Goal: Task Accomplishment & Management: Complete application form

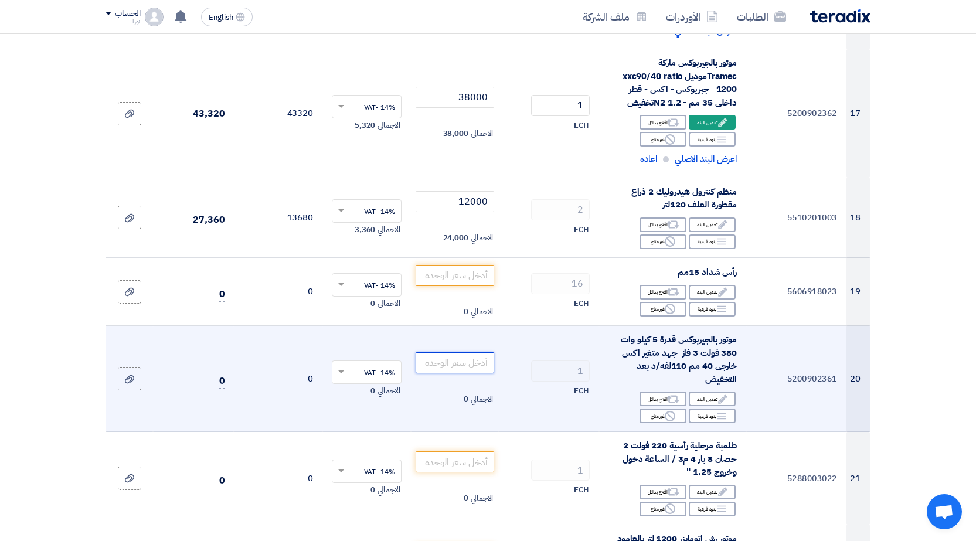
scroll to position [1523, 0]
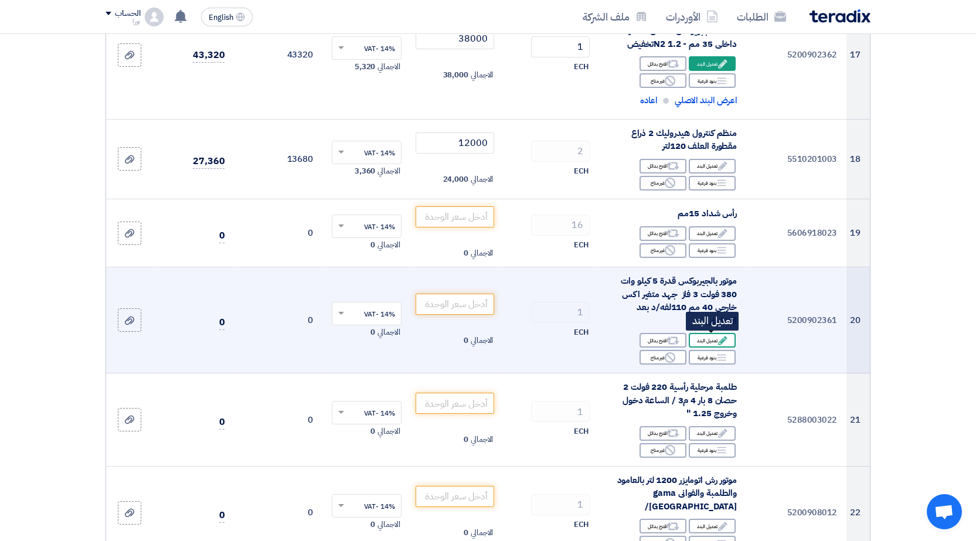
click at [695, 339] on div "Edit تعديل البند" at bounding box center [711, 340] width 47 height 15
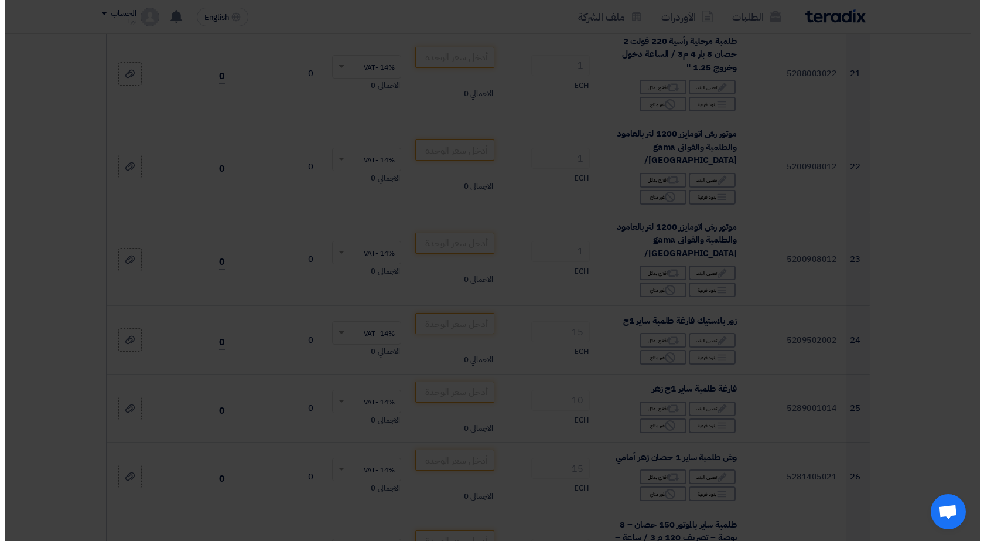
scroll to position [1306, 0]
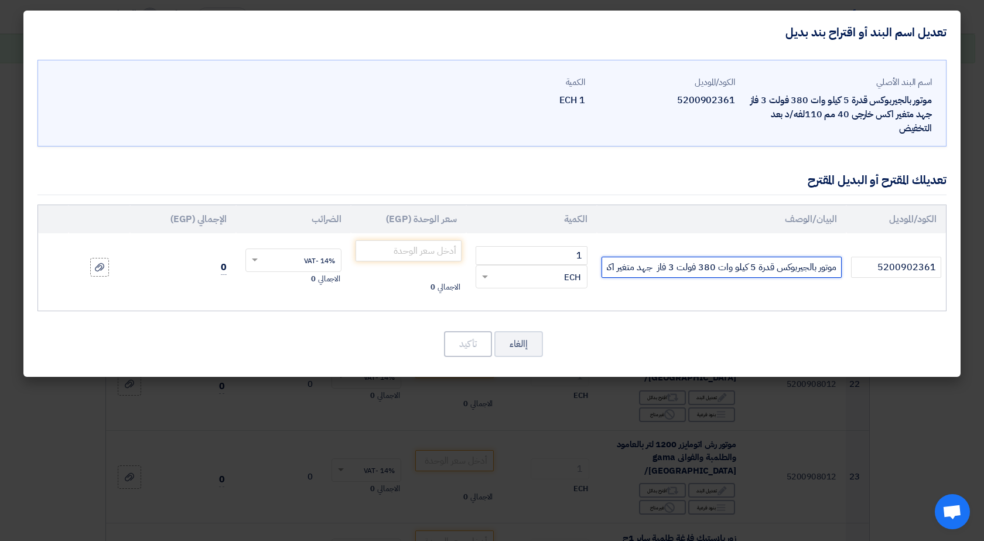
drag, startPoint x: 749, startPoint y: 270, endPoint x: 758, endPoint y: 287, distance: 19.7
click at [752, 275] on input "موتور بالجيربوكس قدرة 5 كيلو وات 380 فولت 3 فاز جهد متغير اكس خارجى 40 مم 110لف…" at bounding box center [722, 267] width 240 height 21
drag, startPoint x: 626, startPoint y: 268, endPoint x: 635, endPoint y: 268, distance: 8.8
click at [635, 268] on input "موتور بالجيربوكس قدرة 5.5 كيلو وات 380 فولت 3 فاز جهد متغير اكس خارجى 40 مم 110…" at bounding box center [722, 267] width 240 height 21
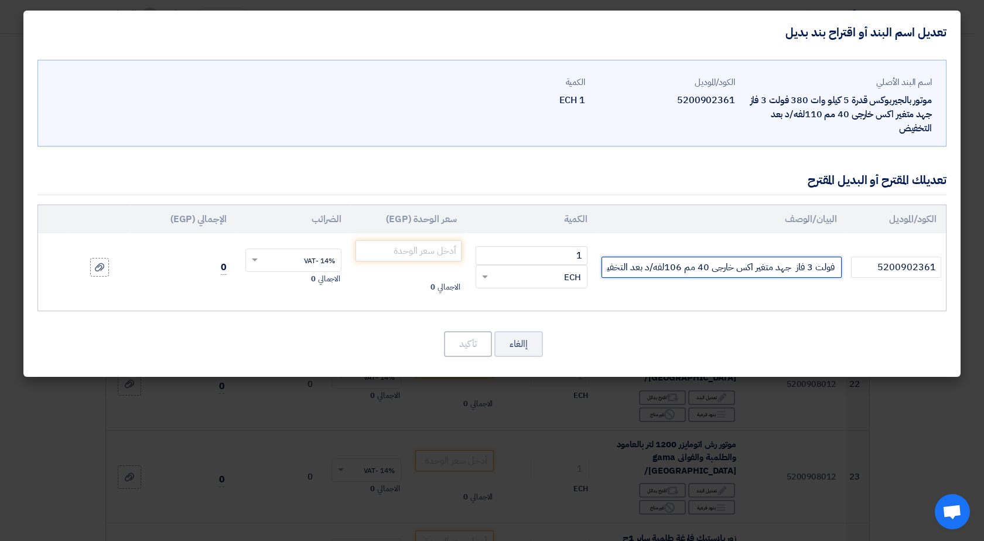
scroll to position [0, -158]
type input "موتور بالجيربوكس قدرة 5.5 كيلو وات 380 فولت 3 فاز جهد متغير اكس خارجى 40 مم 106…"
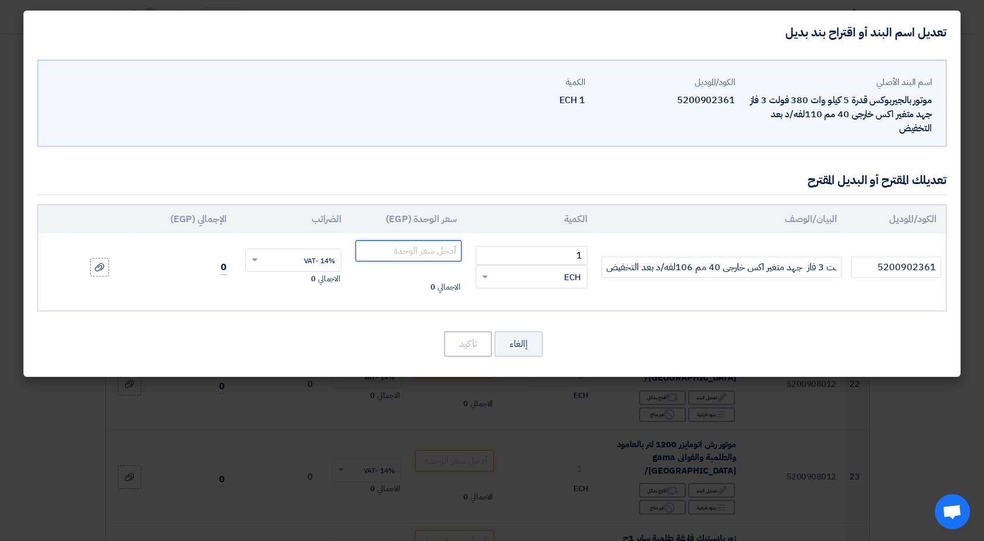
scroll to position [0, 0]
click at [414, 251] on input "number" at bounding box center [409, 250] width 106 height 21
type input "65300"
click at [463, 339] on button "تأكيد" at bounding box center [468, 344] width 48 height 26
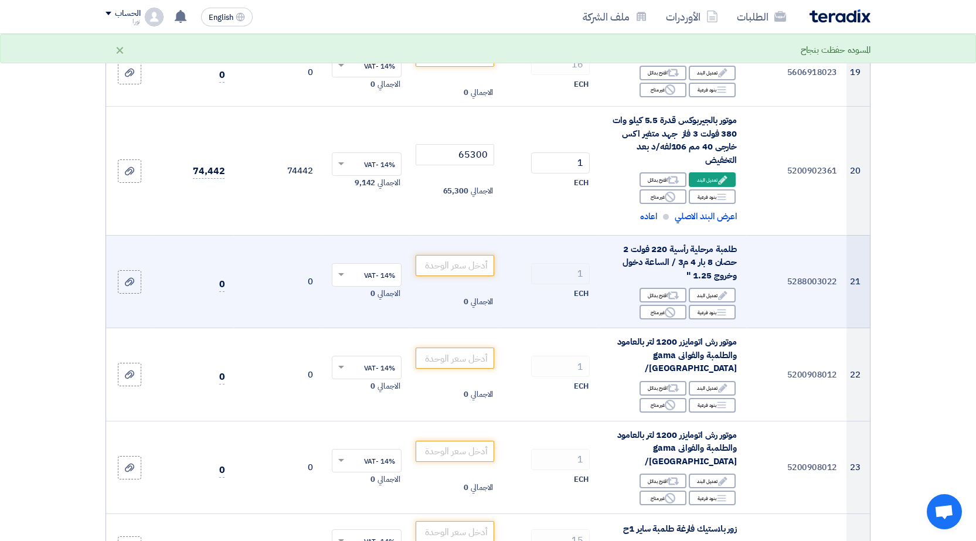
scroll to position [1710, 0]
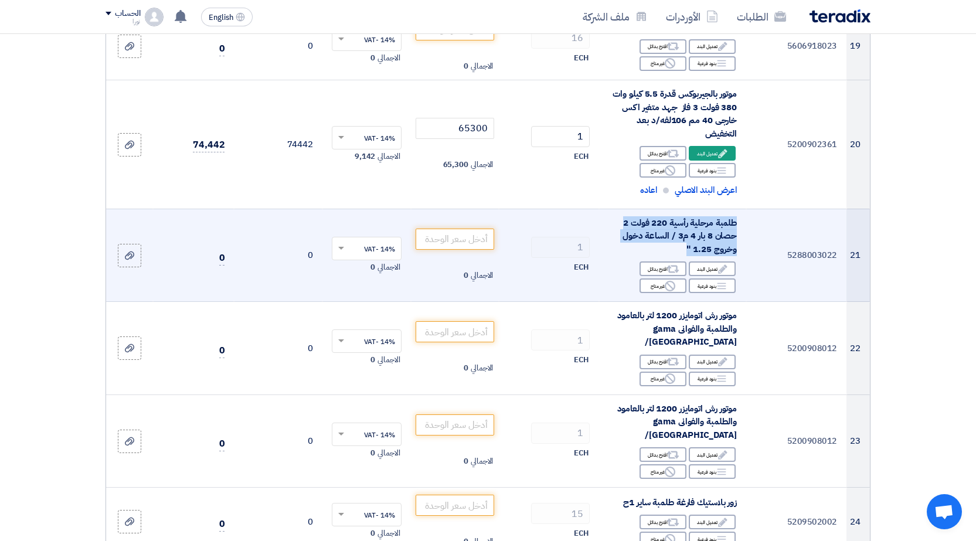
drag, startPoint x: 736, startPoint y: 221, endPoint x: 664, endPoint y: 247, distance: 76.5
click at [664, 247] on div "طلمبة مرحلية رأسية 220 فولت 2 حصان 8 بار 4 م3 / الساعة دخول وخروج 1.25 "" at bounding box center [672, 236] width 128 height 40
copy span "طلمبة مرحلية رأسية 220 فولت 2 حصان 8 بار 4 م3 / الساعة دخول وخروج 1.25 ""
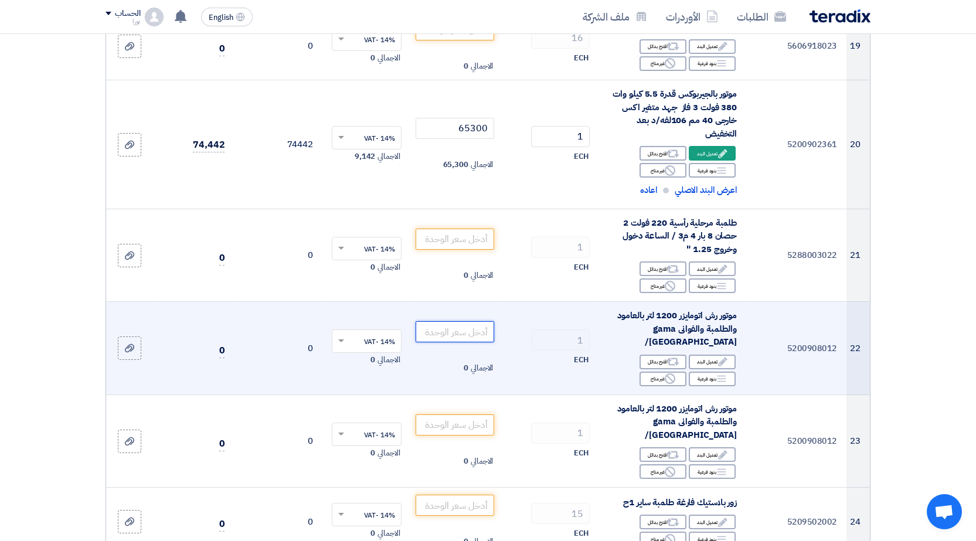
click at [471, 329] on input "number" at bounding box center [454, 331] width 79 height 21
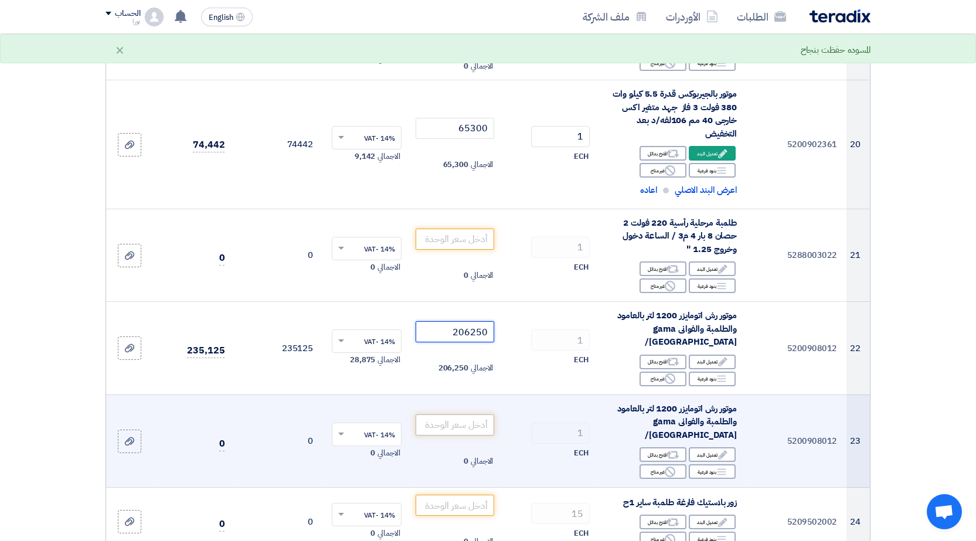
type input "206250"
click at [461, 414] on input "number" at bounding box center [454, 424] width 79 height 21
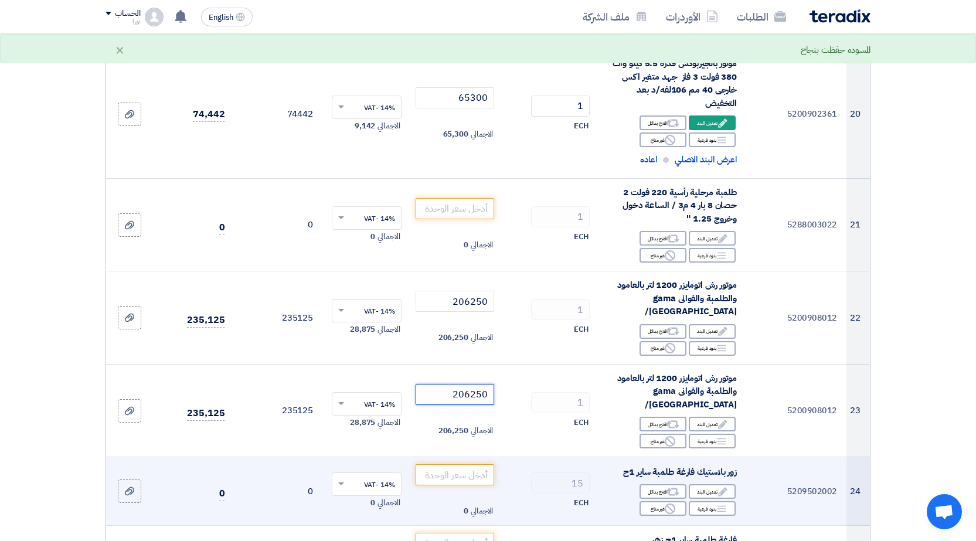
scroll to position [1769, 0]
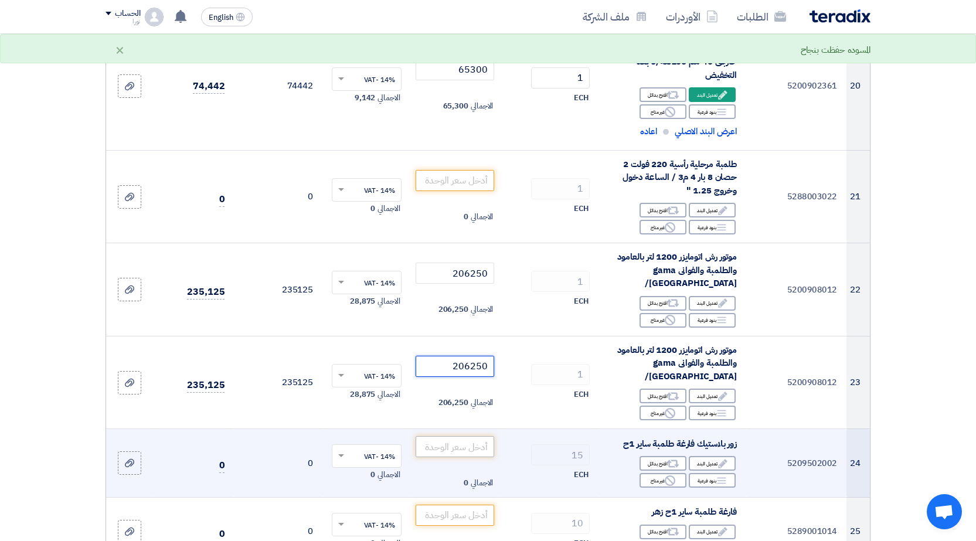
type input "206250"
click at [473, 436] on input "number" at bounding box center [454, 446] width 79 height 21
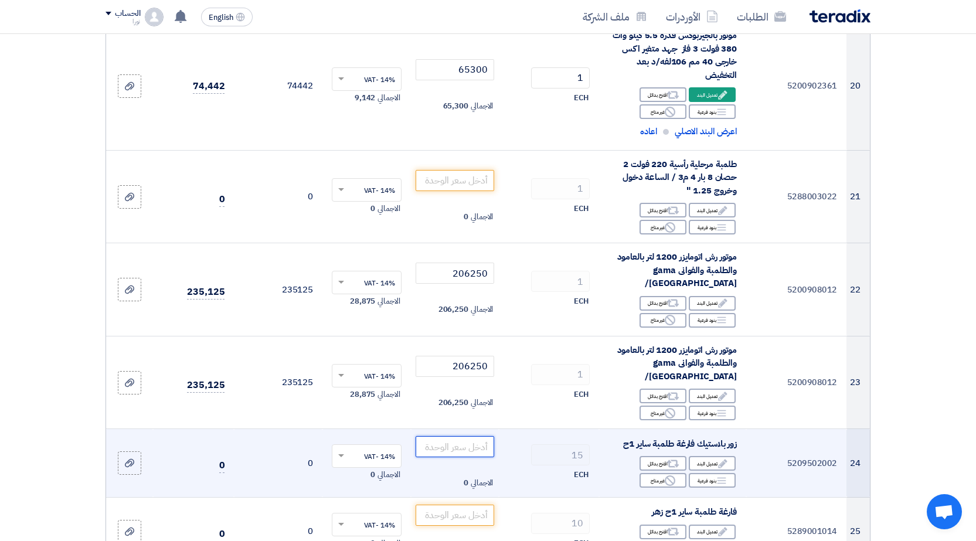
click at [434, 436] on input "number" at bounding box center [454, 446] width 79 height 21
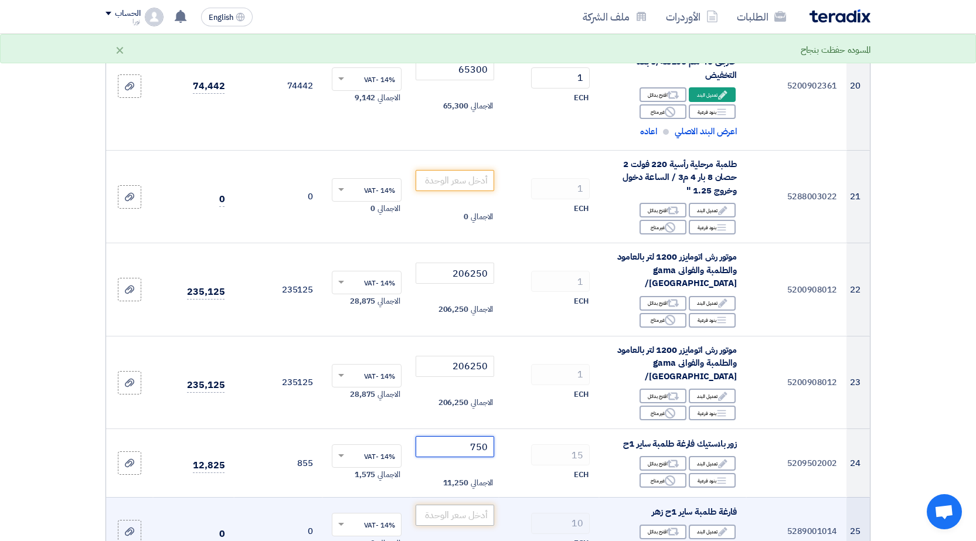
type input "750"
click at [465, 504] on input "number" at bounding box center [454, 514] width 79 height 21
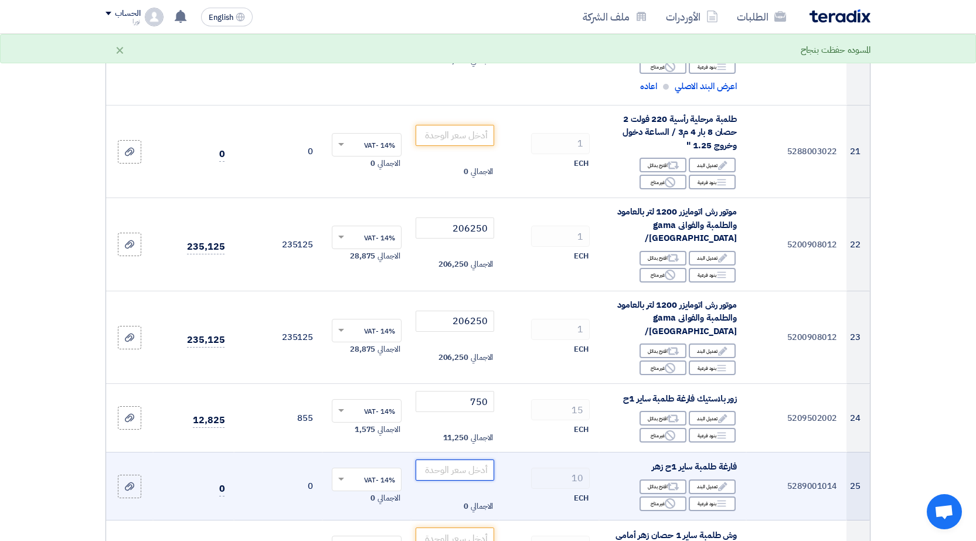
scroll to position [1945, 0]
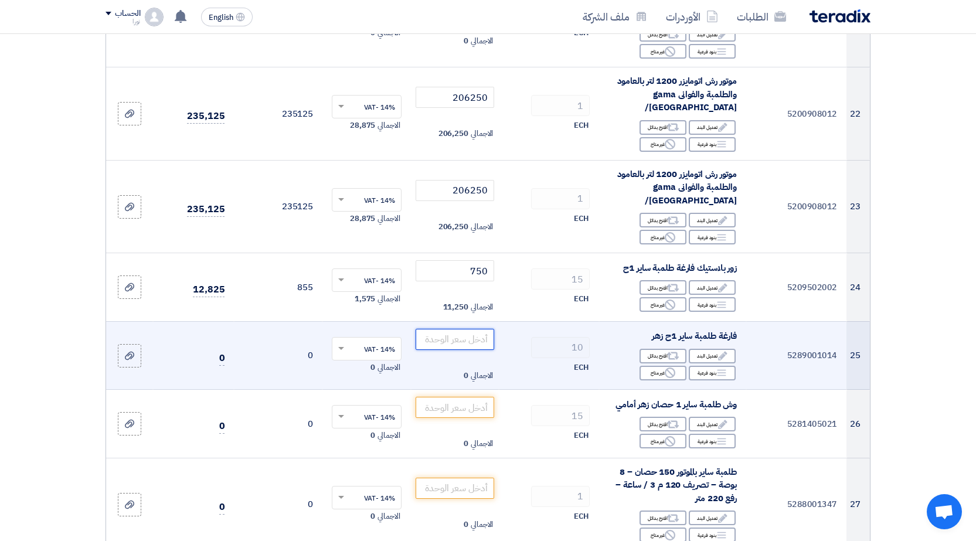
click at [471, 329] on input "number" at bounding box center [454, 339] width 79 height 21
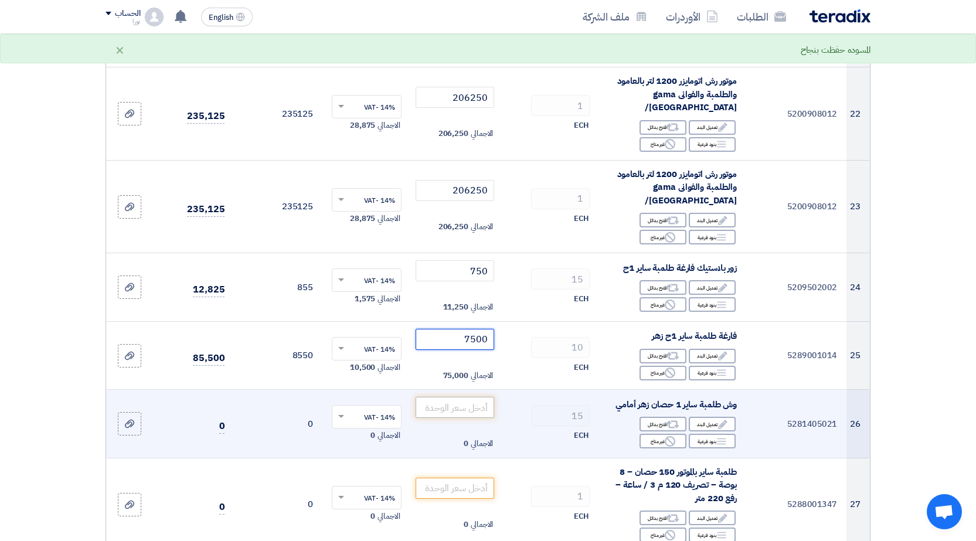
type input "7500"
click at [470, 397] on input "number" at bounding box center [454, 407] width 79 height 21
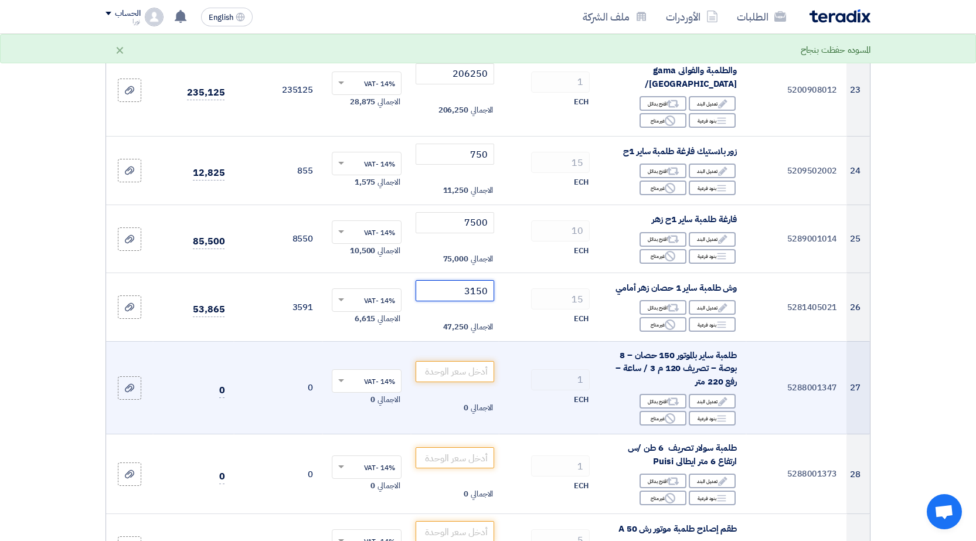
scroll to position [2062, 0]
type input "3150"
click at [458, 360] on input "number" at bounding box center [454, 370] width 79 height 21
click at [663, 410] on div "Reject غير متاح" at bounding box center [662, 417] width 47 height 15
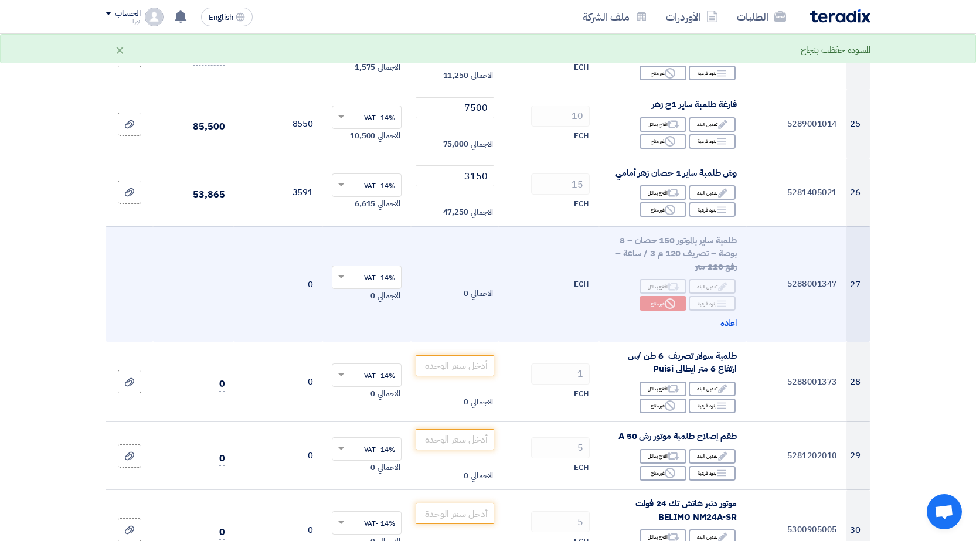
scroll to position [2179, 0]
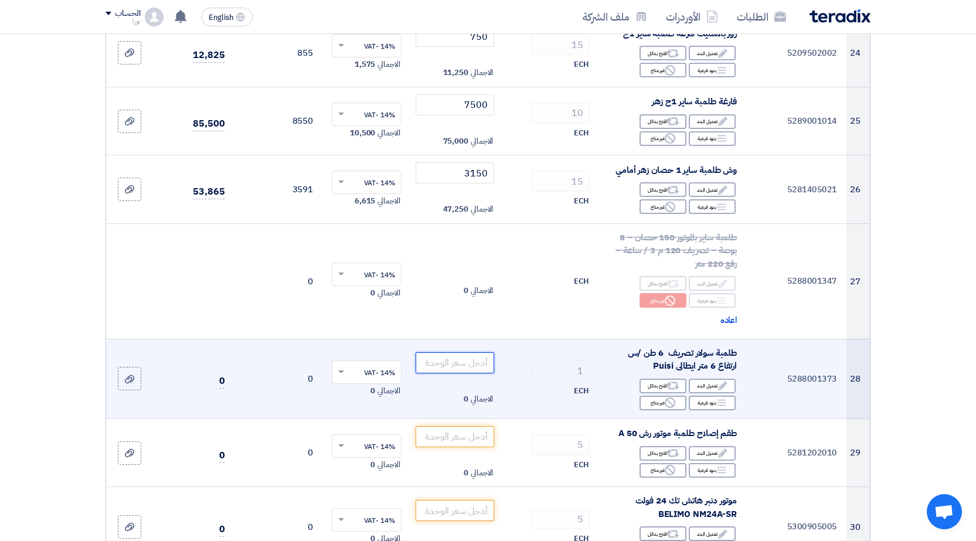
click at [453, 352] on input "number" at bounding box center [454, 362] width 79 height 21
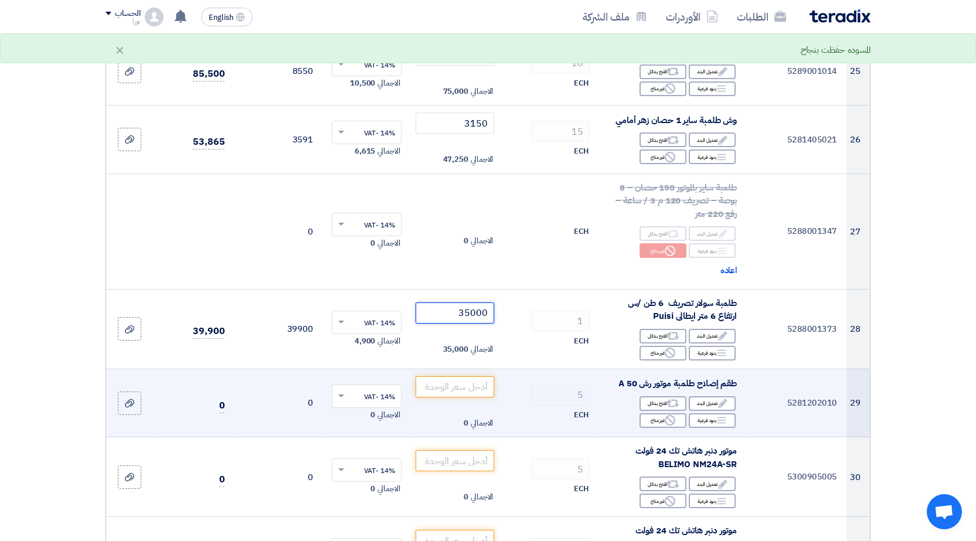
scroll to position [2296, 0]
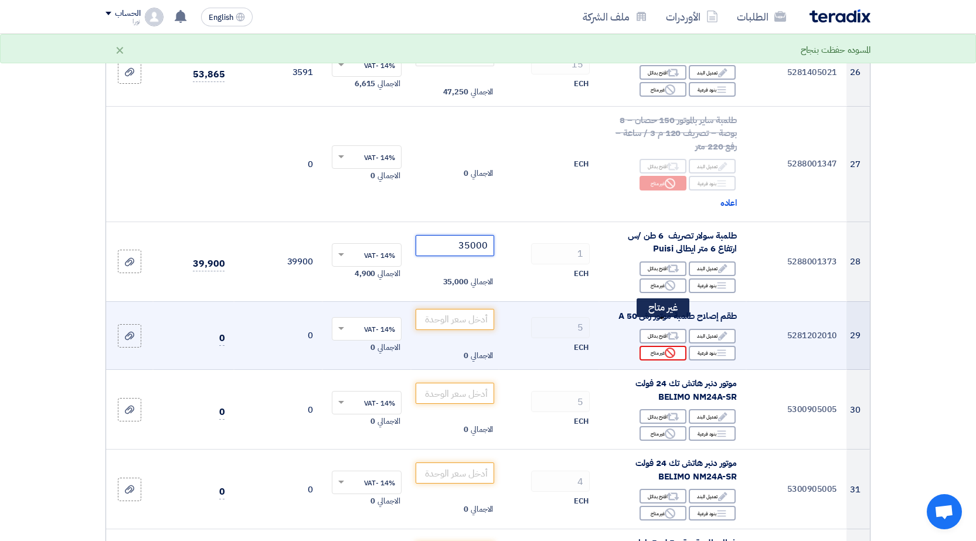
type input "35000"
click at [657, 346] on div "Reject غير متاح" at bounding box center [662, 353] width 47 height 15
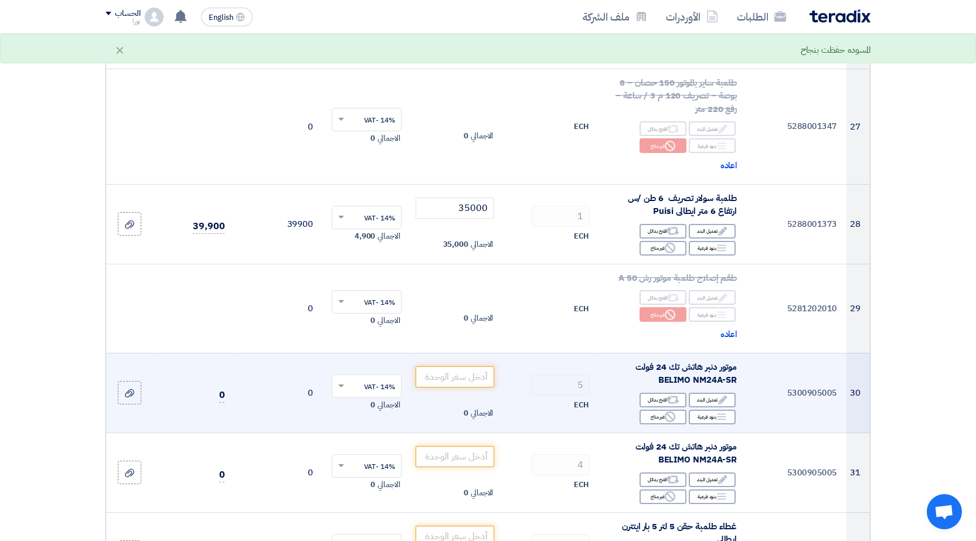
scroll to position [2355, 0]
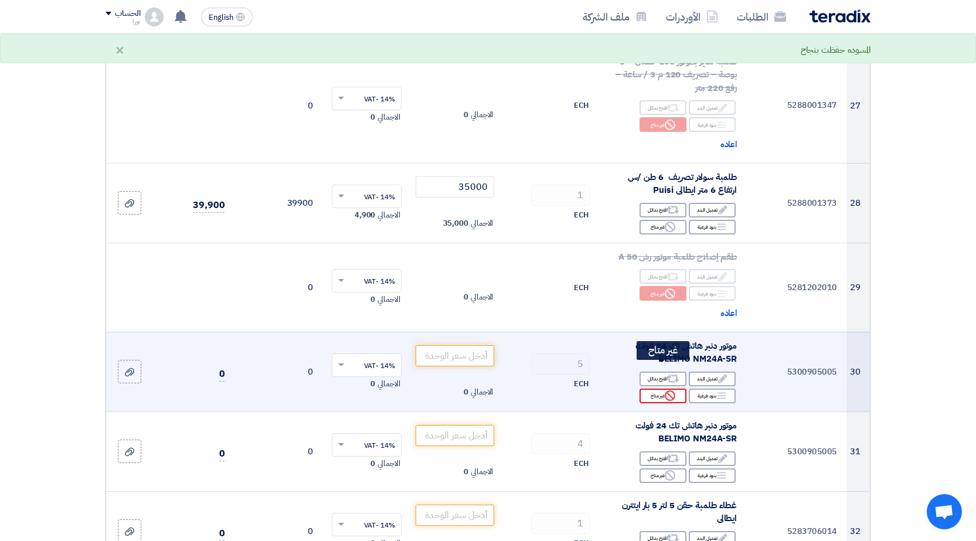
click at [653, 388] on div "Reject غير متاح" at bounding box center [662, 395] width 47 height 15
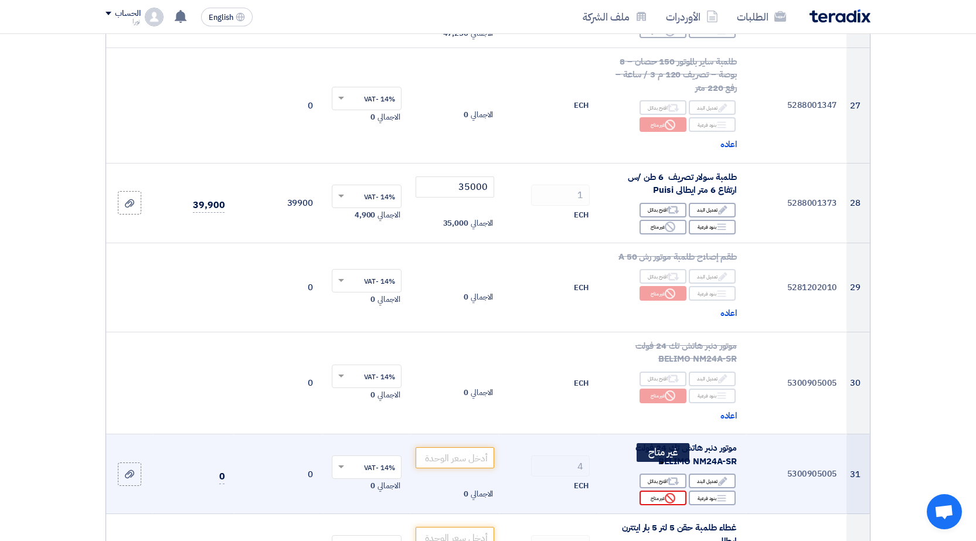
click at [673, 493] on icon "Reject" at bounding box center [669, 498] width 11 height 11
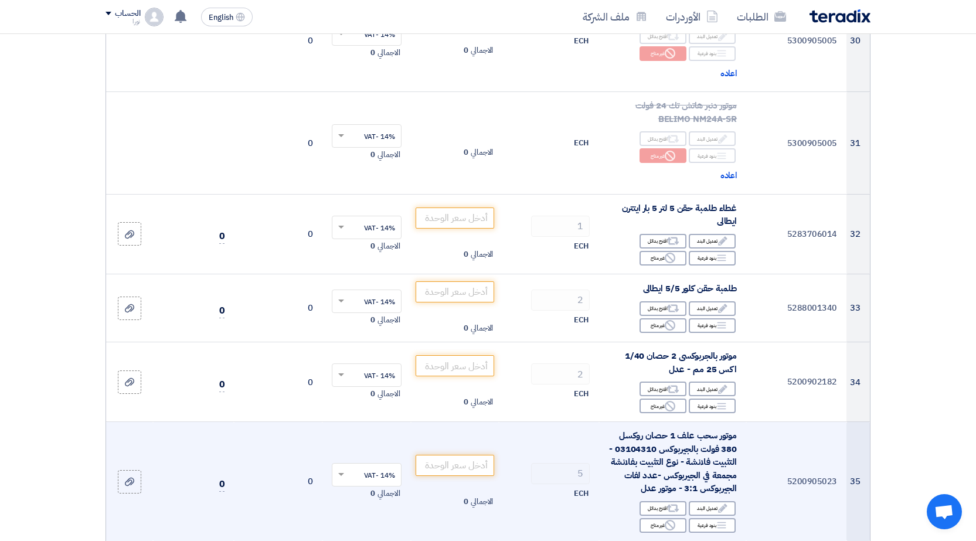
scroll to position [2706, 0]
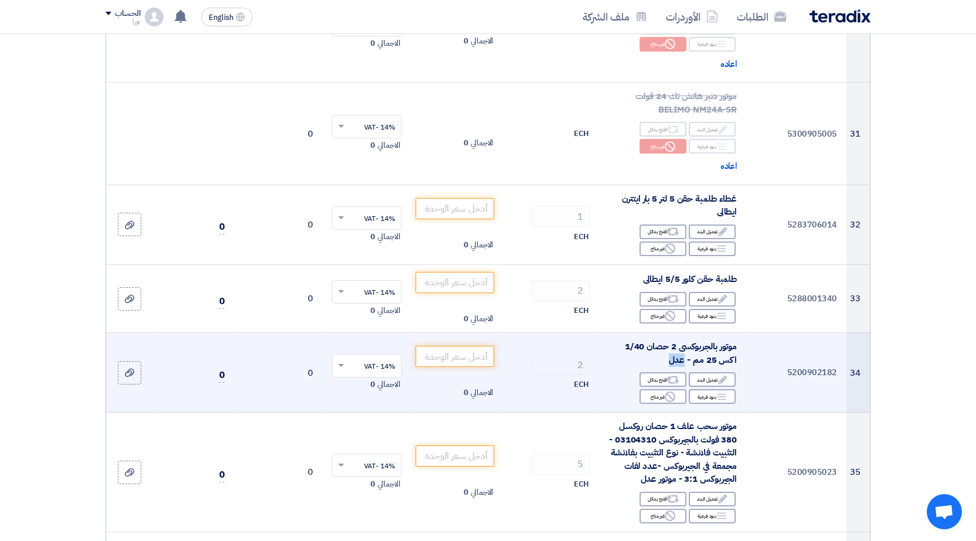
drag, startPoint x: 671, startPoint y: 336, endPoint x: 686, endPoint y: 336, distance: 14.1
click at [686, 340] on span "موتور بالجربوكسى 2 حصان 1/40 اكس 25 مم - عدل" at bounding box center [681, 353] width 112 height 26
click at [469, 346] on input "number" at bounding box center [454, 356] width 79 height 21
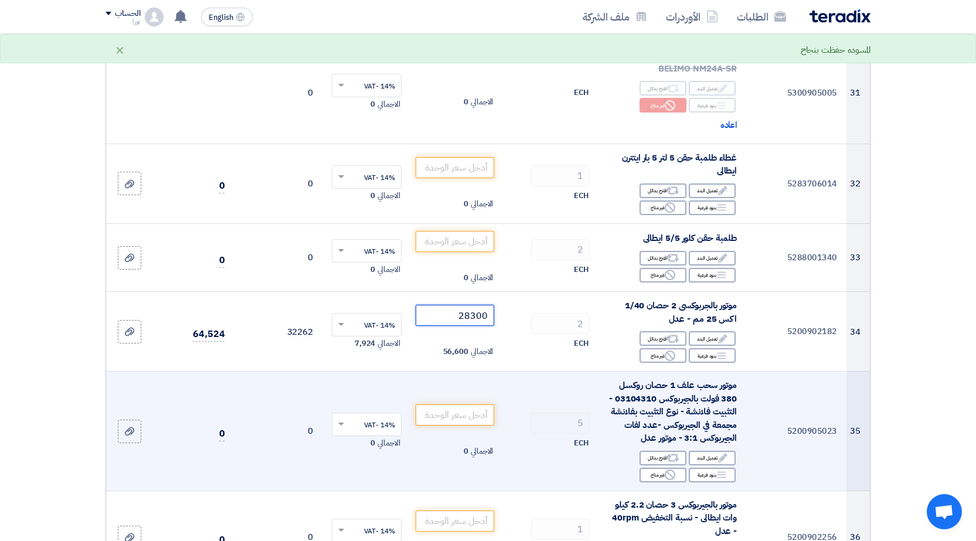
scroll to position [2823, 0]
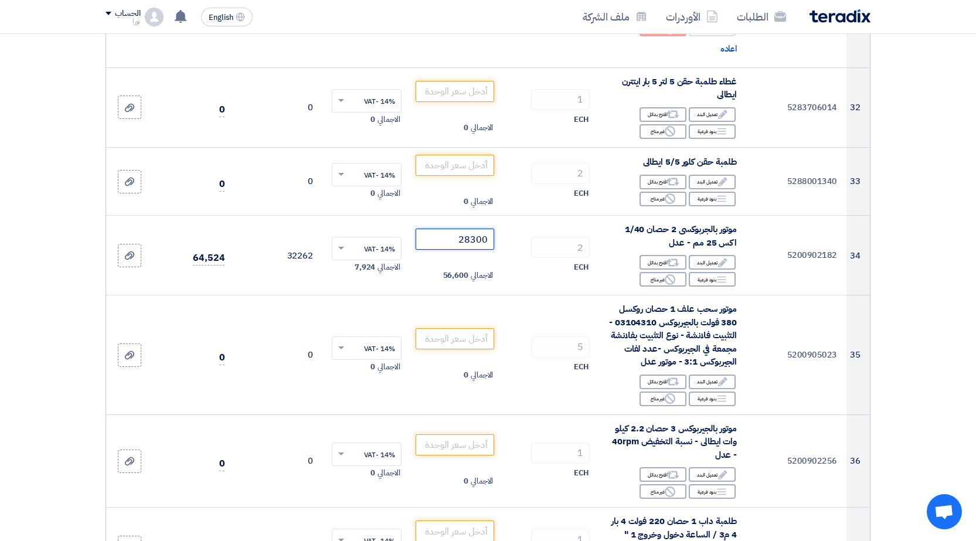
type input "28300"
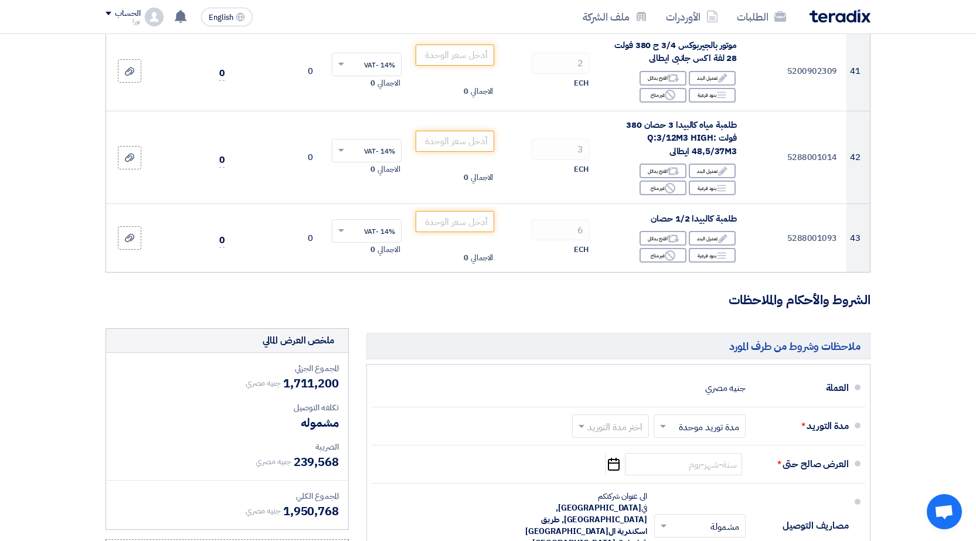
scroll to position [3644, 0]
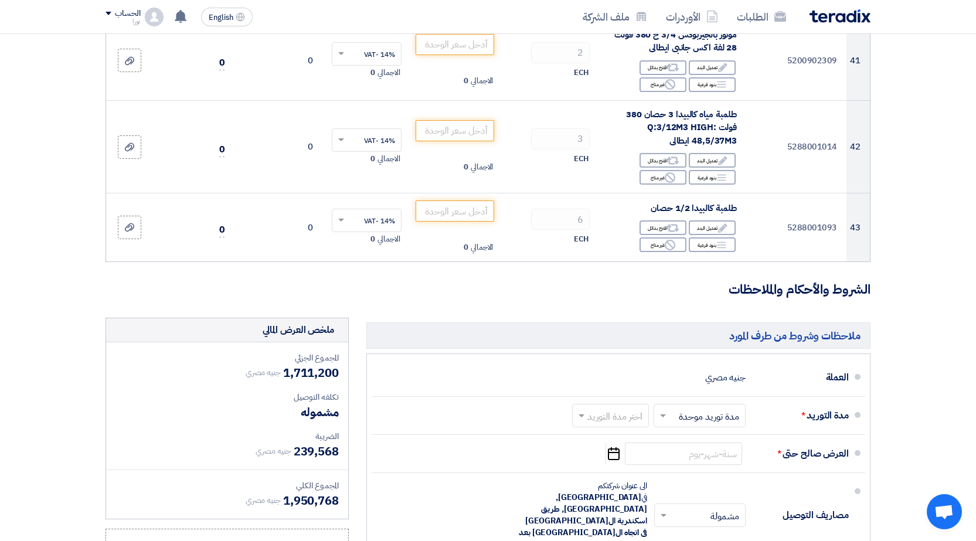
click at [683, 530] on ul "العملة جنيه مصري مدة التوريد * اختر مدة التوريد × مدة توريد موحدة ×" at bounding box center [618, 546] width 504 height 387
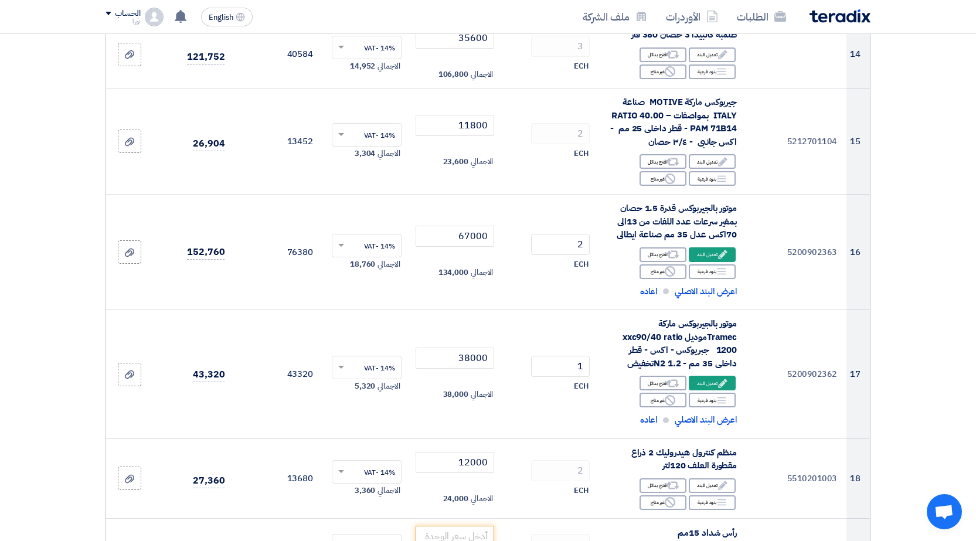
scroll to position [1191, 0]
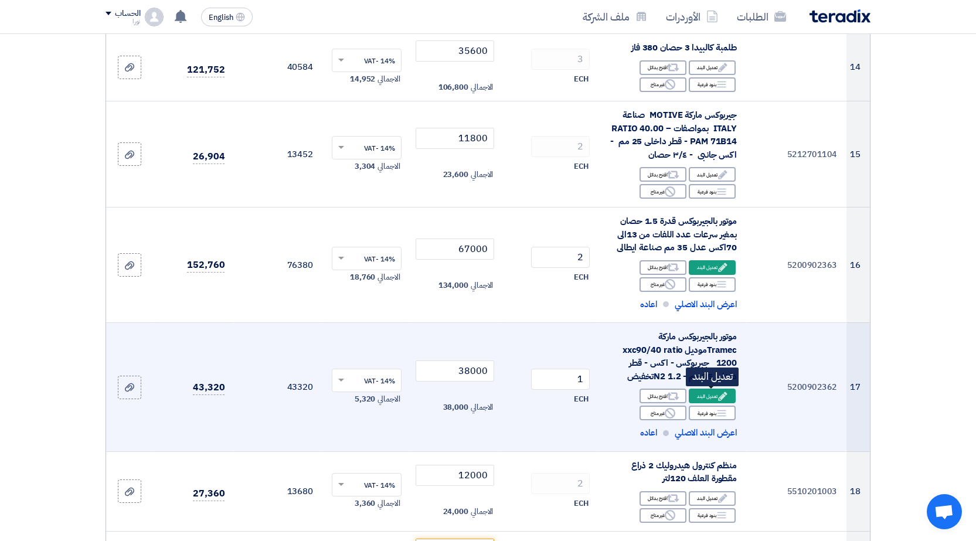
click at [712, 395] on div "Edit تعديل البند" at bounding box center [711, 395] width 47 height 15
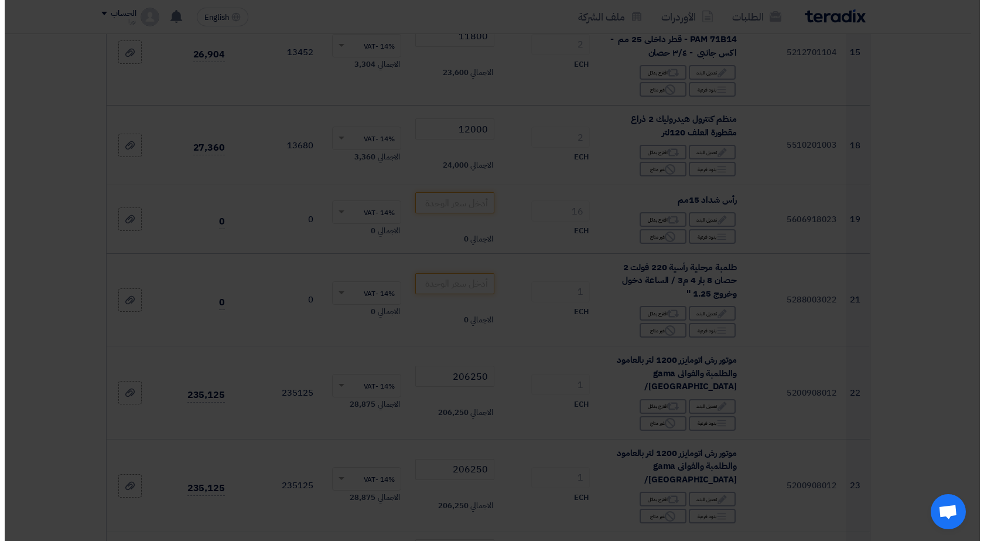
scroll to position [1089, 0]
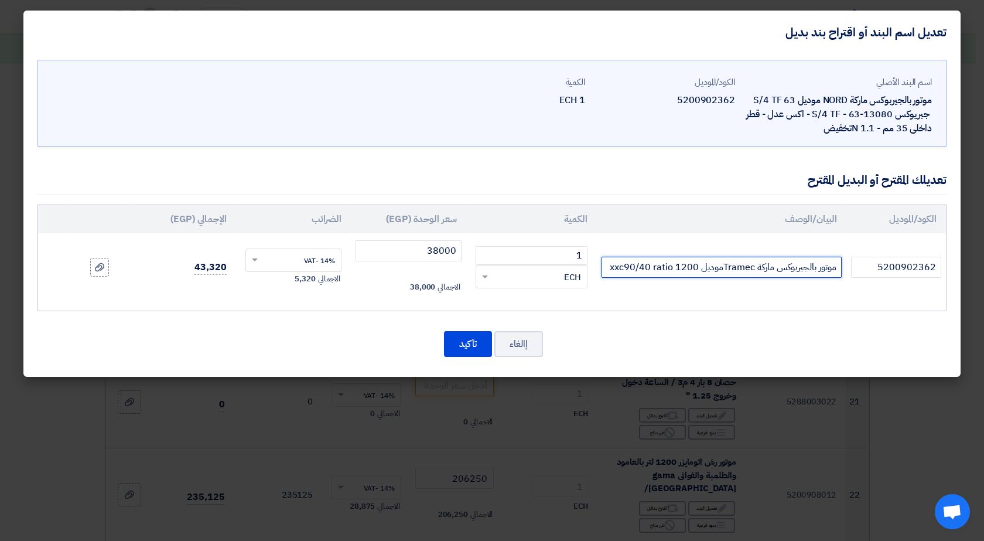
click at [653, 267] on input "موتور بالجيربوكس ماركة Tramecموديل xxc90/40 ratio 1200 جبريوكس - اكس - قطر داخل…" at bounding box center [722, 267] width 240 height 21
type input "موتور بالجيربوكس ماركة Tramecموديل xxc90/40 ratio 1200 جبريوكس - اكس - قطر داخل…"
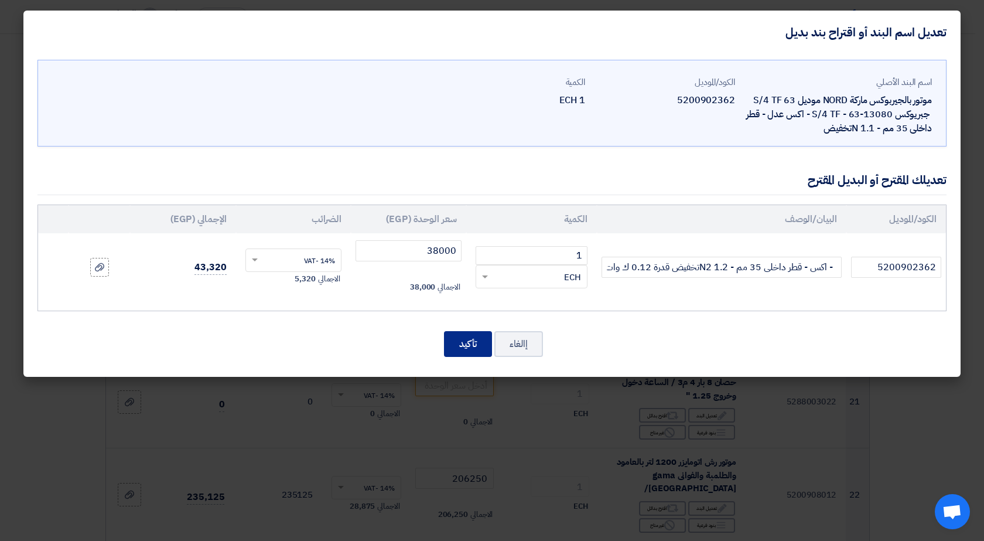
click at [470, 344] on button "تأكيد" at bounding box center [468, 344] width 48 height 26
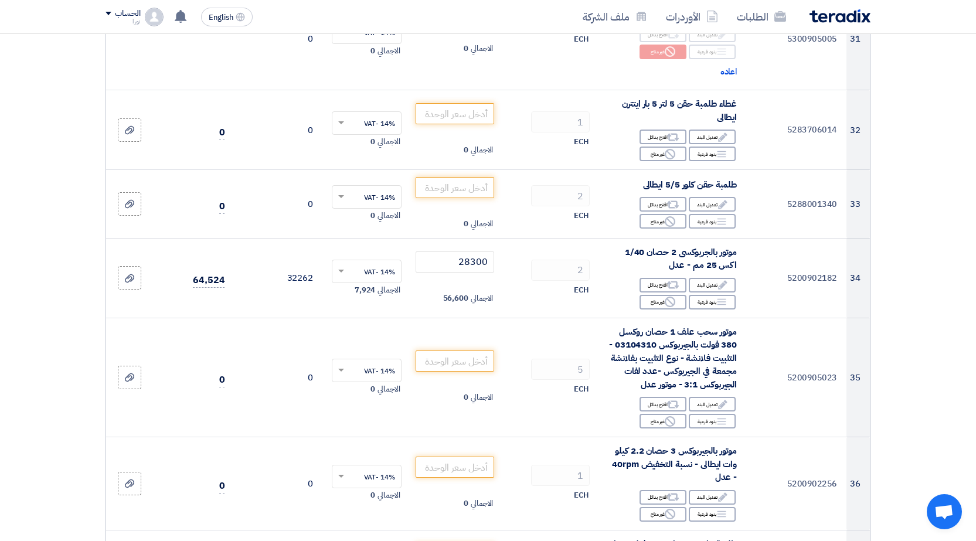
scroll to position [2832, 0]
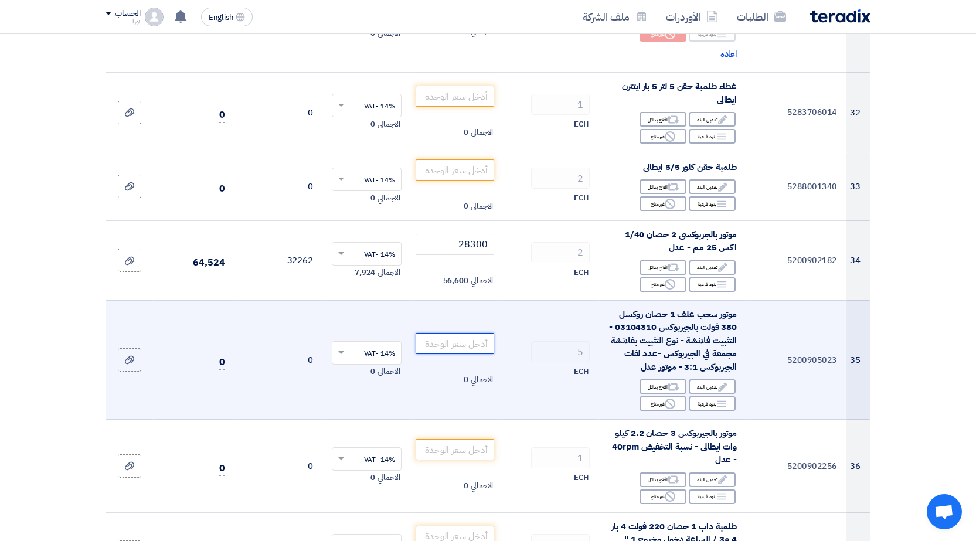
click at [482, 333] on input "number" at bounding box center [454, 343] width 79 height 21
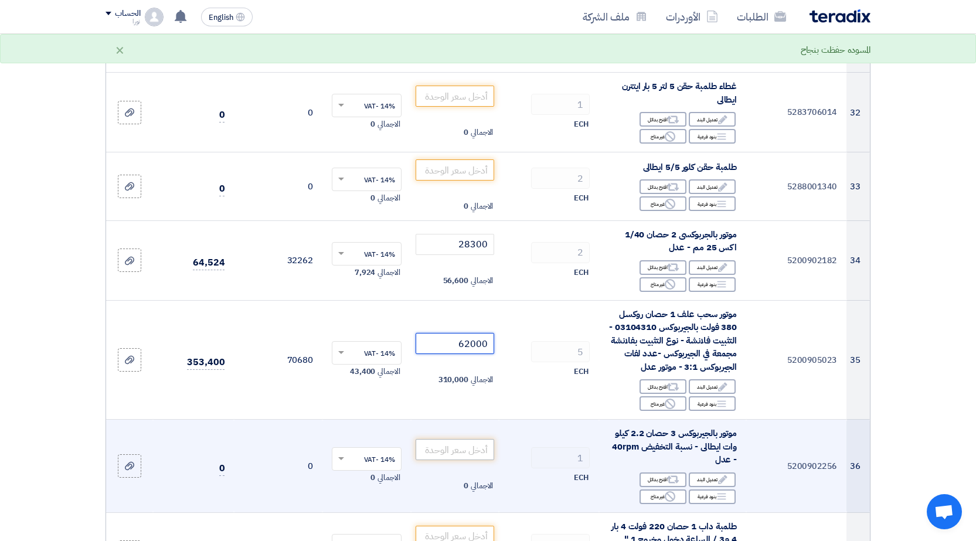
type input "62000"
click at [453, 439] on input "number" at bounding box center [454, 449] width 79 height 21
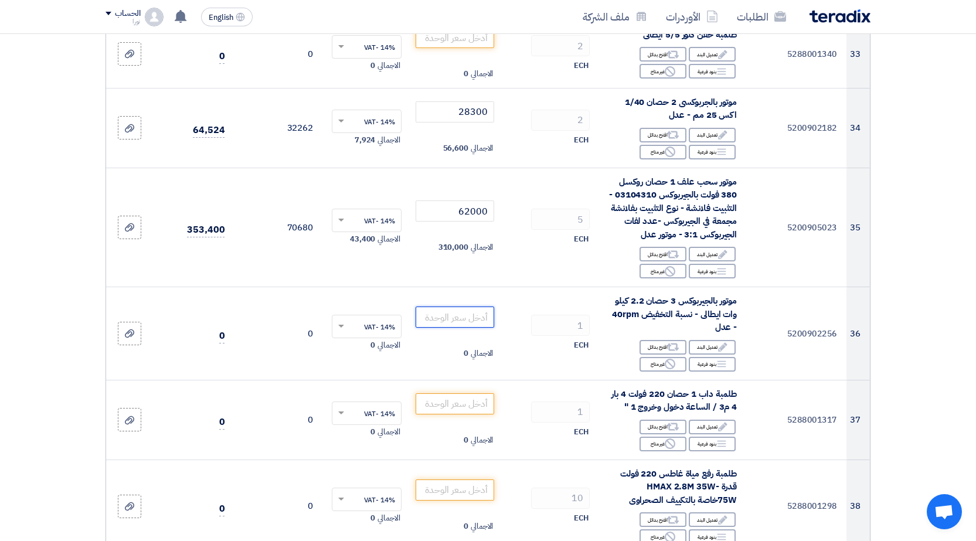
scroll to position [2949, 0]
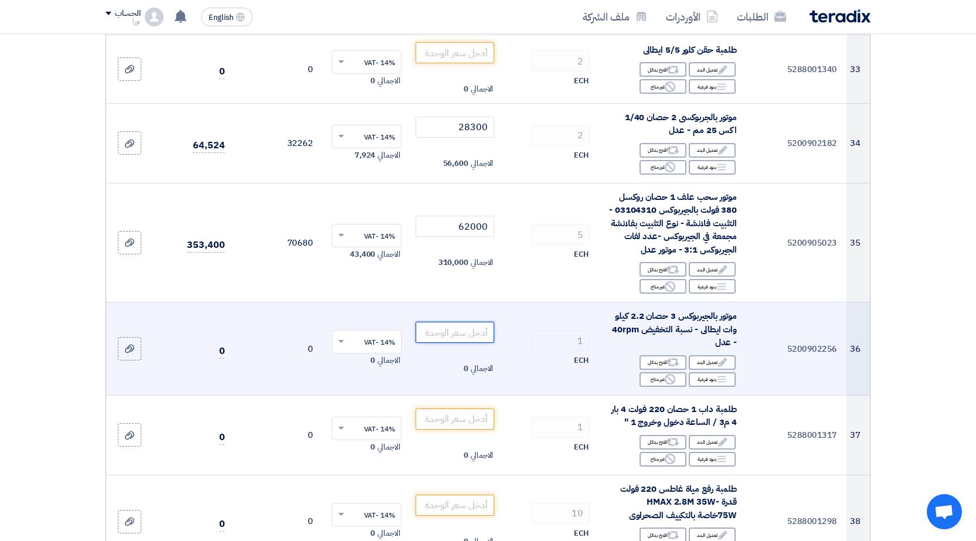
click at [465, 322] on input "number" at bounding box center [454, 332] width 79 height 21
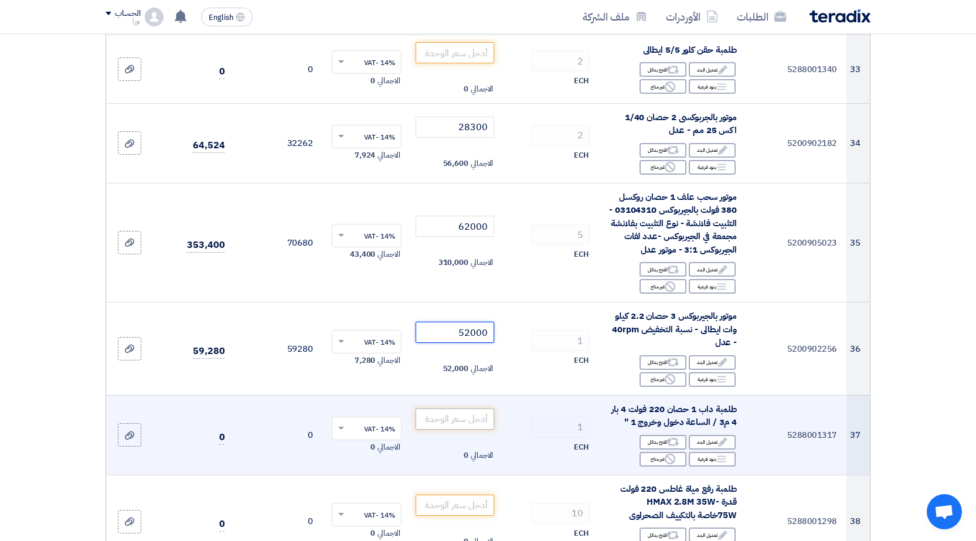
type input "52000"
click at [464, 408] on input "number" at bounding box center [454, 418] width 79 height 21
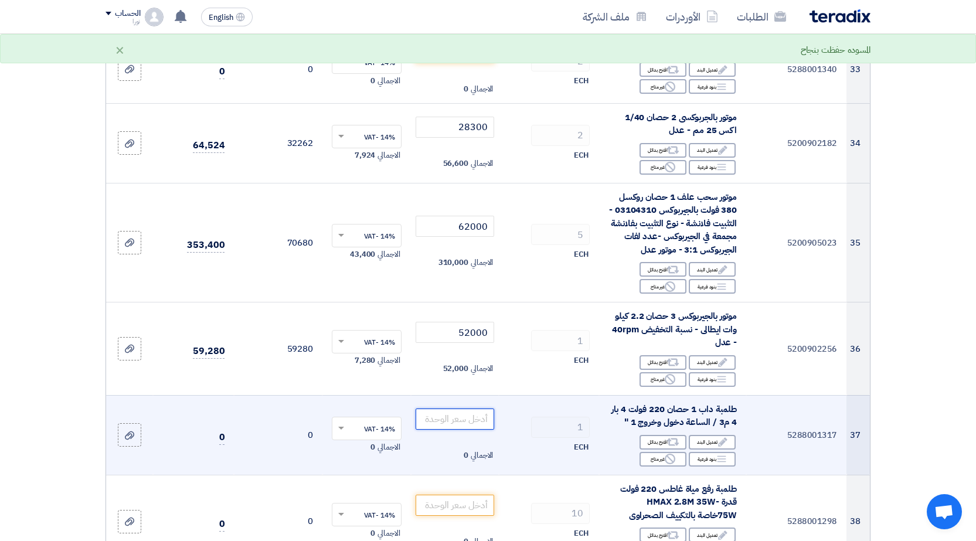
click at [464, 408] on input "number" at bounding box center [454, 418] width 79 height 21
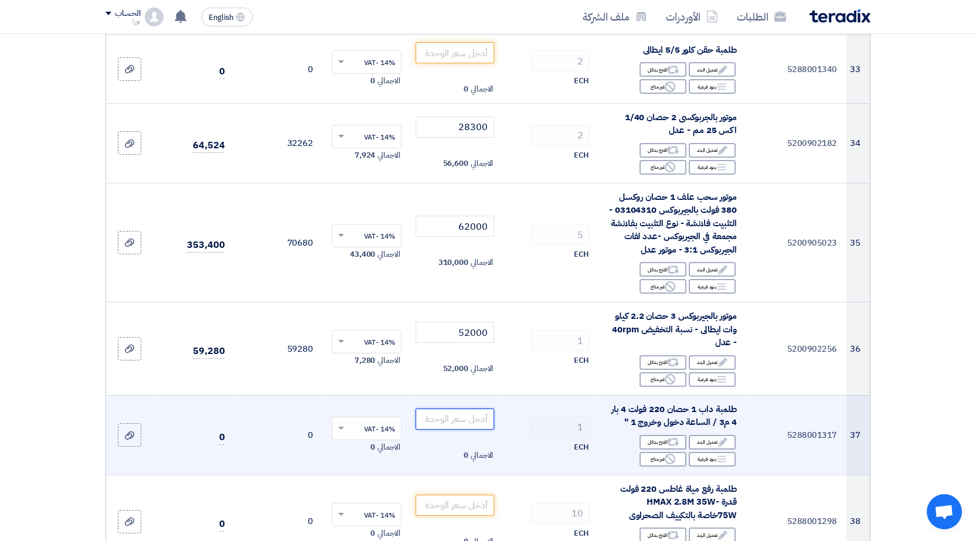
click at [469, 408] on input "number" at bounding box center [454, 418] width 79 height 21
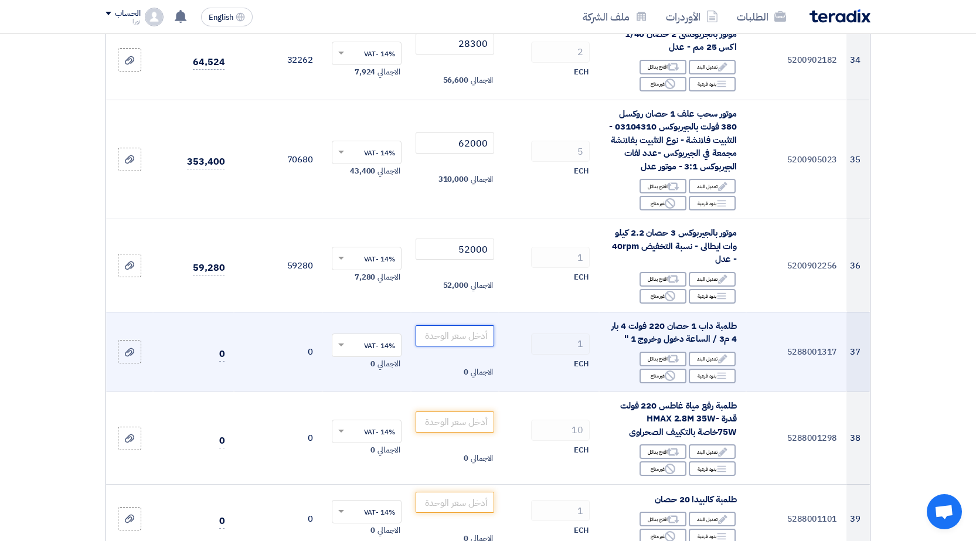
scroll to position [3007, 0]
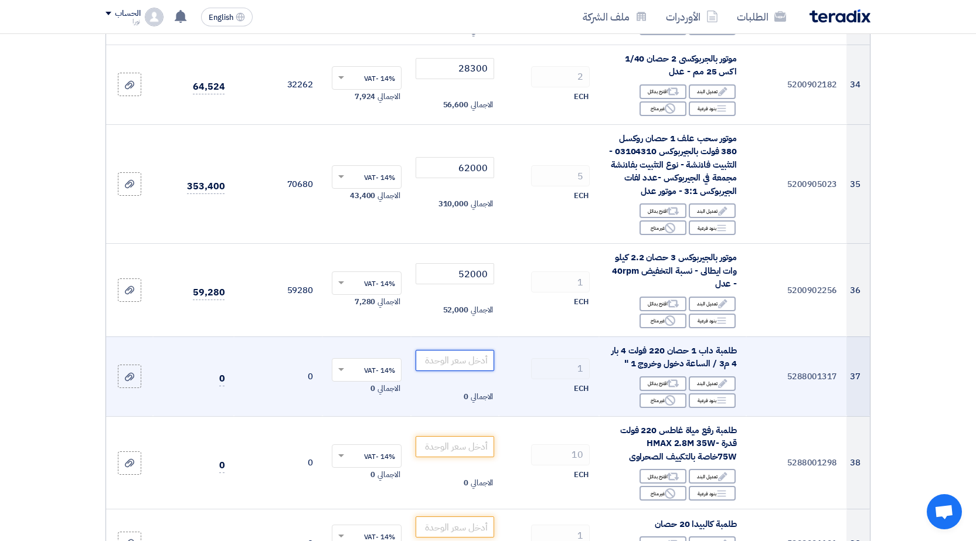
click at [478, 350] on input "number" at bounding box center [454, 360] width 79 height 21
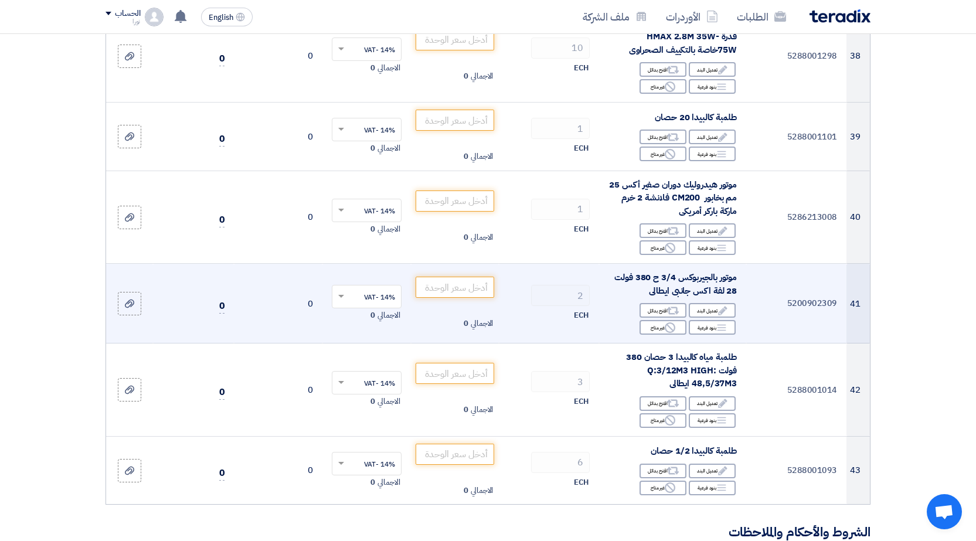
scroll to position [3535, 0]
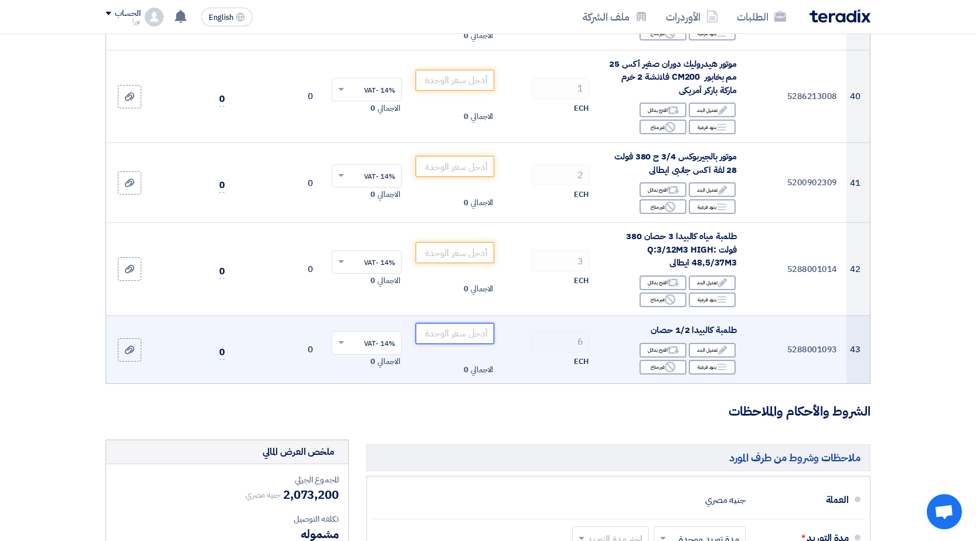
click at [464, 323] on input "number" at bounding box center [454, 333] width 79 height 21
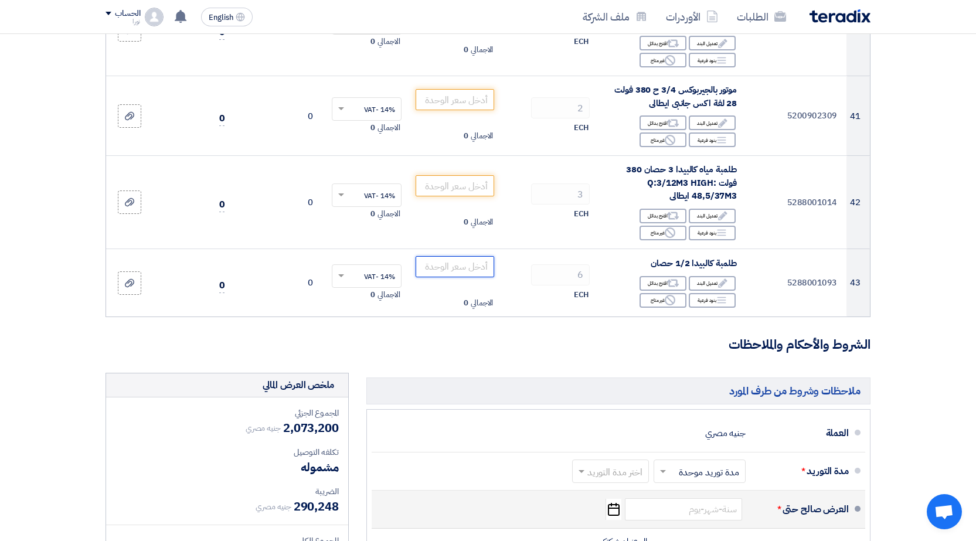
scroll to position [3593, 0]
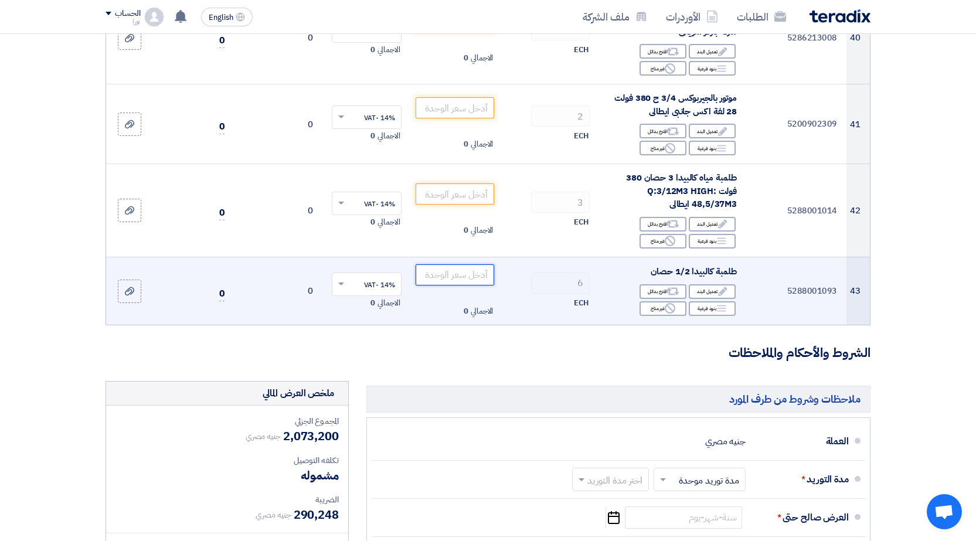
click at [461, 264] on input "number" at bounding box center [454, 274] width 79 height 21
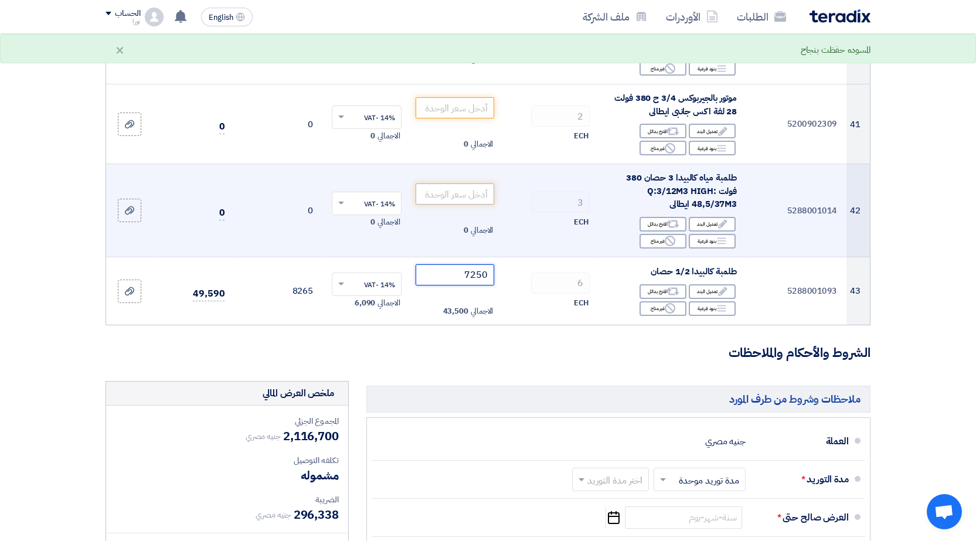
type input "7250"
click at [445, 183] on input "number" at bounding box center [454, 193] width 79 height 21
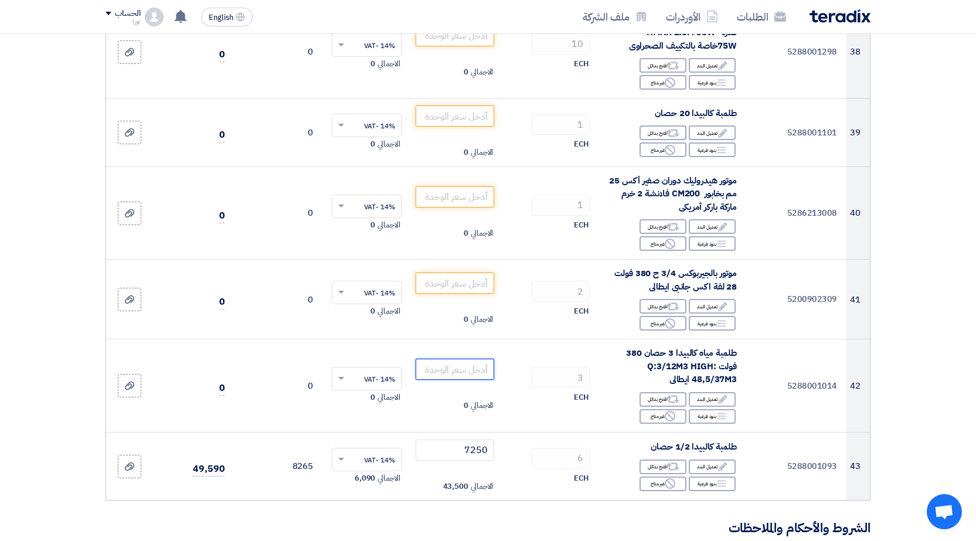
scroll to position [3418, 0]
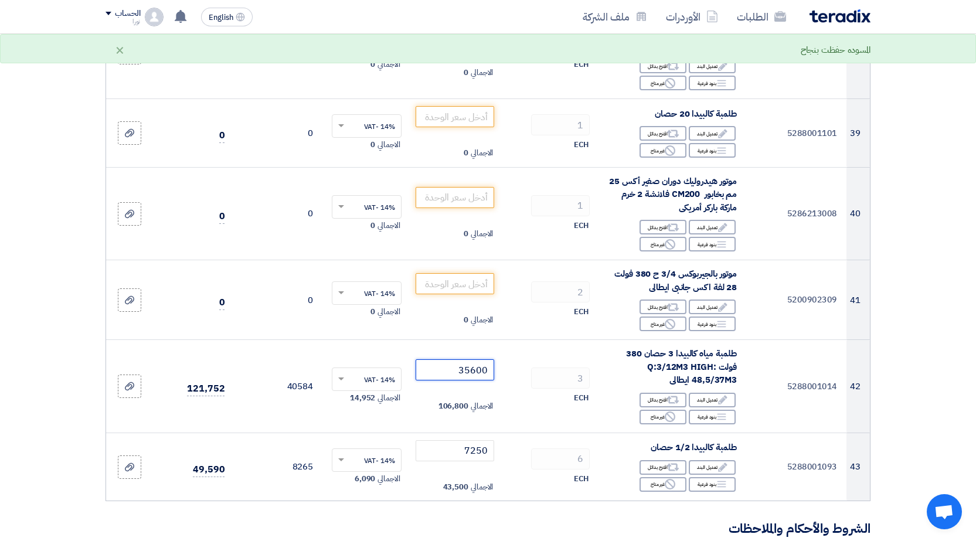
type input "35600"
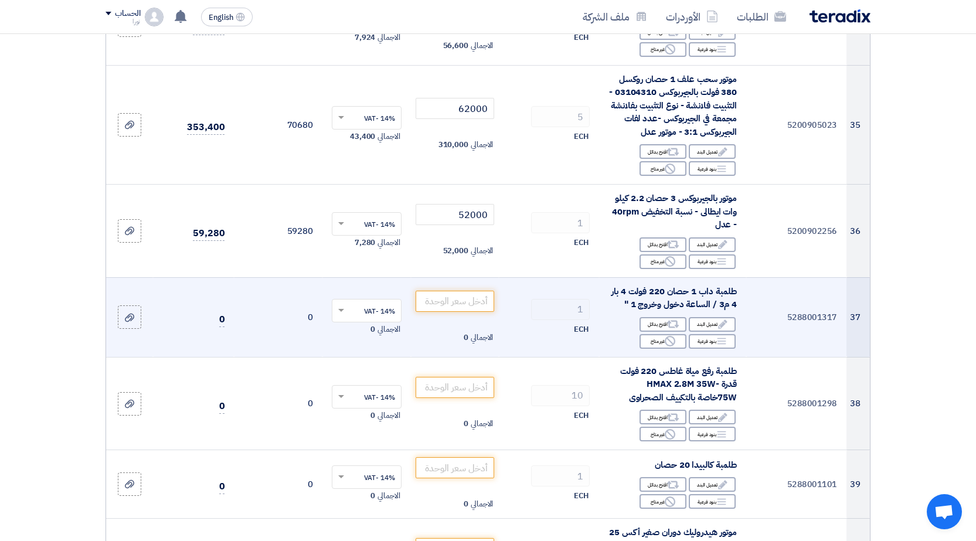
scroll to position [3066, 0]
click at [478, 291] on input "number" at bounding box center [454, 301] width 79 height 21
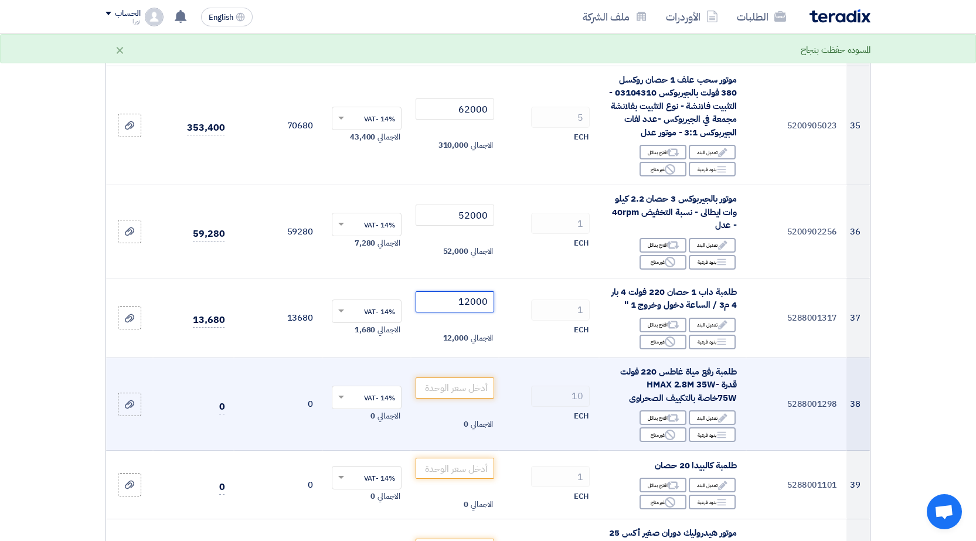
type input "12000"
click at [514, 386] on div "10" at bounding box center [548, 396] width 81 height 21
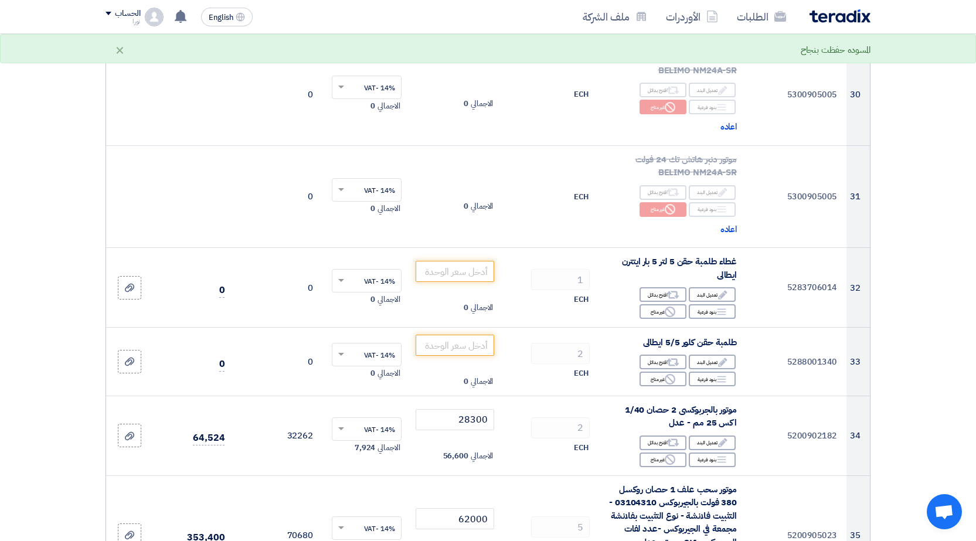
scroll to position [2656, 0]
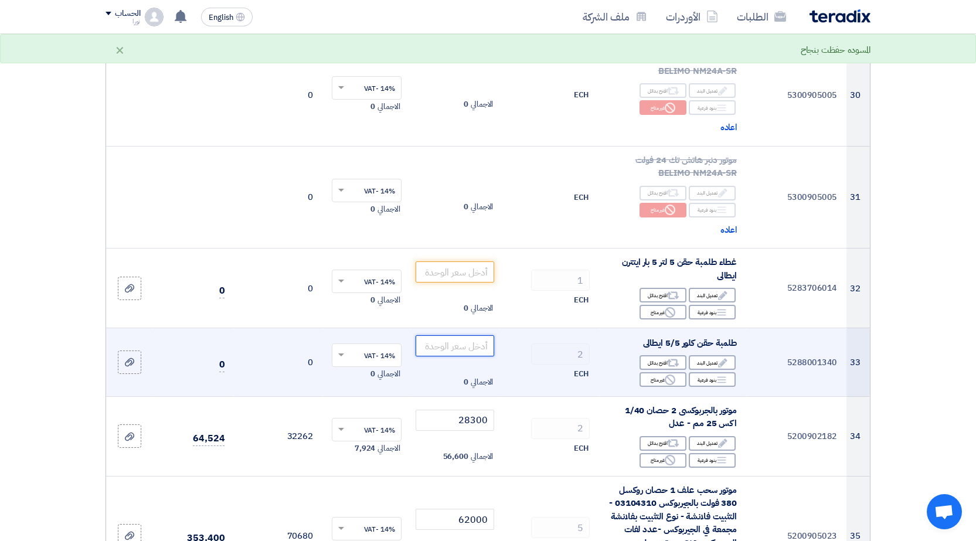
click at [458, 335] on input "number" at bounding box center [454, 345] width 79 height 21
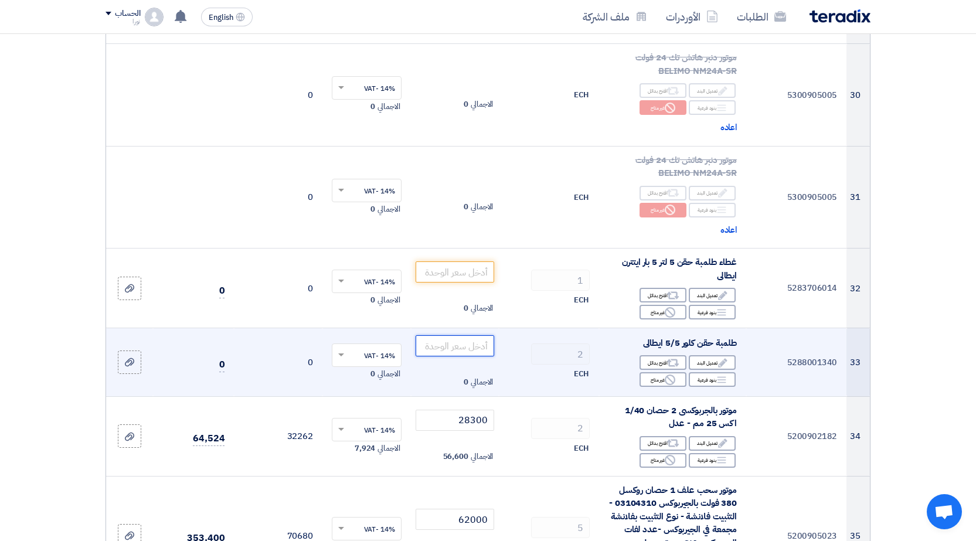
click at [452, 335] on input "number" at bounding box center [454, 345] width 79 height 21
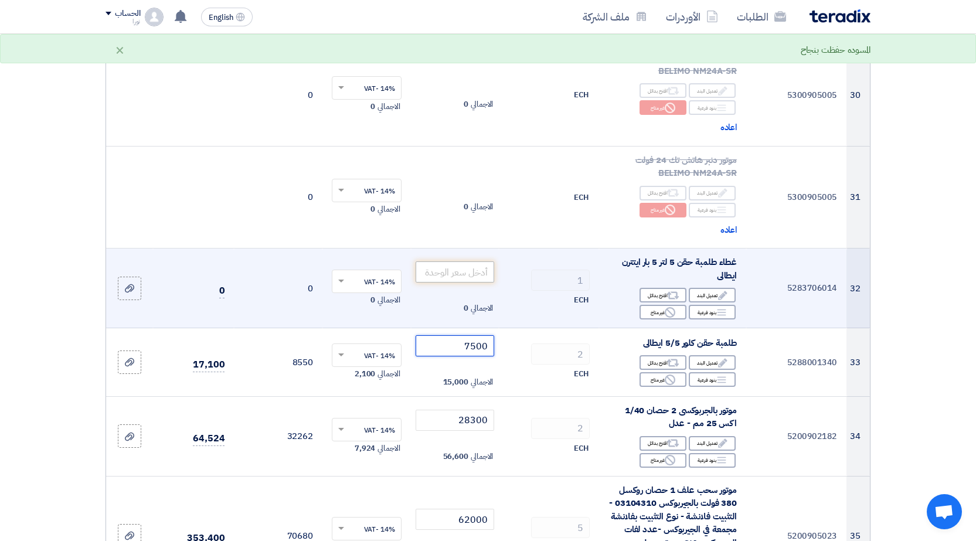
type input "7500"
click at [466, 261] on input "number" at bounding box center [454, 271] width 79 height 21
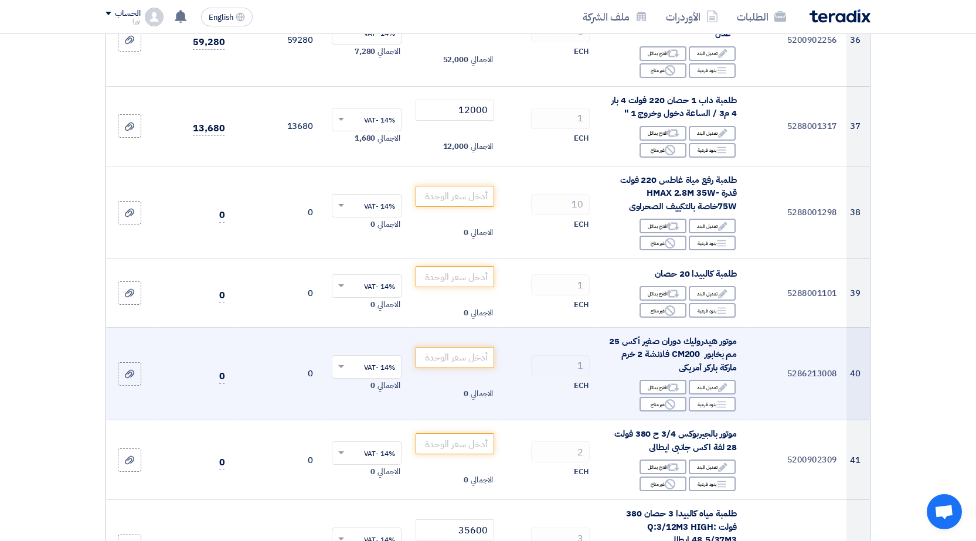
scroll to position [3242, 0]
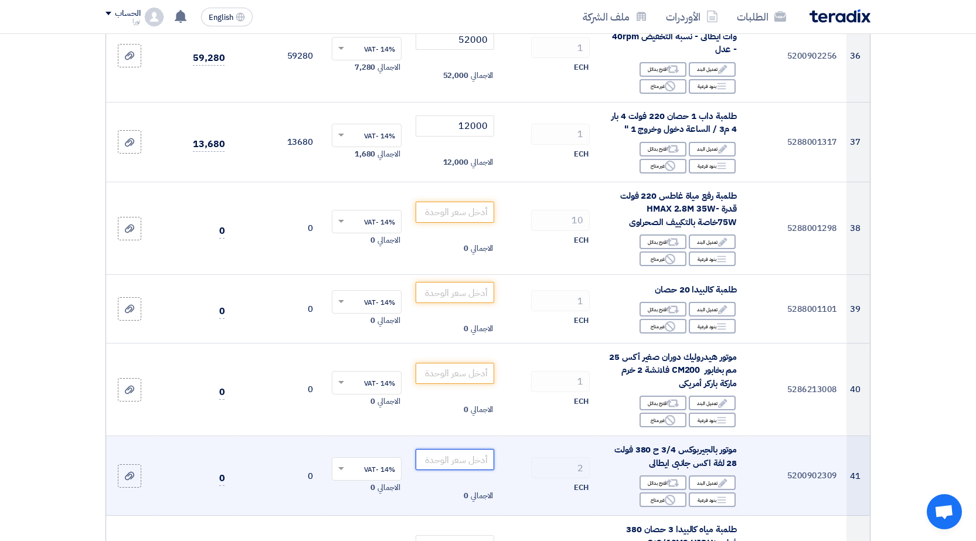
click at [449, 449] on input "number" at bounding box center [454, 459] width 79 height 21
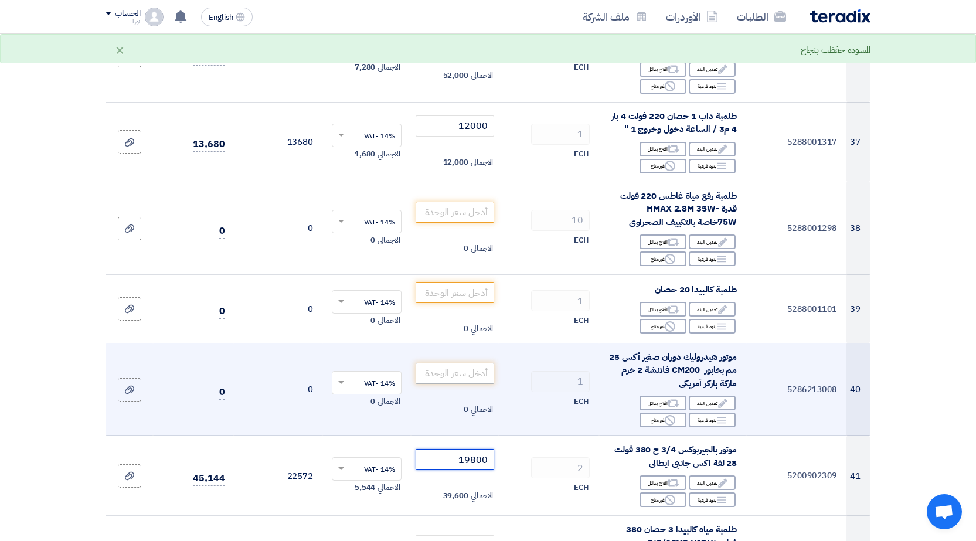
type input "19800"
click at [472, 363] on input "number" at bounding box center [454, 373] width 79 height 21
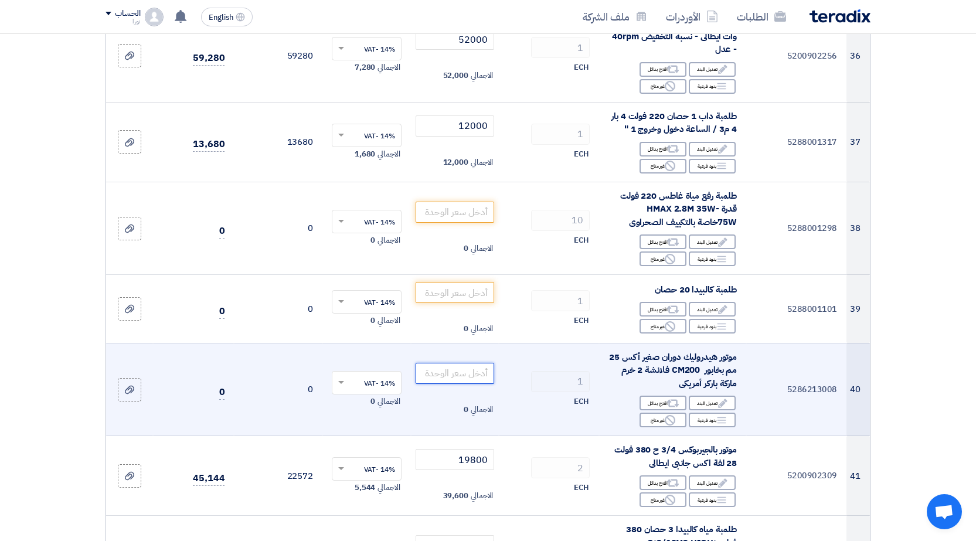
click at [446, 363] on input "number" at bounding box center [454, 373] width 79 height 21
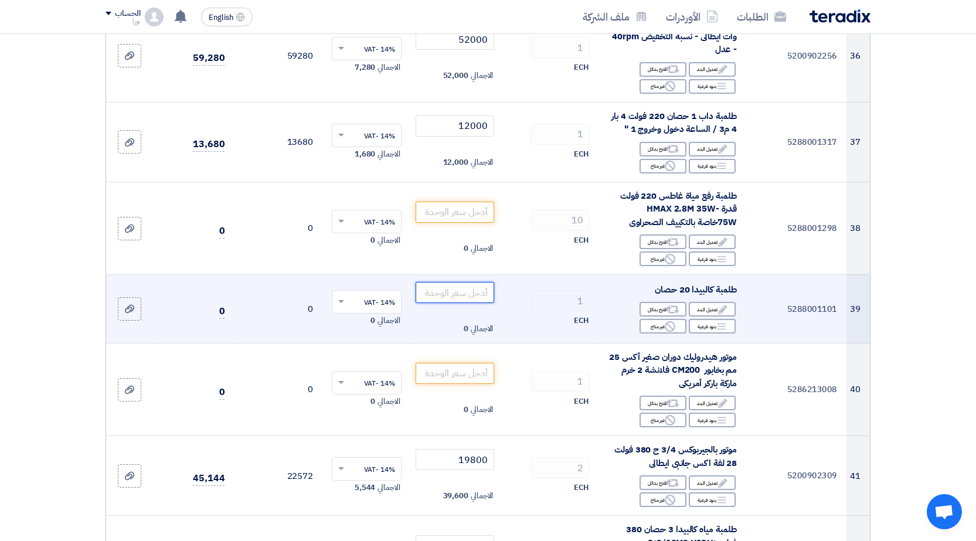
click at [455, 282] on input "number" at bounding box center [454, 292] width 79 height 21
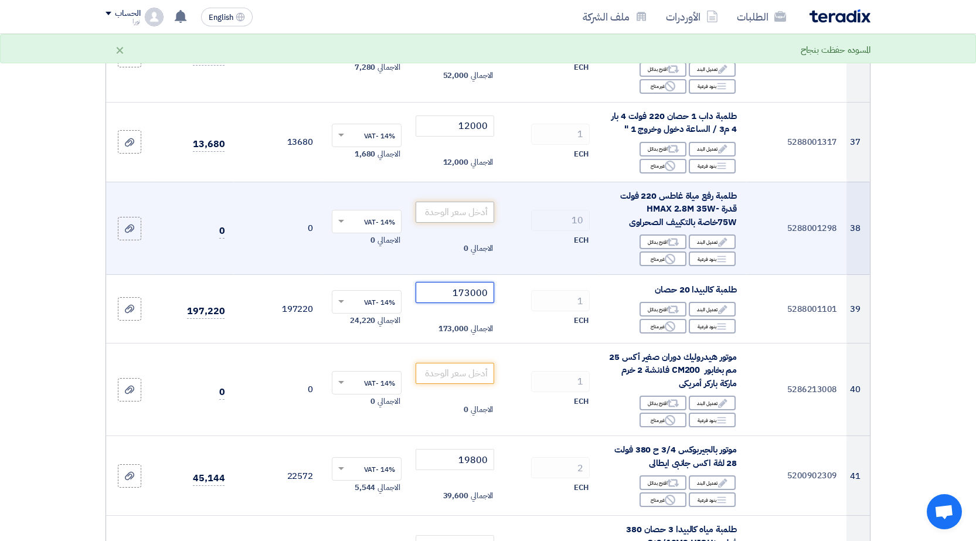
type input "173000"
click at [460, 202] on input "number" at bounding box center [454, 212] width 79 height 21
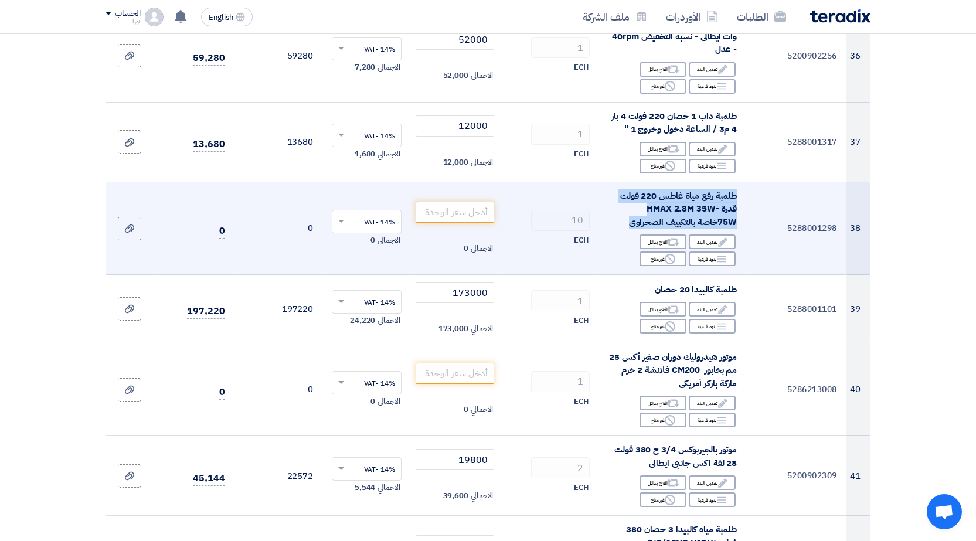
drag, startPoint x: 736, startPoint y: 169, endPoint x: 637, endPoint y: 199, distance: 103.3
click at [622, 196] on div "طلمبة رفع مياة غاطس 220 فولت قدرة HMAX 2.8M 35W-75Wخاصة بالتكييف الصحراوى" at bounding box center [672, 209] width 128 height 40
copy span "طلمبة رفع مياة غاطس 220 فولت قدرة HMAX 2.8M 35W-75Wخاصة بالتكييف الصحراوى"
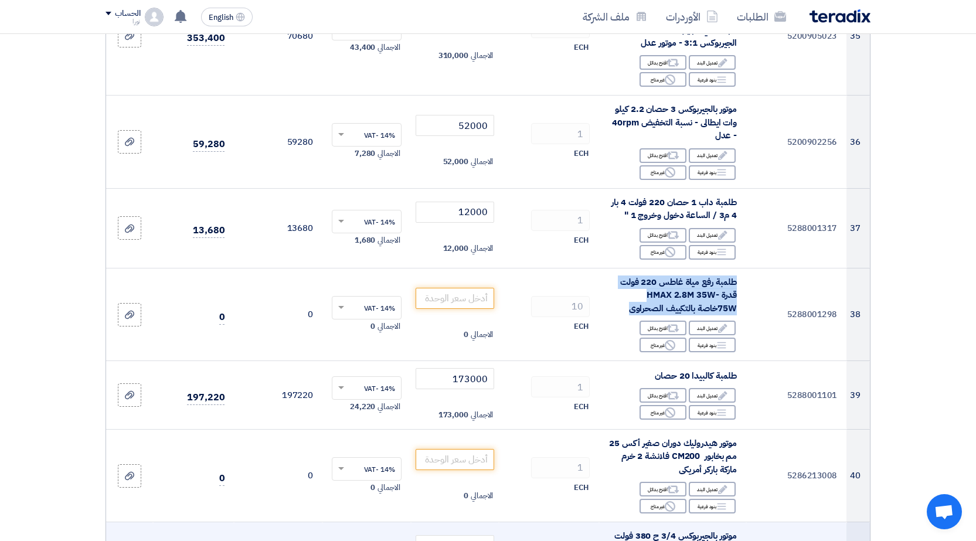
scroll to position [3125, 0]
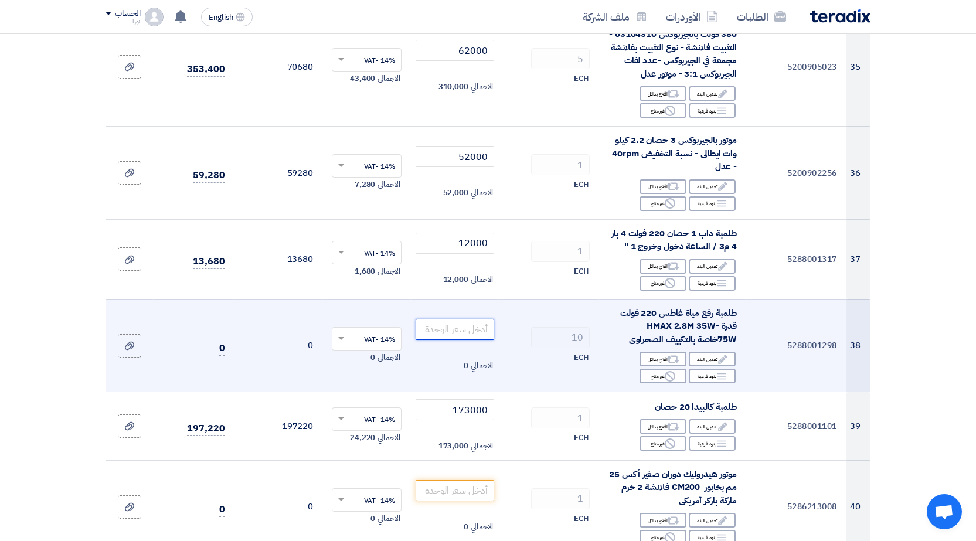
click at [484, 319] on input "number" at bounding box center [454, 329] width 79 height 21
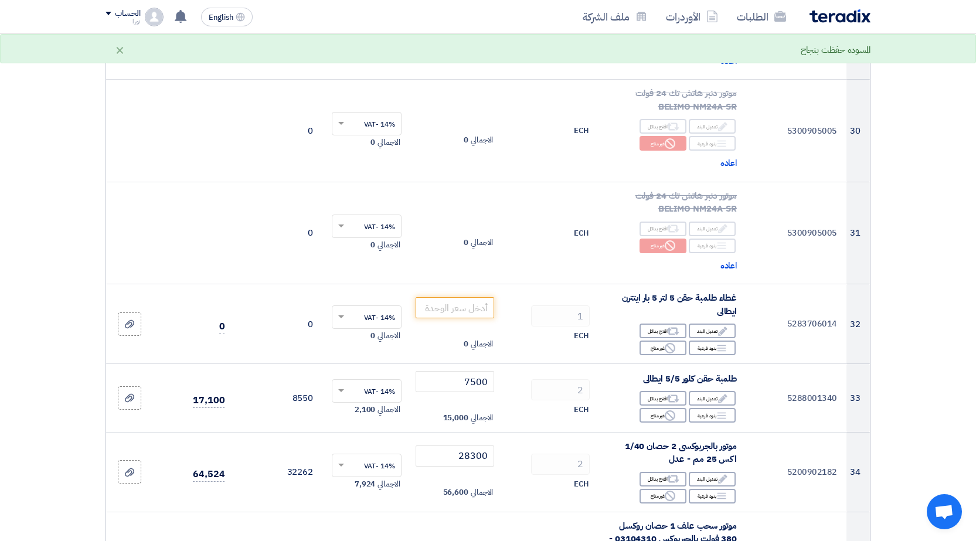
scroll to position [2597, 0]
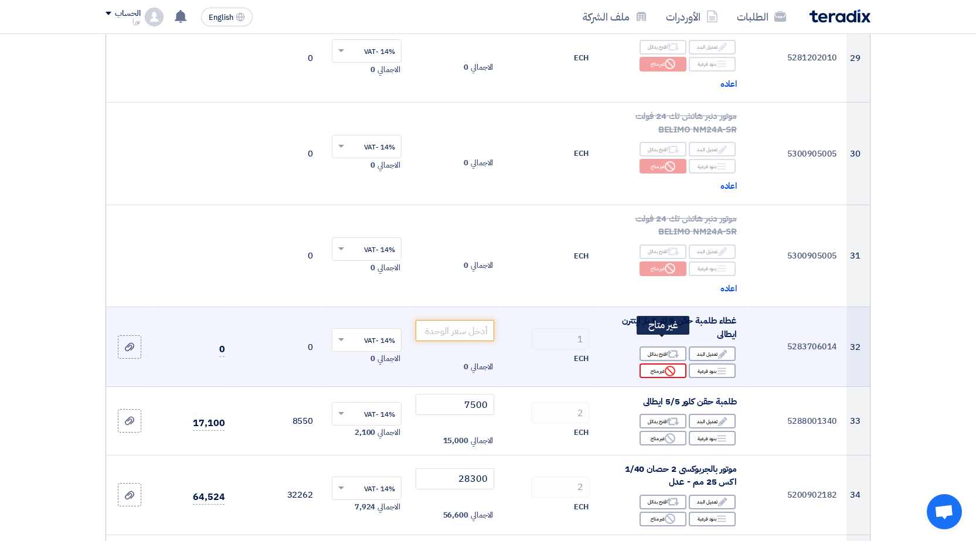
type input "19200"
click at [663, 363] on div "Reject غير متاح" at bounding box center [662, 370] width 47 height 15
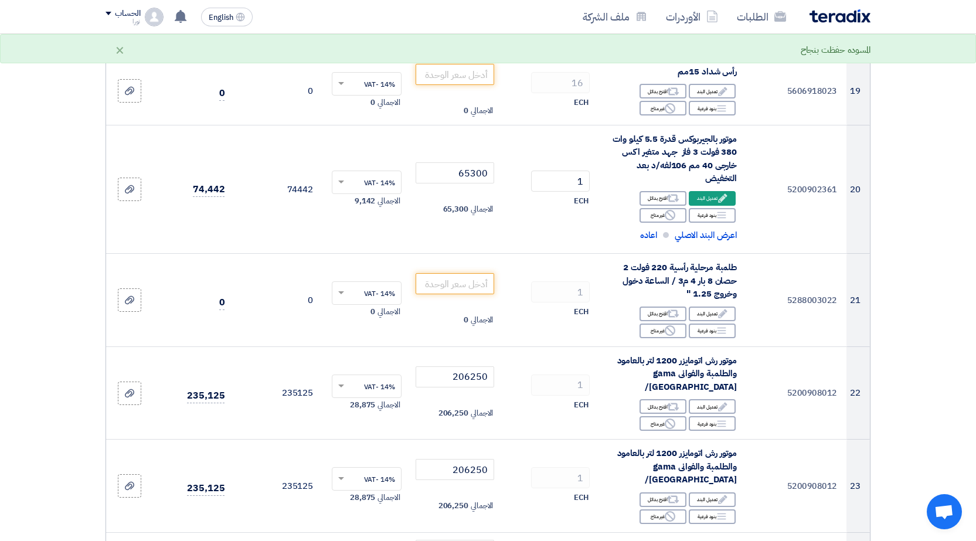
scroll to position [1660, 0]
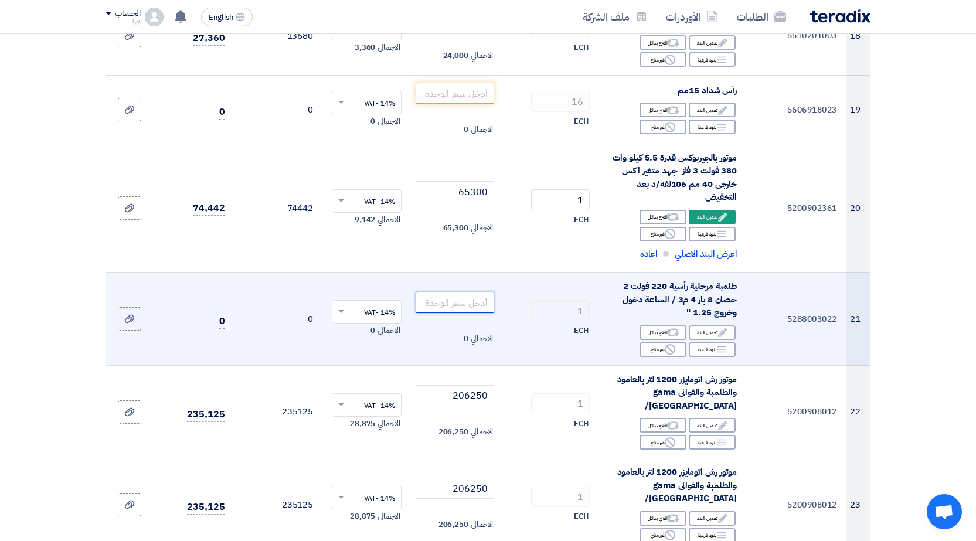
click at [469, 299] on input "number" at bounding box center [454, 302] width 79 height 21
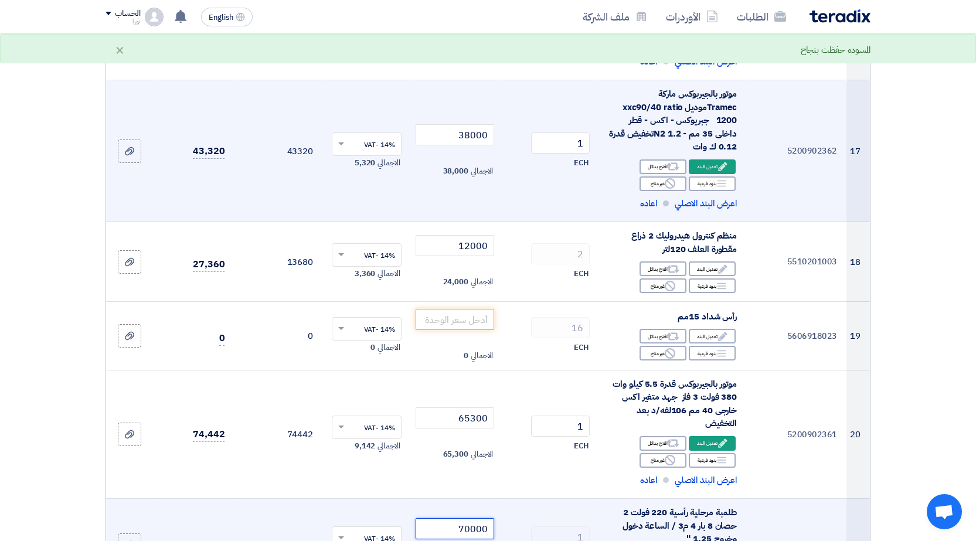
scroll to position [1426, 0]
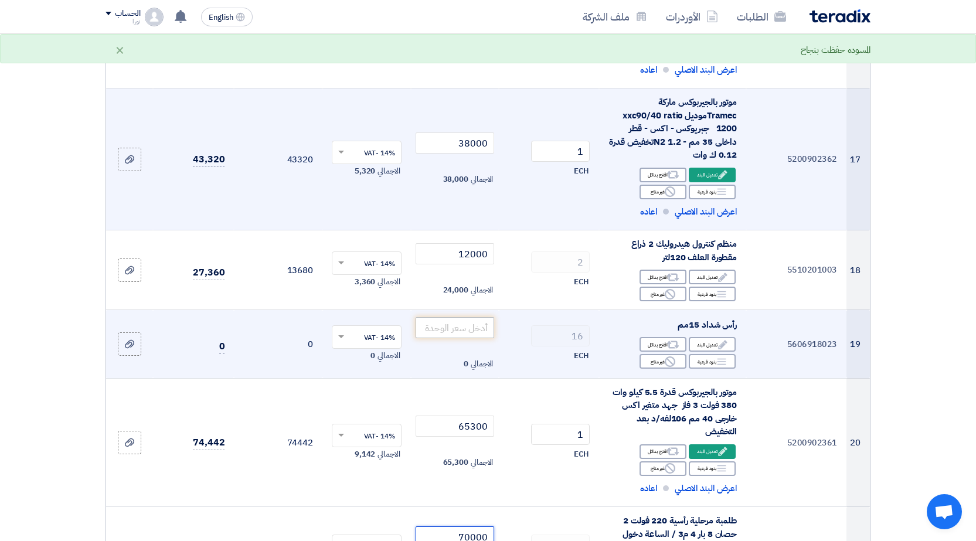
type input "70000"
click at [479, 323] on input "number" at bounding box center [454, 327] width 79 height 21
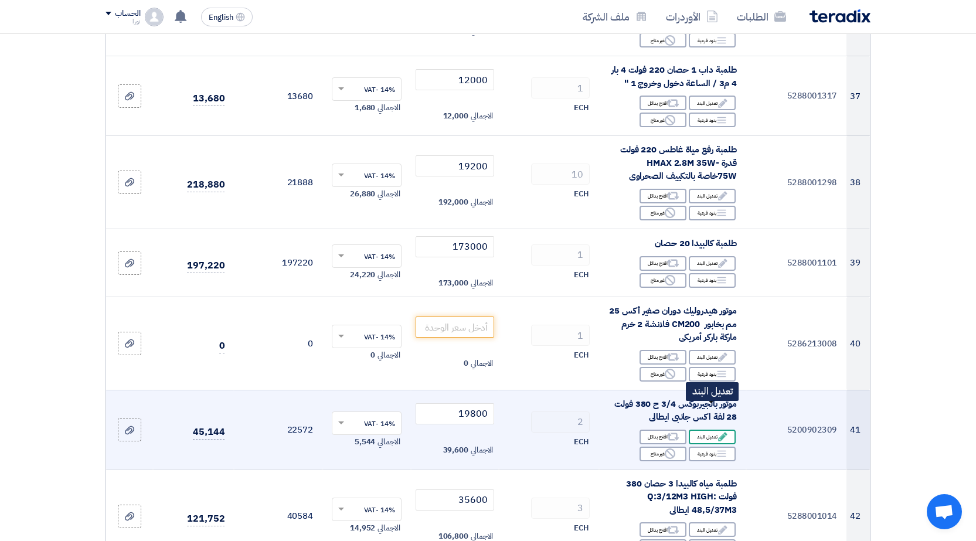
scroll to position [3281, 0]
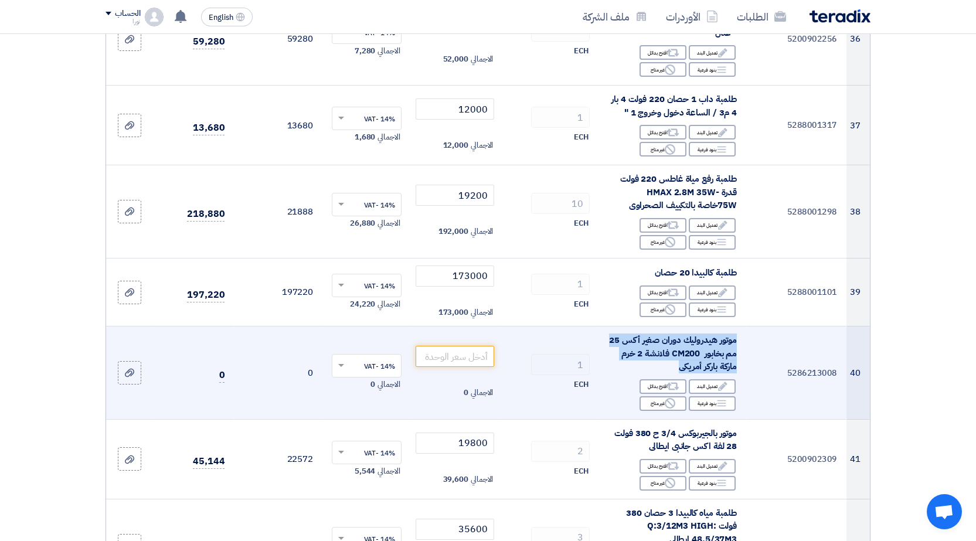
drag, startPoint x: 736, startPoint y: 313, endPoint x: 626, endPoint y: 335, distance: 111.7
click at [626, 335] on div "موتور هيدروليك دوران صغير أكس 25 مم بخابور CM200 فلانشة 2 خرم ماركة باركر أمريكى" at bounding box center [672, 353] width 128 height 40
copy span "موتور هيدروليك دوران صغير أكس 25 مم بخابور CM200 فلانشة 2 خرم ماركة باركر أمريكى"
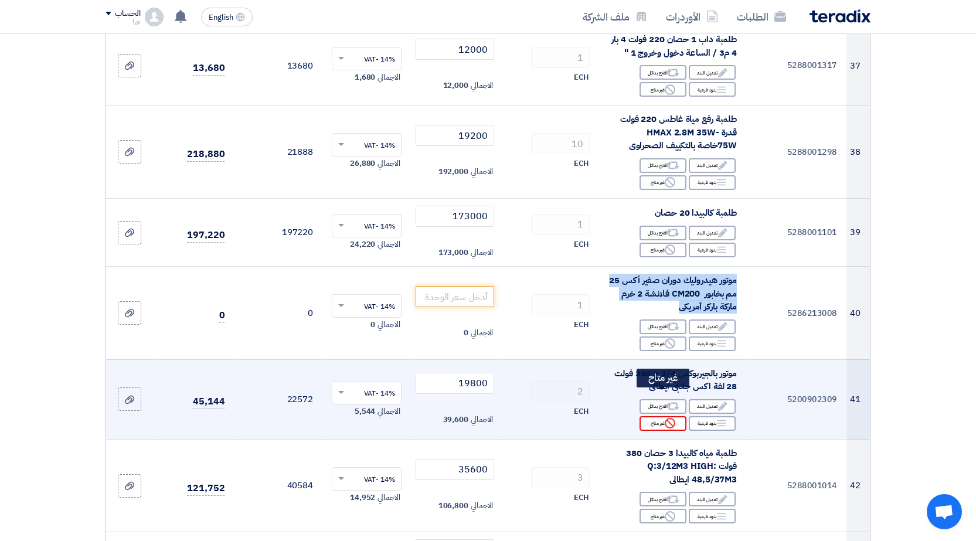
scroll to position [3340, 0]
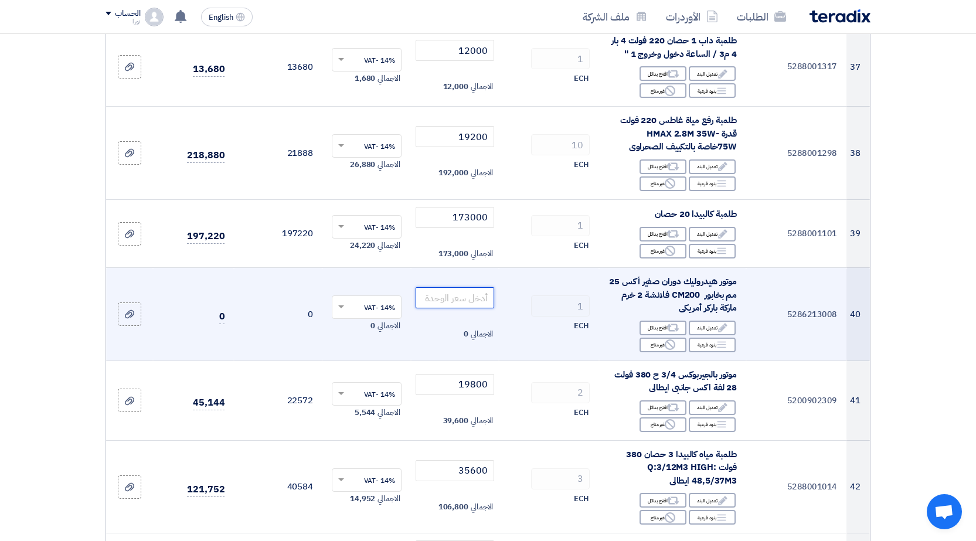
click at [449, 287] on input "number" at bounding box center [454, 297] width 79 height 21
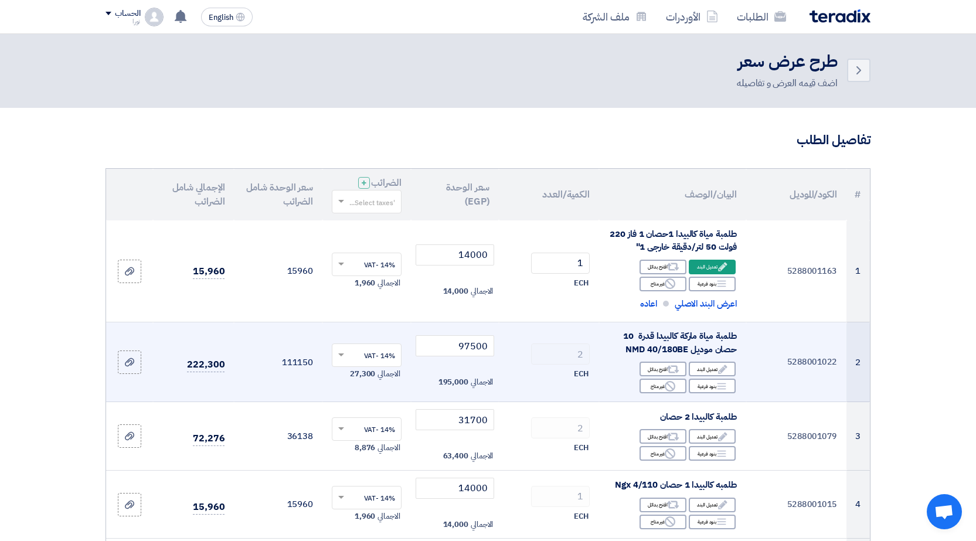
scroll to position [0, 0]
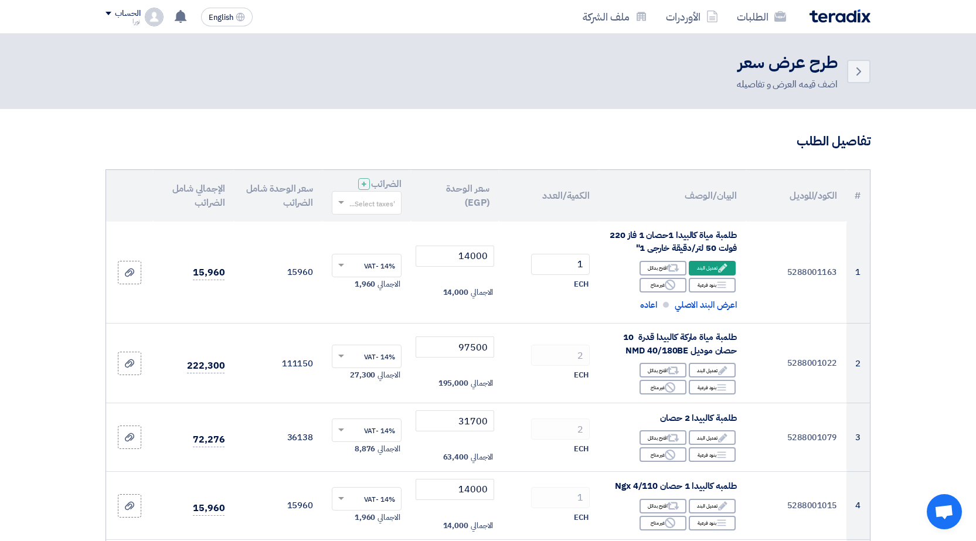
type input "11500"
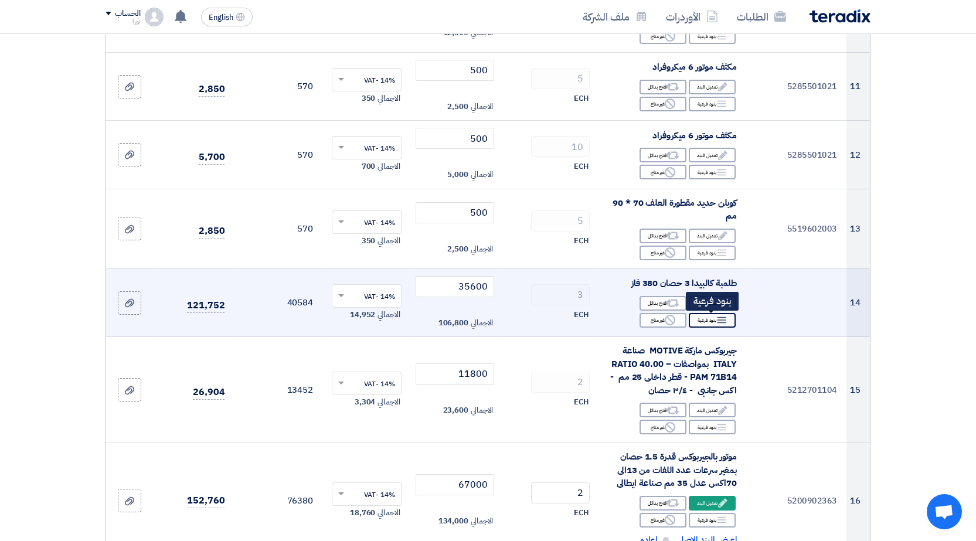
scroll to position [996, 0]
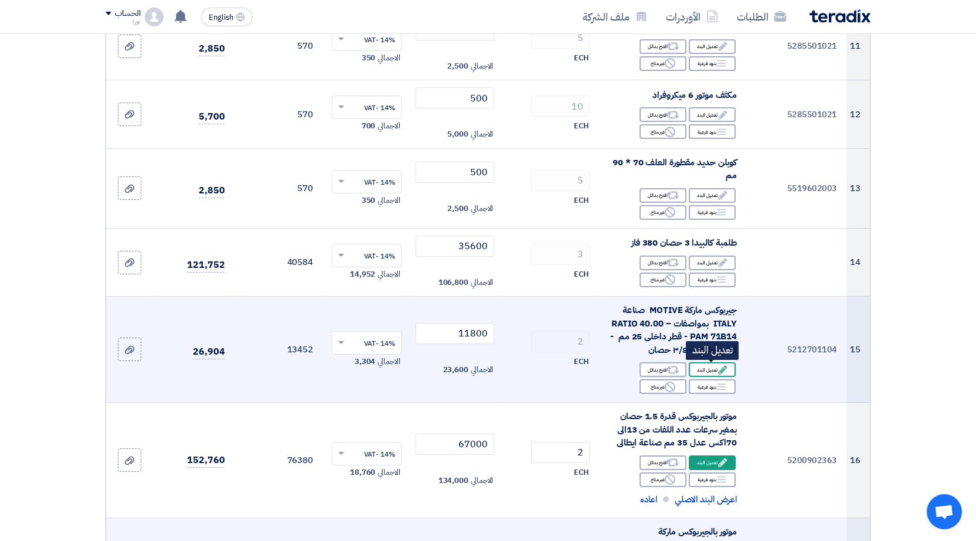
click at [704, 370] on div "Edit تعديل البند" at bounding box center [711, 369] width 47 height 15
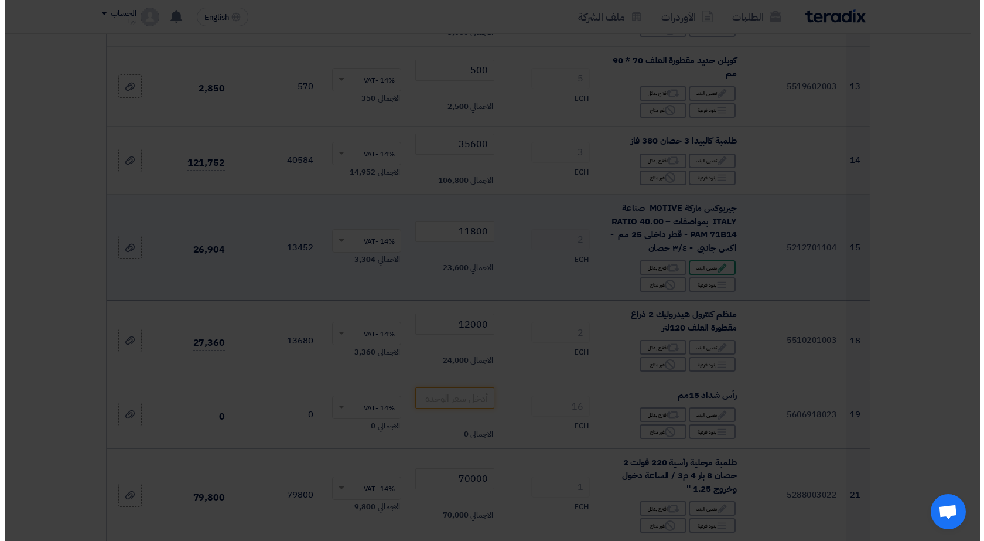
scroll to position [894, 0]
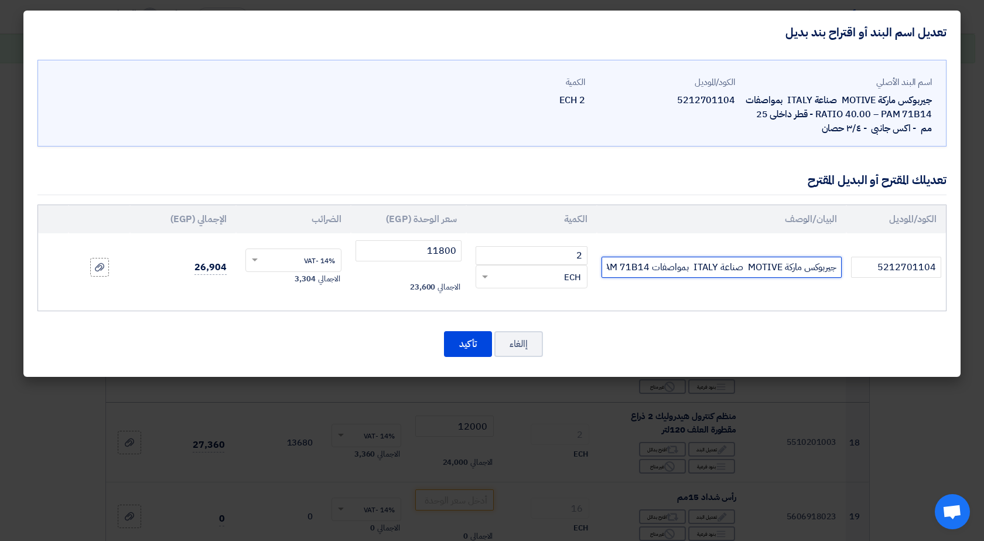
click at [766, 267] on input "جيربوكس ماركة MOTIVE صناعة ITALY بمواصفات RATIO 40.00 – PAM 71B14 - قطر داخلى 2…" at bounding box center [722, 267] width 240 height 21
type input "جيربوكس ماركة tramecصناعة [GEOGRAPHIC_DATA] بمواصفات RATIO 40.00 – PAM 71B14 - …"
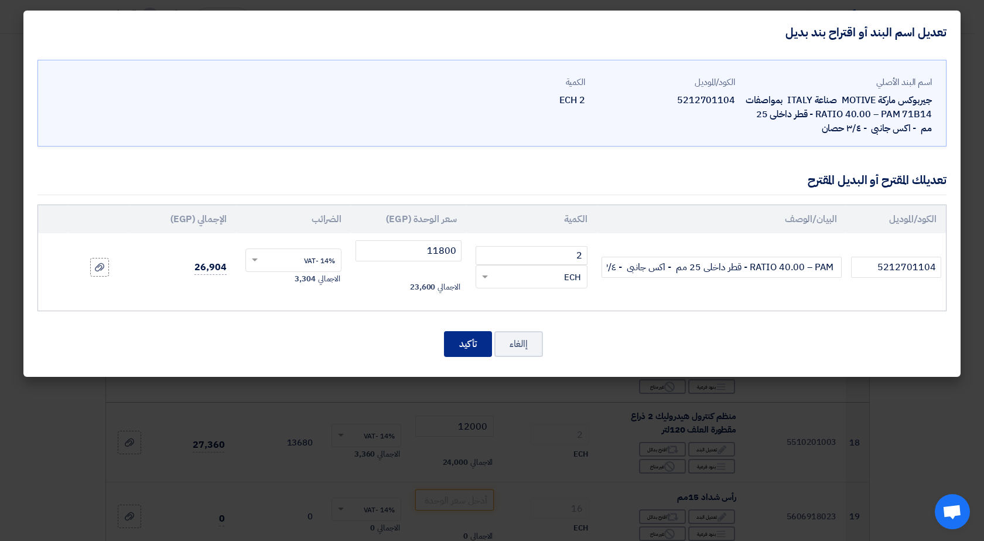
click at [473, 341] on button "تأكيد" at bounding box center [468, 344] width 48 height 26
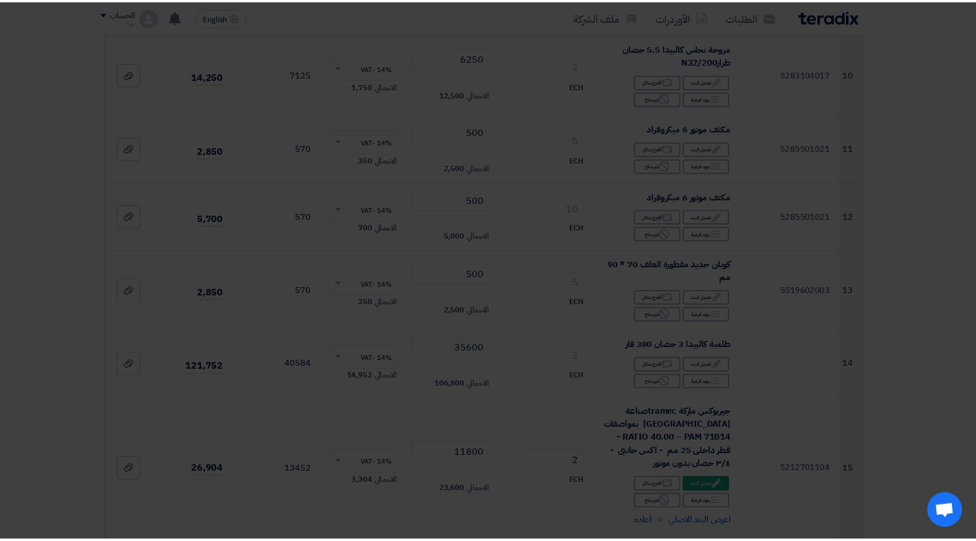
scroll to position [996, 0]
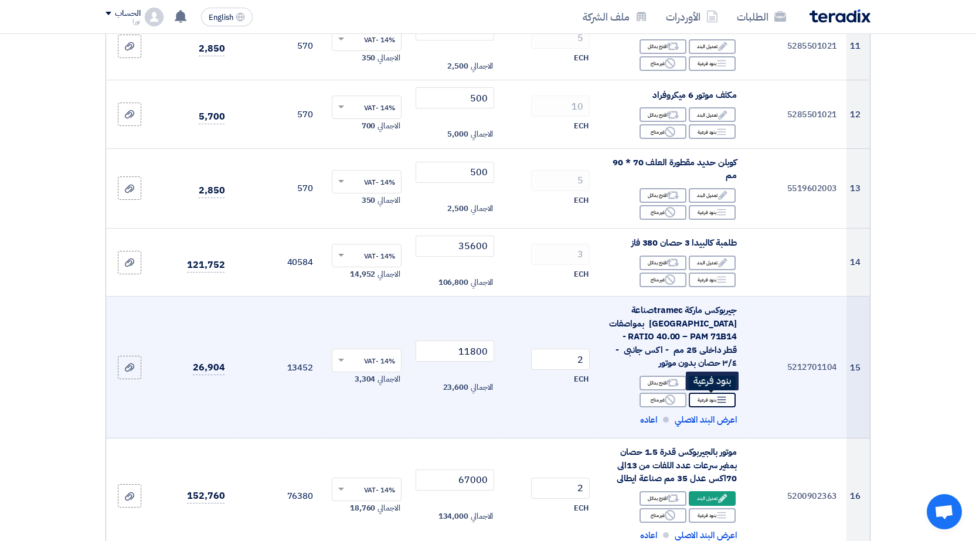
click at [704, 399] on div "Breakdown بنود فرعية" at bounding box center [711, 400] width 47 height 15
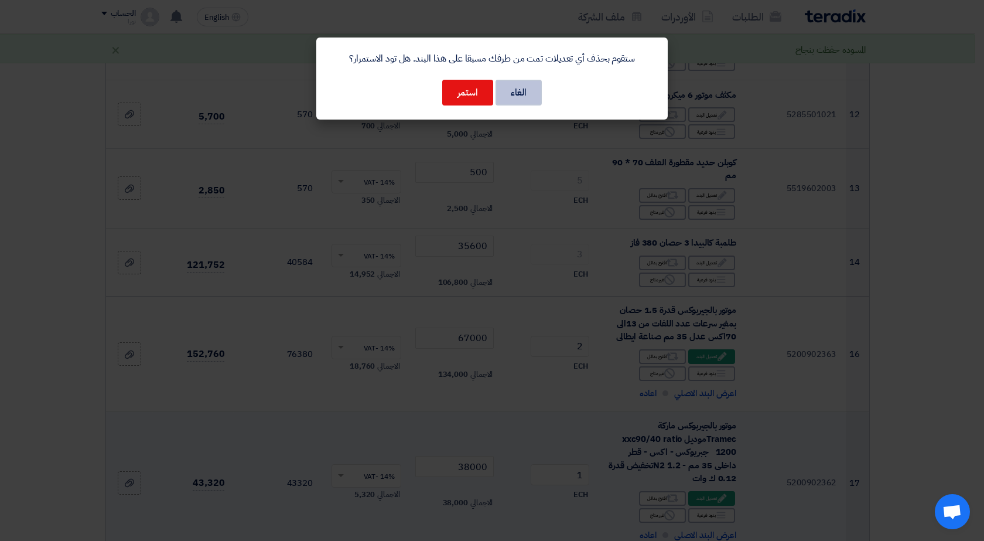
click at [516, 96] on button "الغاء" at bounding box center [519, 93] width 46 height 26
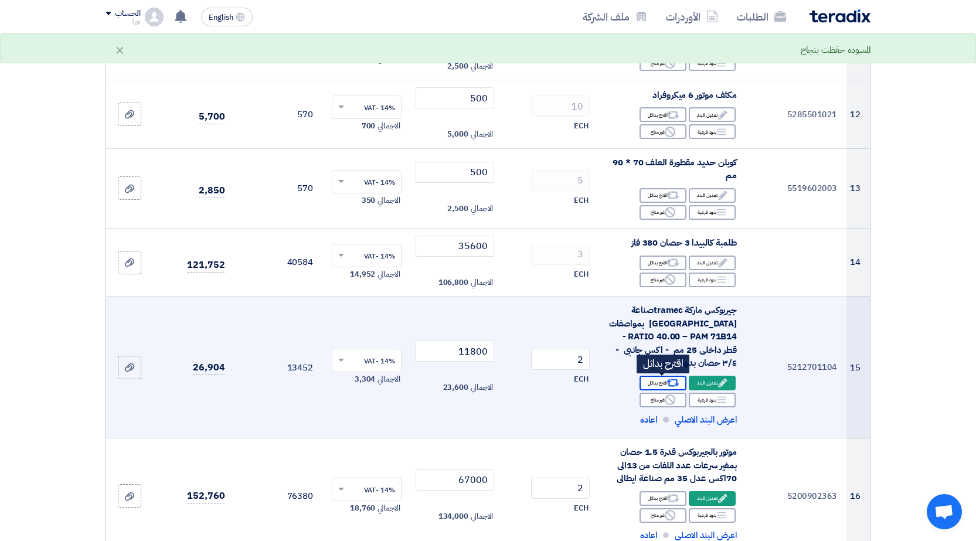
click at [663, 381] on div "Alternative اقترح بدائل" at bounding box center [662, 383] width 47 height 15
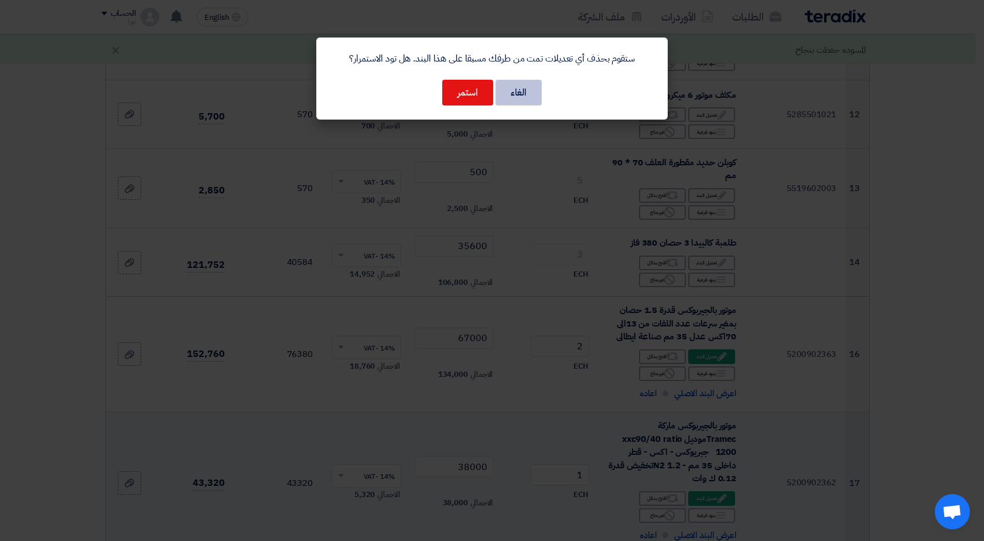
click at [528, 94] on button "الغاء" at bounding box center [519, 93] width 46 height 26
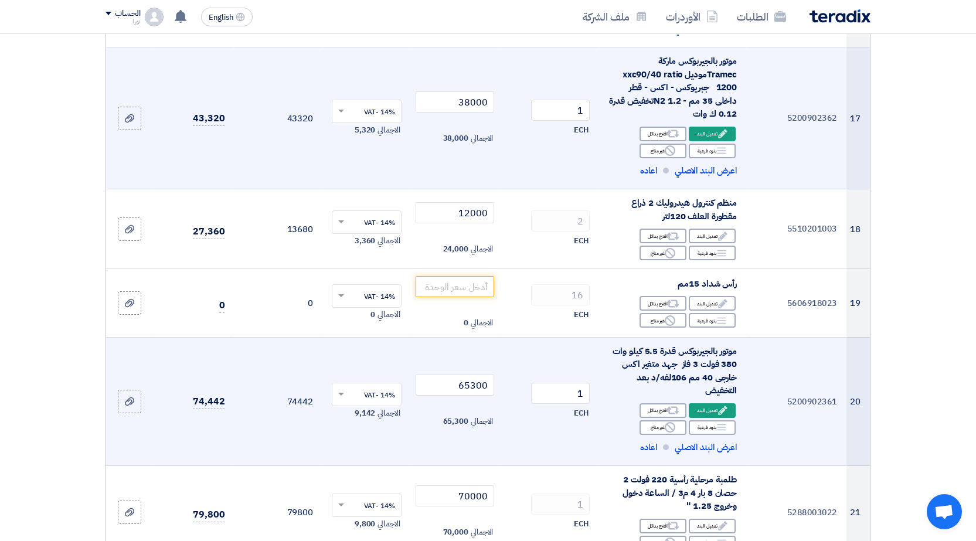
scroll to position [1523, 0]
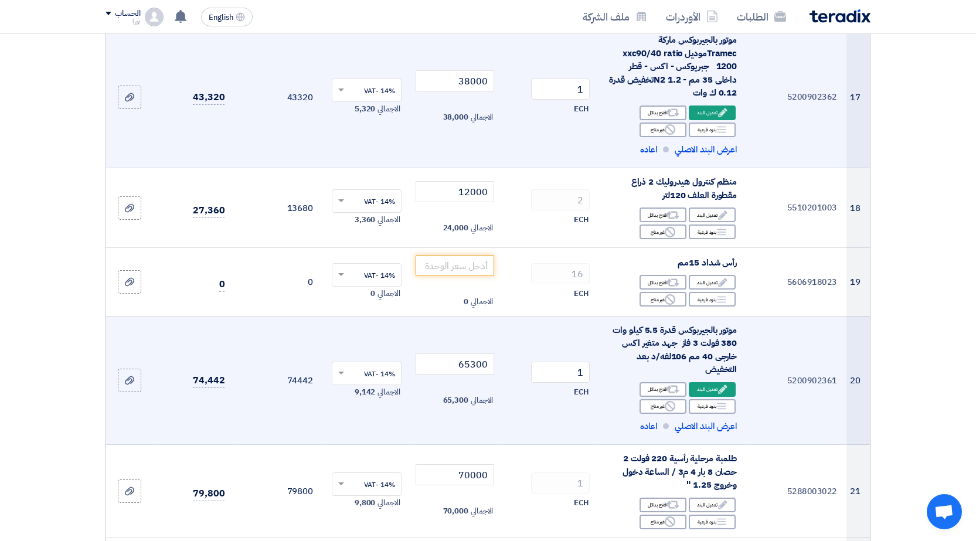
click at [703, 356] on div "موتور بالجيربوكس قدرة 5.5 كيلو وات 380 فولت 3 فاز جهد متغير اكس خارجى 40 مم 106…" at bounding box center [672, 349] width 128 height 53
click at [700, 357] on div "موتور بالجيربوكس قدرة 5.5 كيلو وات 380 فولت 3 فاز جهد متغير اكس خارجى 40 مم 106…" at bounding box center [672, 349] width 128 height 53
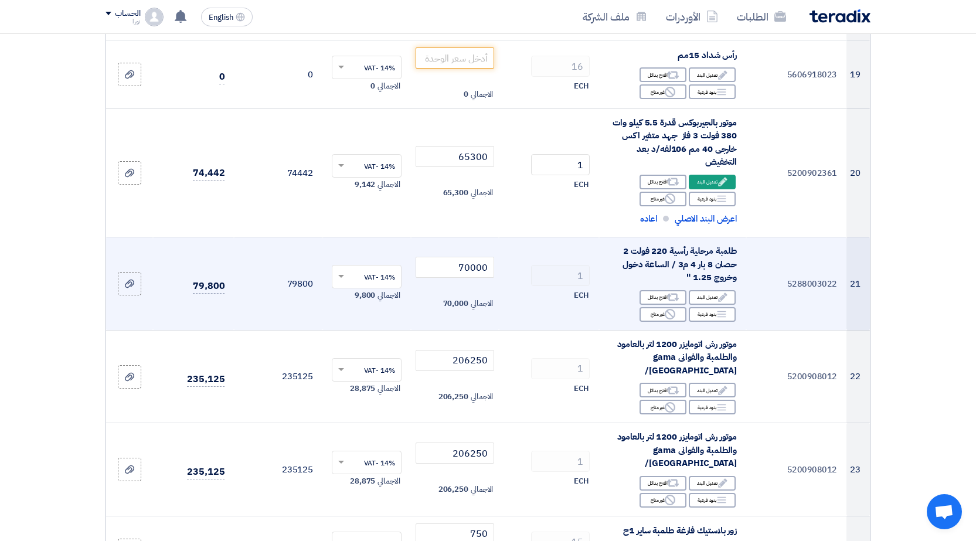
scroll to position [1758, 0]
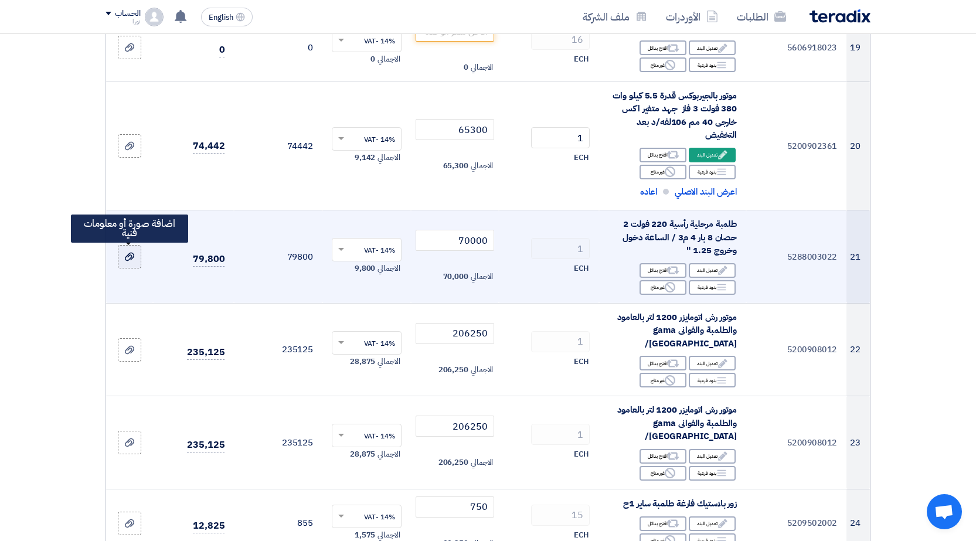
click at [132, 262] on div at bounding box center [130, 256] width 12 height 13
click at [0, 0] on input "file" at bounding box center [0, 0] width 0 height 0
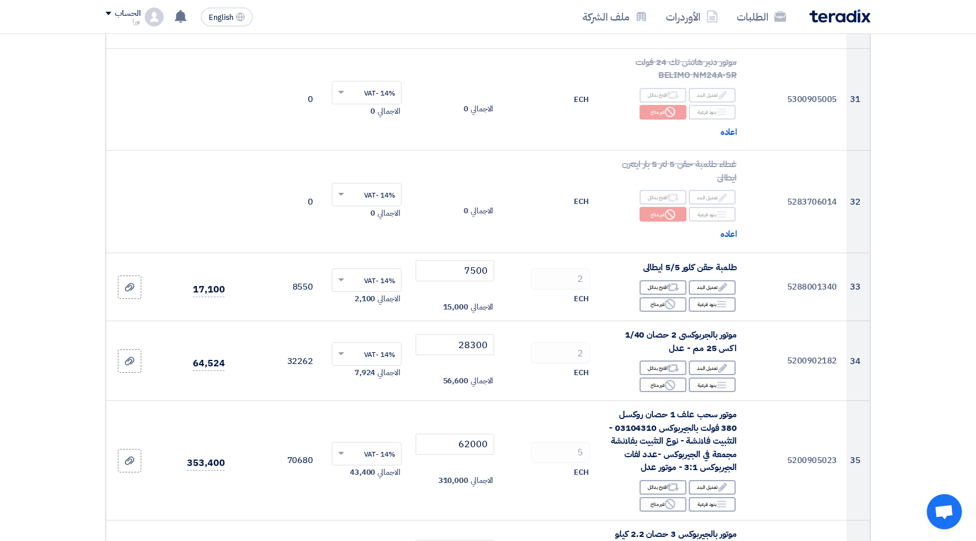
scroll to position [2812, 0]
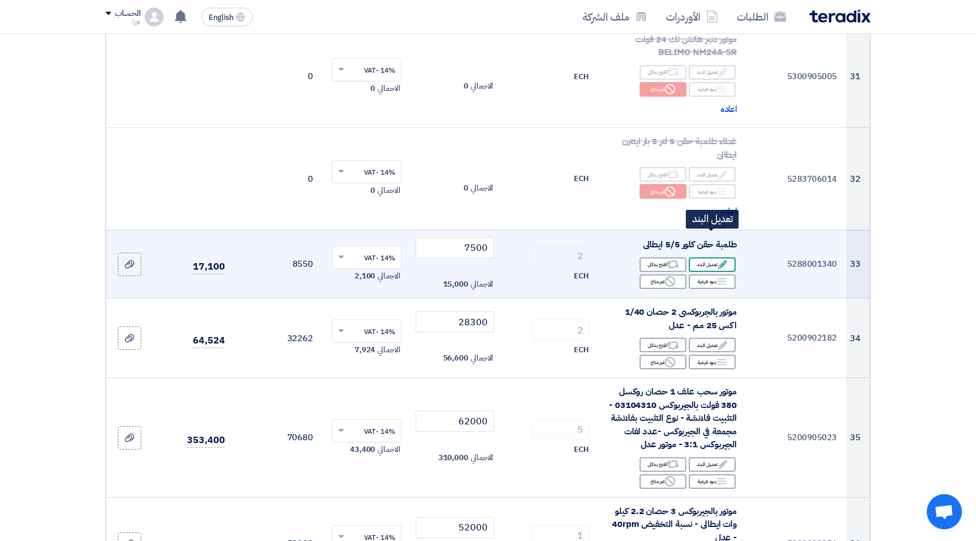
click at [700, 257] on div "Edit تعديل البند" at bounding box center [711, 264] width 47 height 15
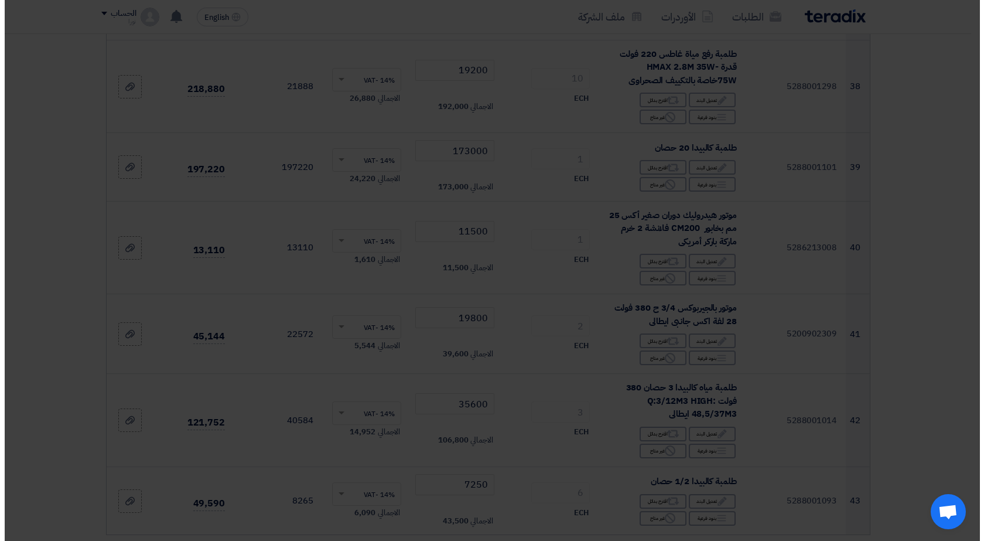
scroll to position [2183, 0]
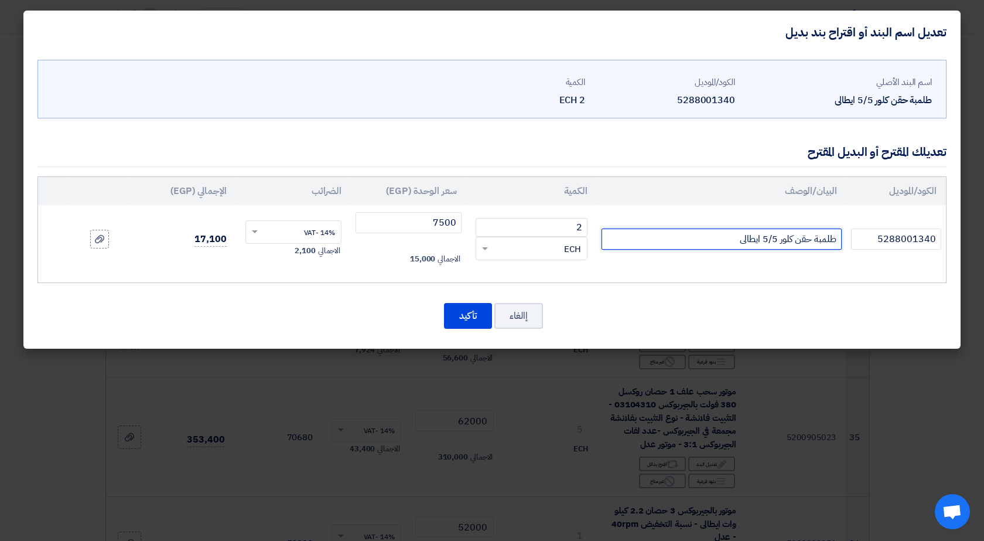
click at [697, 241] on input "طلمبة حقن كلور 5/5 ايطالى" at bounding box center [722, 239] width 240 height 21
type input "طلمبة حقن كلور 5/5 ايطالى ايتاترون"
click at [468, 306] on button "تأكيد" at bounding box center [468, 316] width 48 height 26
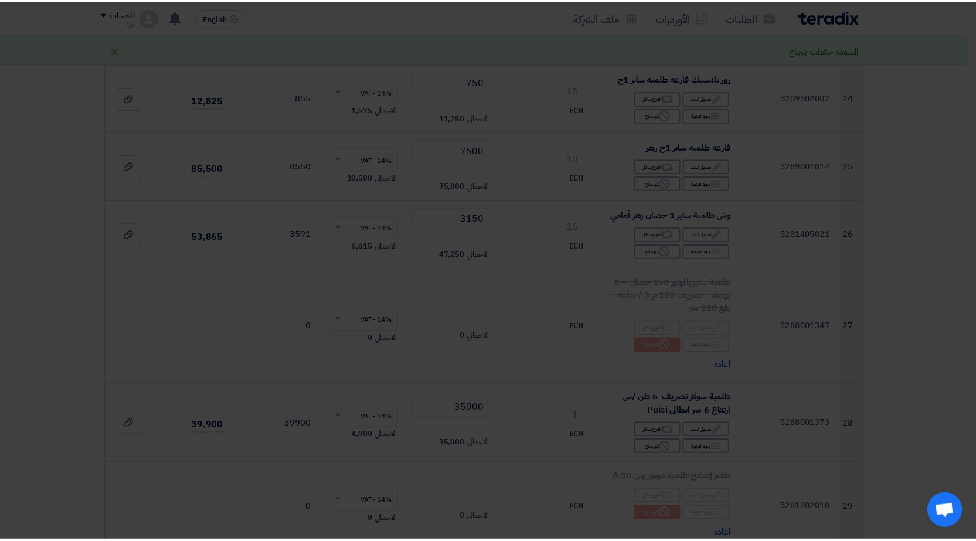
scroll to position [2812, 0]
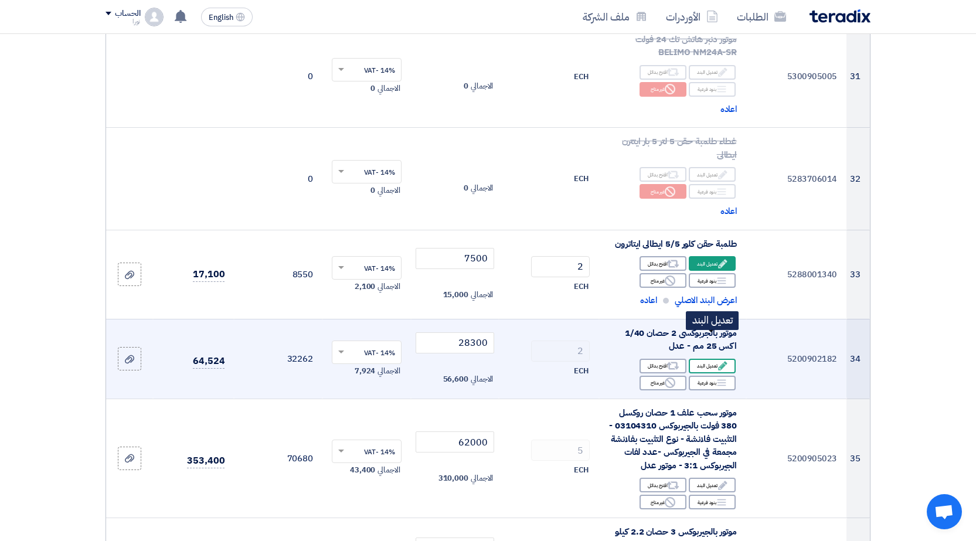
click at [711, 359] on div "Edit تعديل البند" at bounding box center [711, 366] width 47 height 15
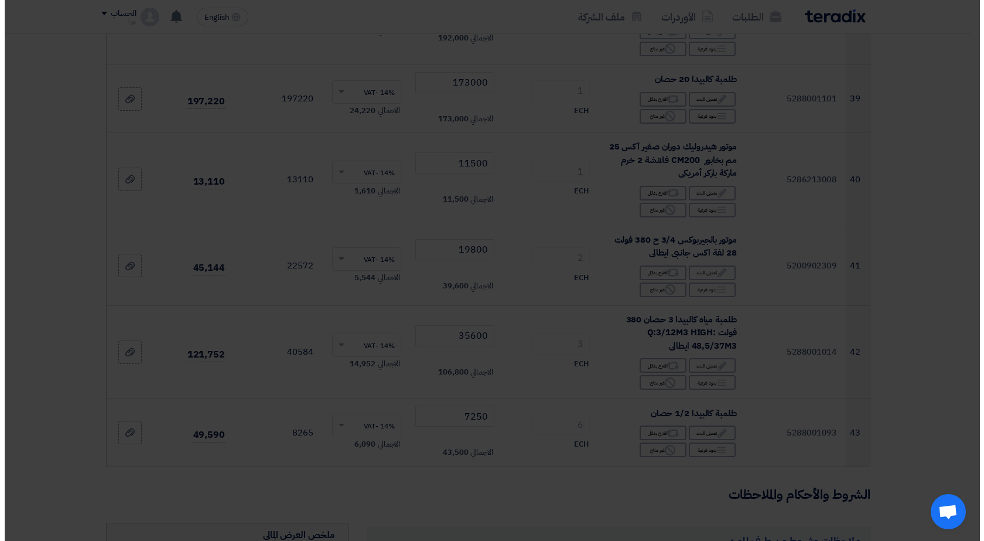
scroll to position [2183, 0]
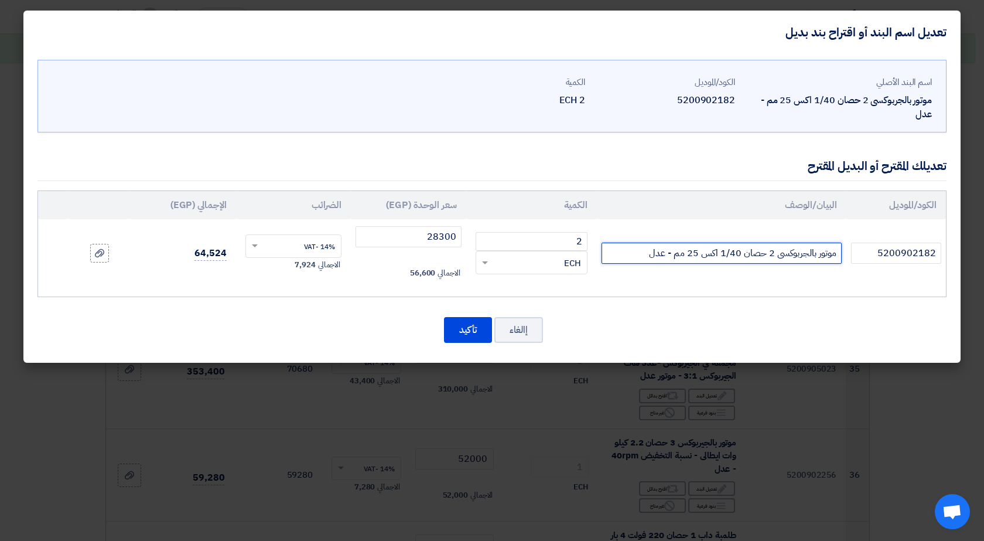
drag, startPoint x: 766, startPoint y: 252, endPoint x: 772, endPoint y: 262, distance: 11.3
click at [767, 252] on input "موتور بالجربوكسى 2 حصان 1/40 اكس 25 مم - عدل" at bounding box center [722, 253] width 240 height 21
click at [762, 257] on input "موتور بالجربوكسى 2 1/حصان 1/40 اكس 25 مم - عدل" at bounding box center [722, 253] width 240 height 21
drag, startPoint x: 773, startPoint y: 253, endPoint x: 756, endPoint y: 250, distance: 17.2
click at [756, 250] on input "موتور بالجربوكسى 2 1/حصان 1/40 اكس 25 مم - عدل" at bounding box center [722, 253] width 240 height 21
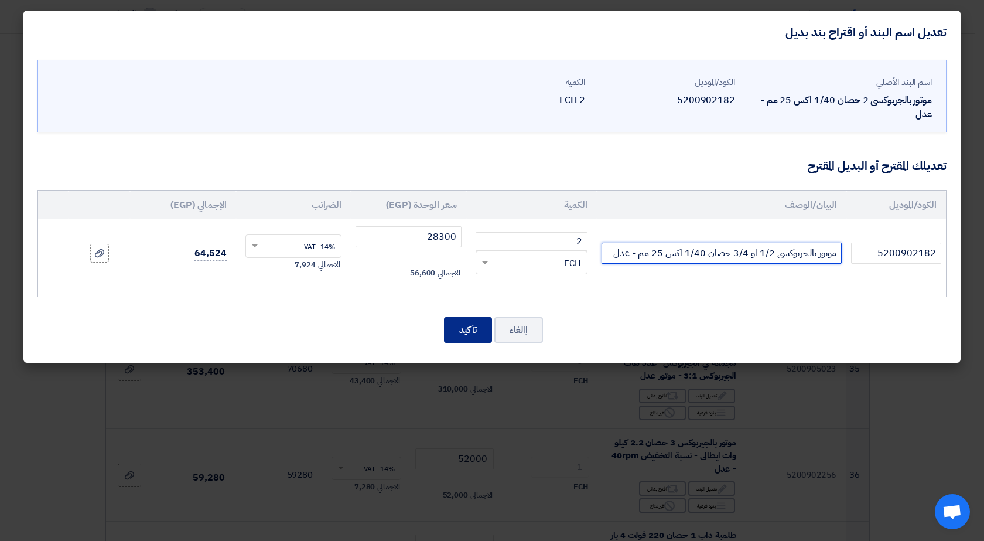
type input "موتور بالجربوكسى 1/2 او 3/4 حصان 1/40 اكس 25 مم - عدل"
click at [476, 334] on button "تأكيد" at bounding box center [468, 330] width 48 height 26
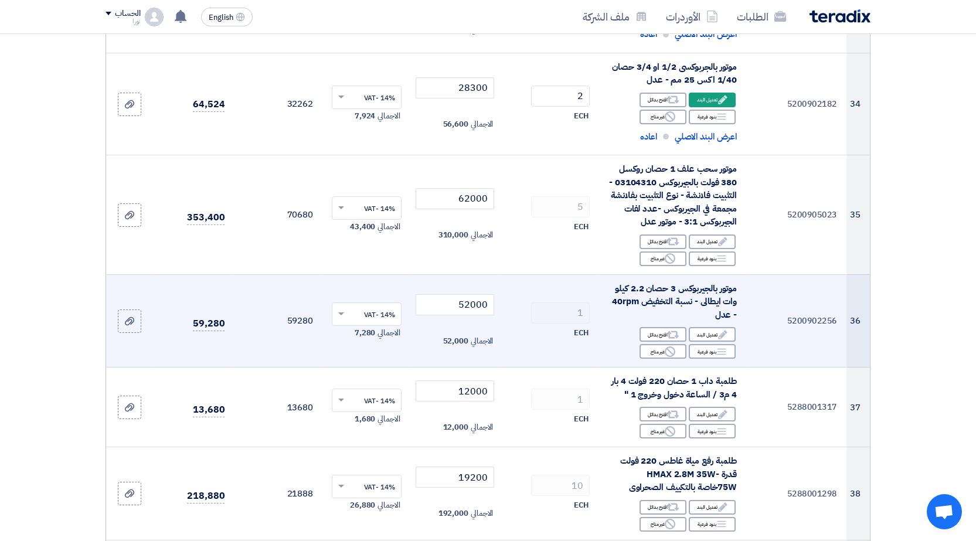
scroll to position [3105, 0]
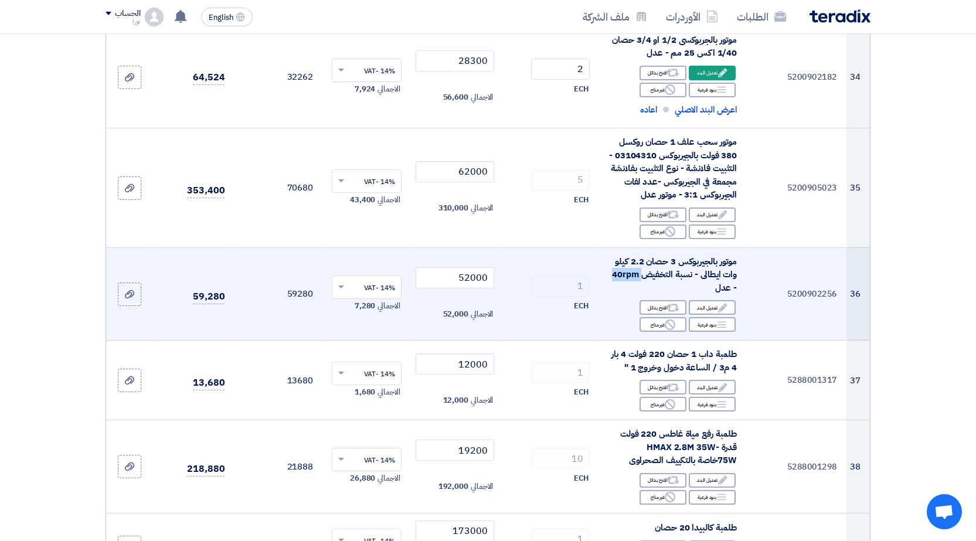
drag, startPoint x: 613, startPoint y: 249, endPoint x: 640, endPoint y: 249, distance: 26.4
click at [640, 255] on span "موتور بالجيربوكس 3 حصان 2.2 كيلو وات ايطالى - نسبة التخفيض 40rpm - عدل" at bounding box center [674, 274] width 125 height 39
click at [706, 300] on div "Edit تعديل البند" at bounding box center [711, 307] width 47 height 15
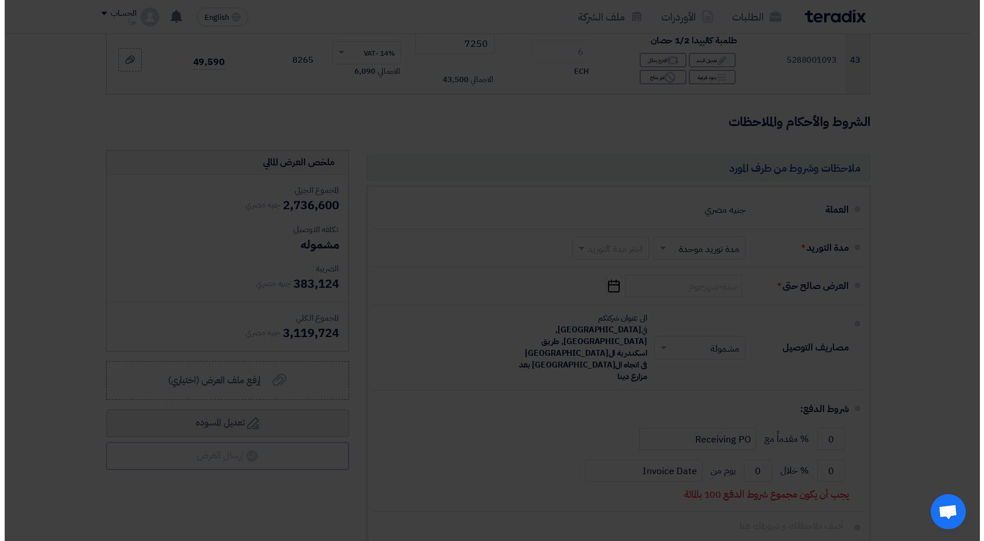
scroll to position [2387, 0]
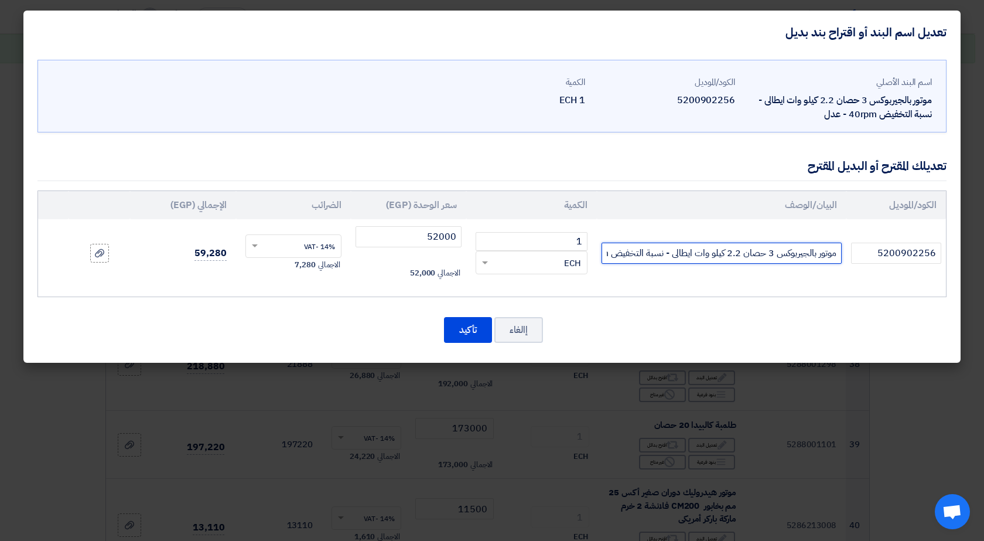
click at [695, 253] on input "موتور بالجيربوكس 3 حصان 2.2 كيلو وات ايطالى - نسبة التخفيض 40rpm - عدل" at bounding box center [722, 253] width 240 height 21
click at [640, 254] on input "موتور بالجيربوكس 3 حصان 2.2 كيلو وات ايطالى - نسبة التخفيض 40rpm - عدل" at bounding box center [722, 253] width 240 height 21
type input "موتور بالجيربوكس 3 حصان 2.2 كيلو وات ايطالى - نسبة التخفيض 42rpm - عدل"
click at [468, 329] on button "تأكيد" at bounding box center [468, 330] width 48 height 26
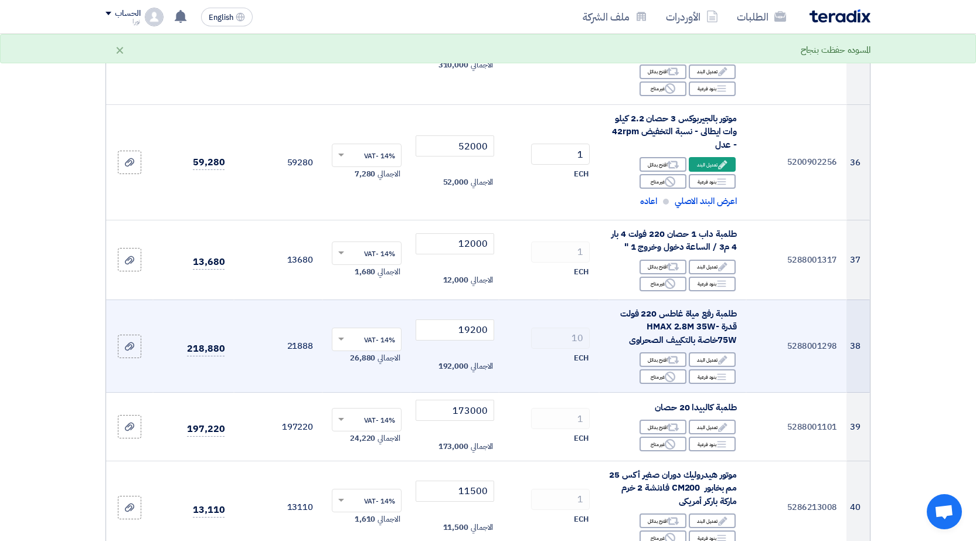
scroll to position [3266, 0]
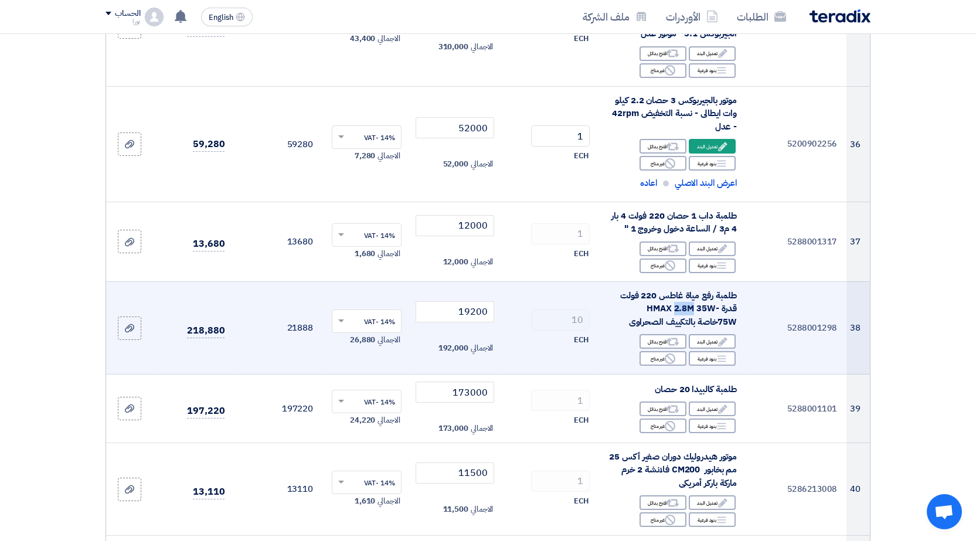
drag, startPoint x: 676, startPoint y: 283, endPoint x: 693, endPoint y: 281, distance: 17.1
click at [693, 289] on span "طلمبة رفع مياة غاطس 220 فولت قدرة HMAX 2.8M 35W-75Wخاصة بالتكييف الصحراوى" at bounding box center [678, 308] width 117 height 39
click at [681, 295] on span "طلمبة رفع مياة غاطس 220 فولت قدرة HMAX 2.8M 35W-75Wخاصة بالتكييف الصحراوى" at bounding box center [678, 308] width 117 height 39
click at [130, 316] on label at bounding box center [129, 327] width 23 height 23
click at [0, 0] on input "file" at bounding box center [0, 0] width 0 height 0
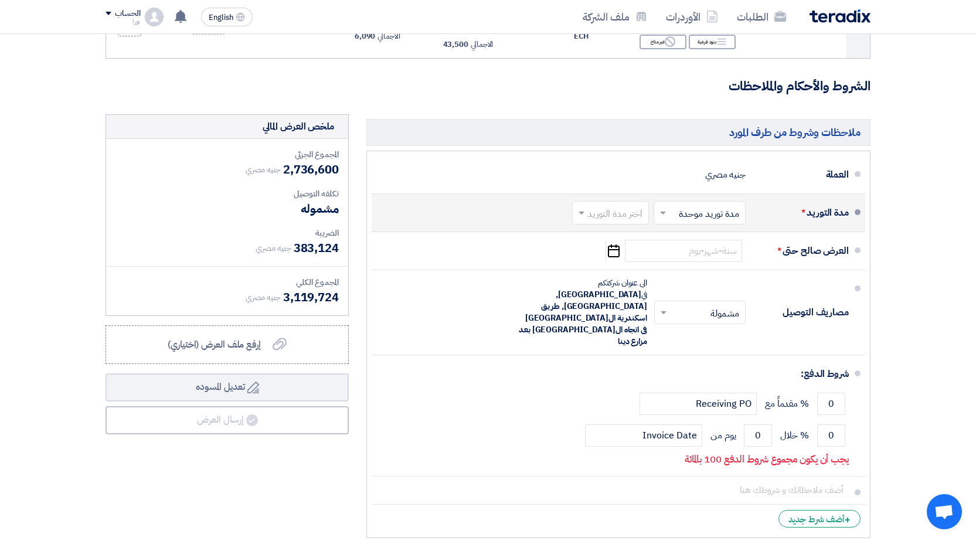
scroll to position [3691, 0]
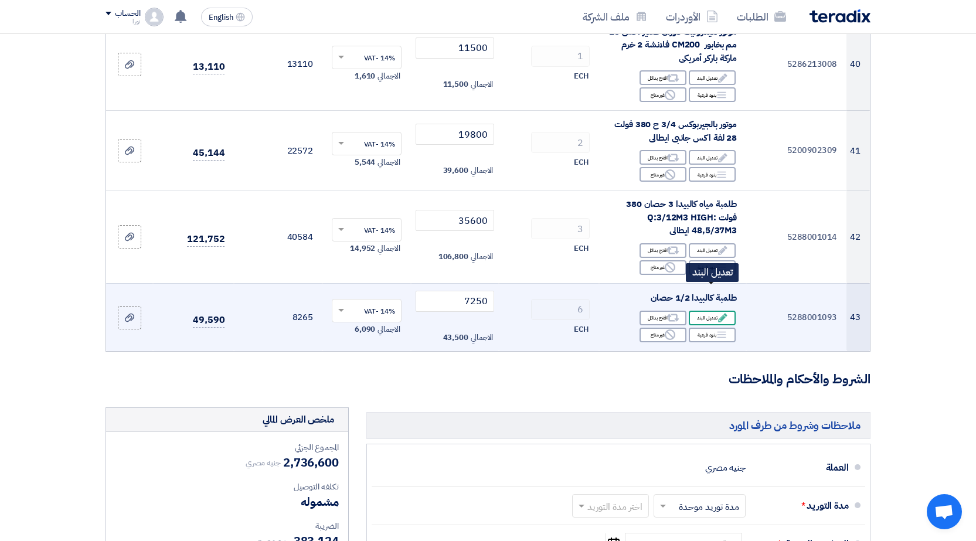
click at [708, 311] on div "Edit تعديل البند" at bounding box center [711, 318] width 47 height 15
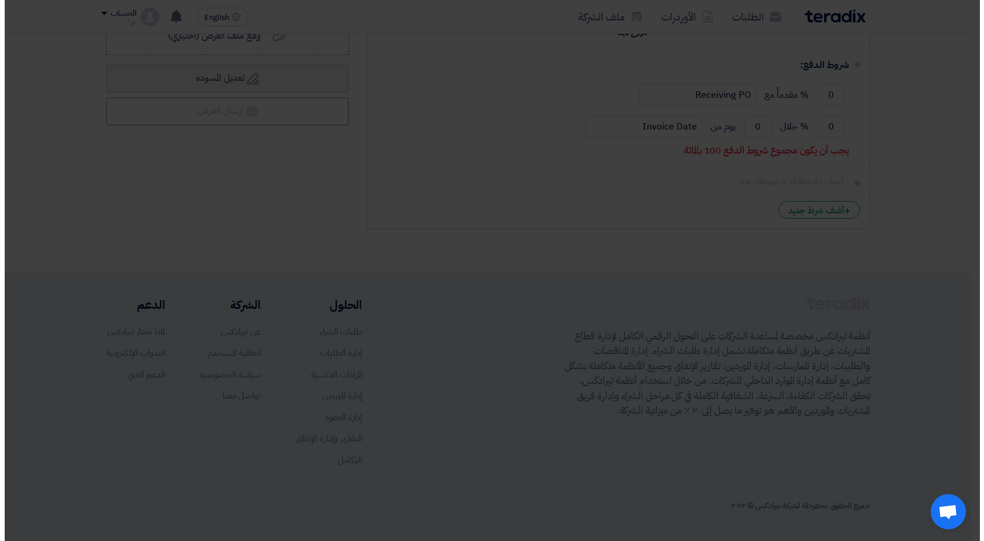
scroll to position [2755, 0]
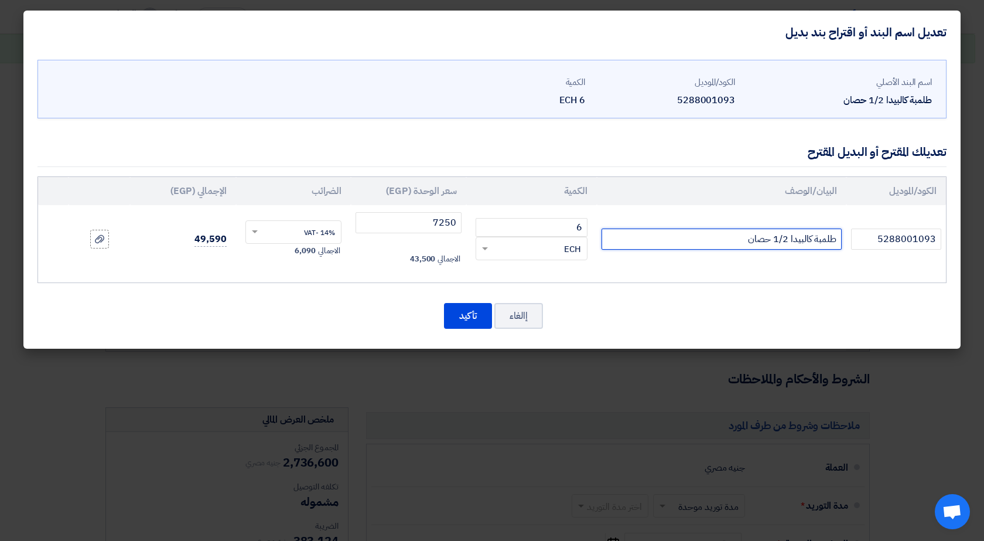
drag, startPoint x: 779, startPoint y: 239, endPoint x: 787, endPoint y: 239, distance: 8.2
click at [787, 239] on input "طلمبة كالبيدا 1/2 حصان" at bounding box center [722, 239] width 240 height 21
click at [678, 242] on input "طلمبة كالبيدا 1/2 حصان" at bounding box center [722, 239] width 240 height 21
click at [451, 224] on input "7250" at bounding box center [409, 222] width 106 height 21
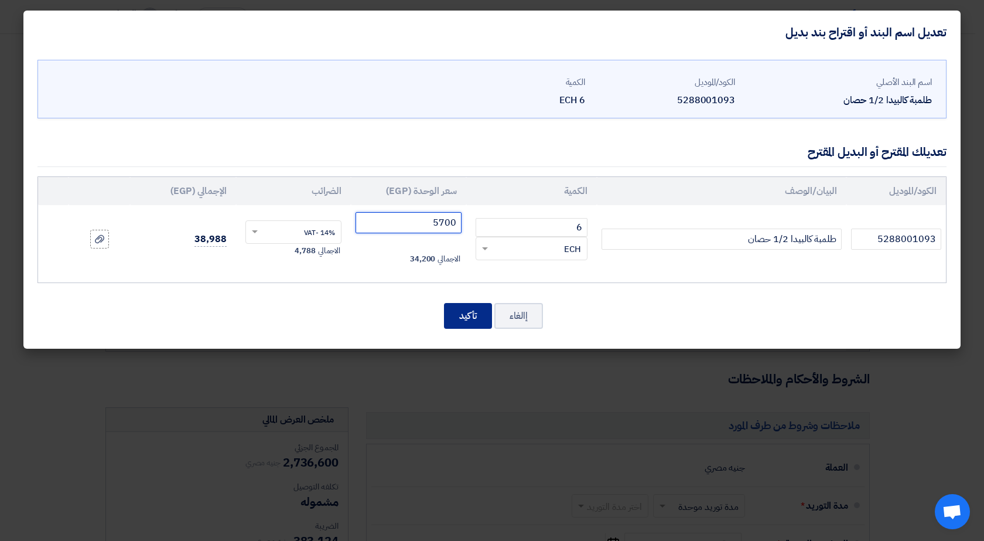
type input "5700"
click at [452, 313] on button "تأكيد" at bounding box center [468, 316] width 48 height 26
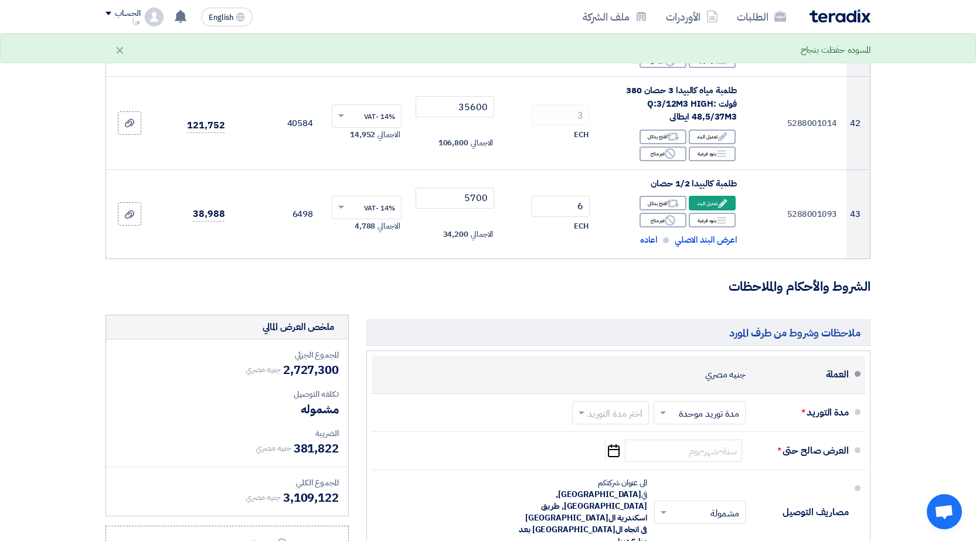
scroll to position [3691, 0]
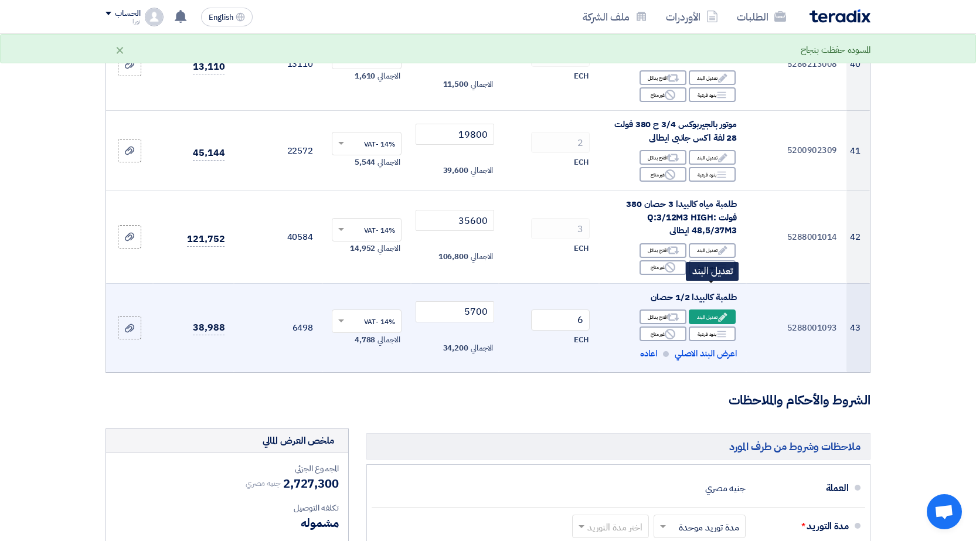
click at [711, 309] on div "Edit تعديل البند" at bounding box center [711, 316] width 47 height 15
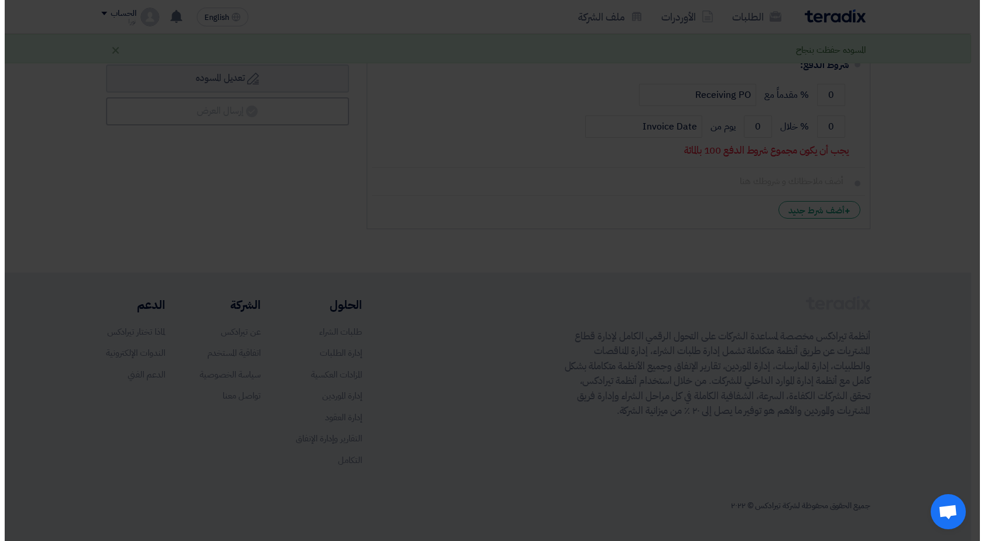
scroll to position [2755, 0]
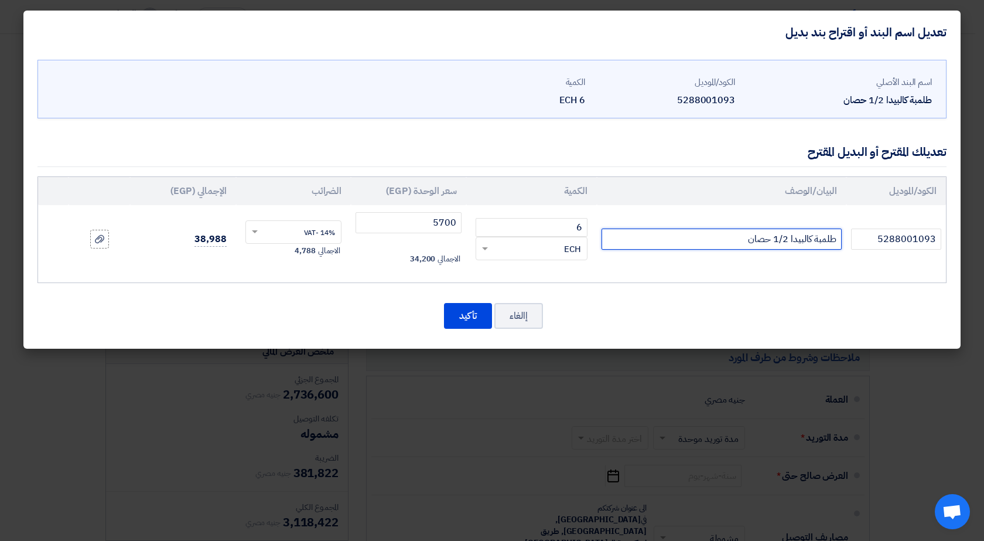
drag, startPoint x: 788, startPoint y: 239, endPoint x: 746, endPoint y: 240, distance: 41.6
click at [746, 240] on input "طلمبة كالبيدا 1/2 حصان" at bounding box center [722, 239] width 240 height 21
click at [691, 241] on input "طلمبة كالبيدا 0.45 حصان" at bounding box center [722, 239] width 240 height 21
type input "طلمبة كالبيدا 0.45 حصان"
click at [476, 315] on button "تأكيد" at bounding box center [468, 316] width 48 height 26
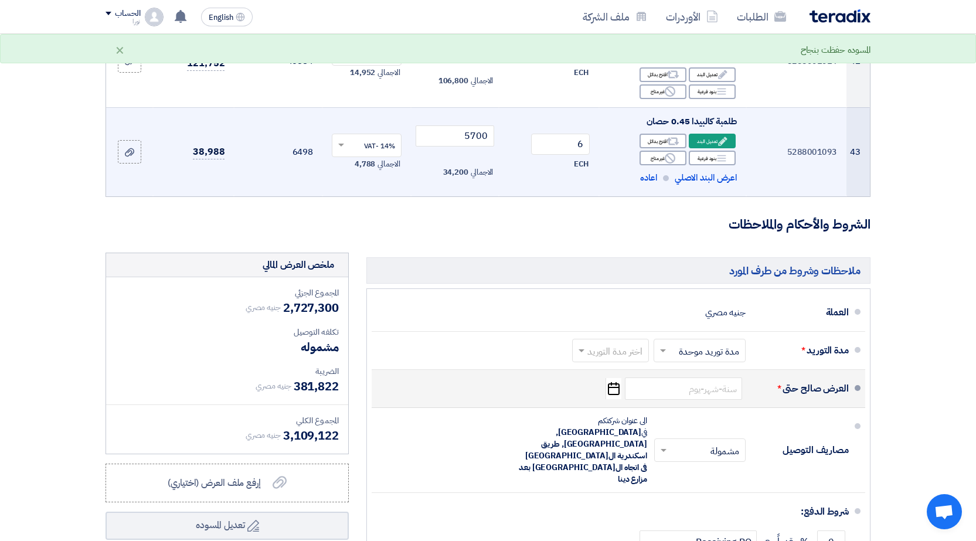
scroll to position [3926, 0]
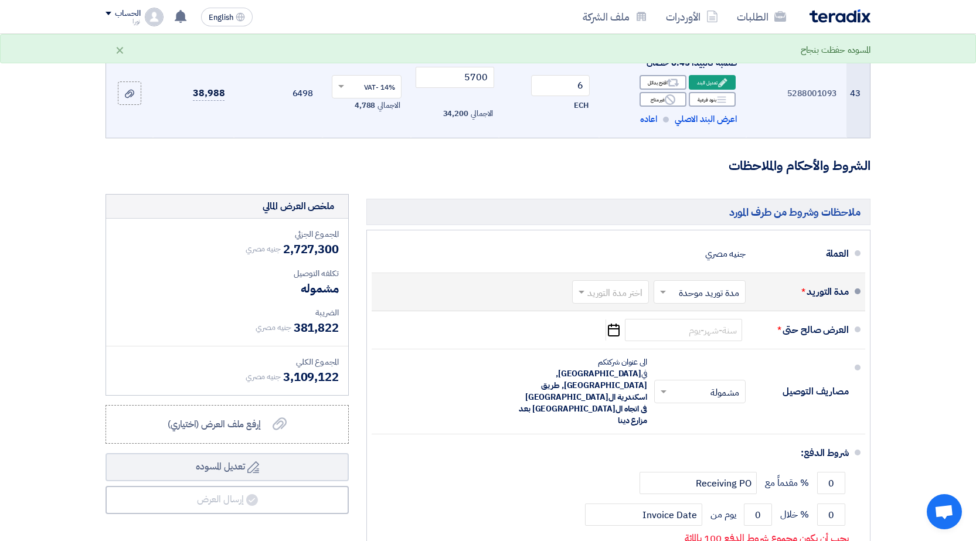
click at [666, 286] on span at bounding box center [661, 292] width 15 height 12
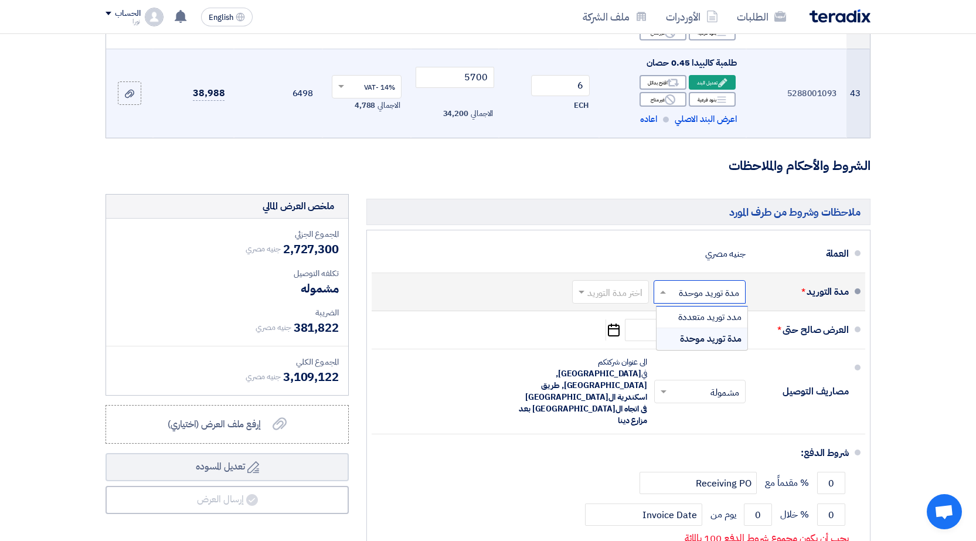
click at [666, 286] on span at bounding box center [661, 292] width 15 height 12
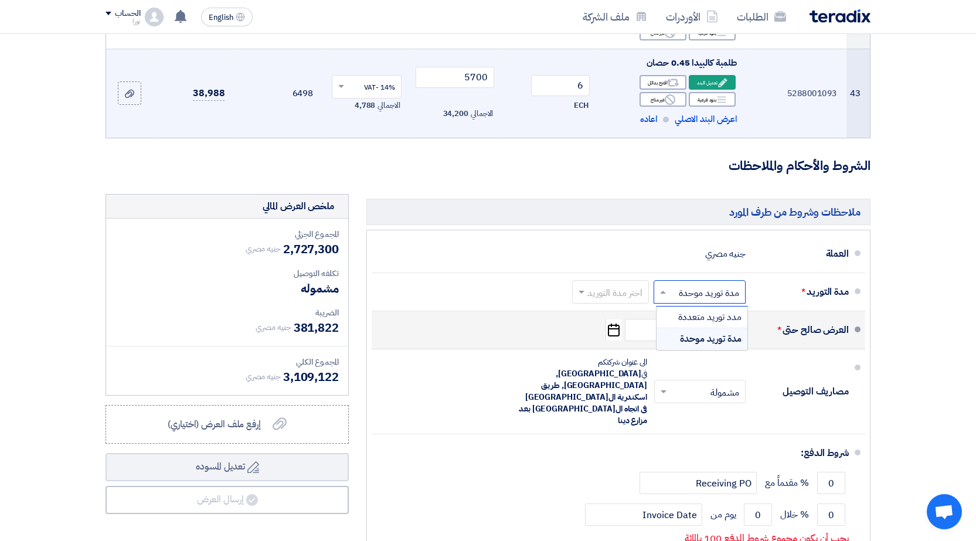
click at [782, 316] on div "العرض صالح حتى *" at bounding box center [802, 330] width 94 height 28
click at [616, 319] on icon "Pick a date" at bounding box center [613, 329] width 16 height 21
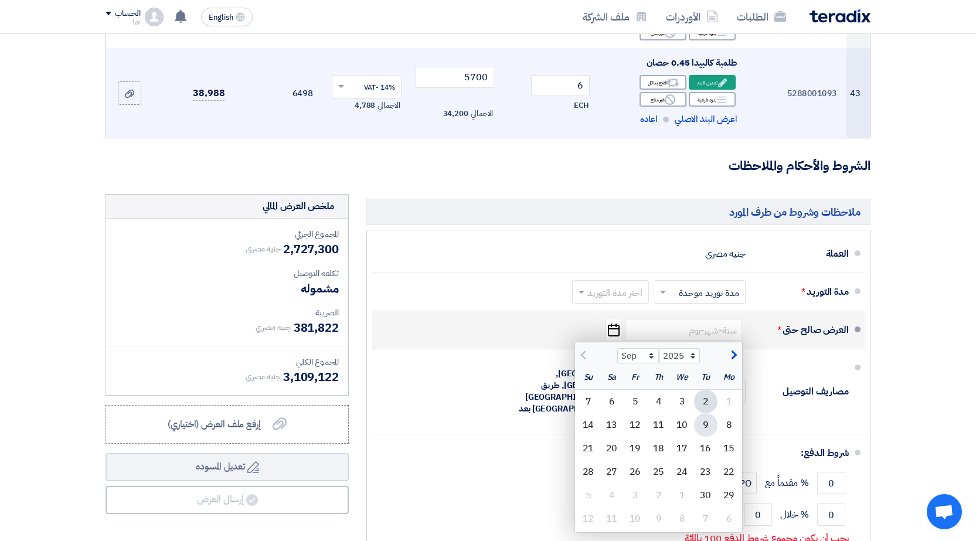
click at [703, 413] on div "9" at bounding box center [705, 424] width 23 height 23
type input "[DATE]"
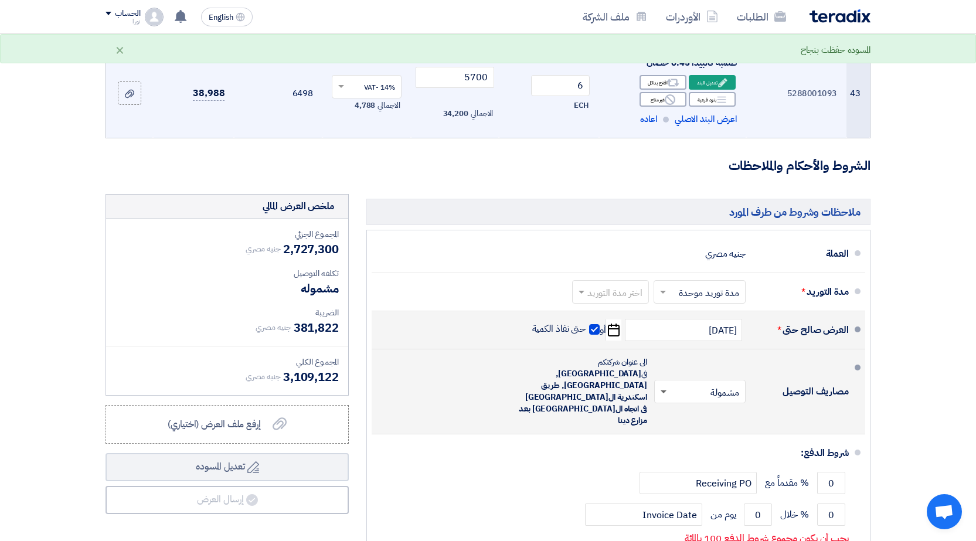
click at [661, 390] on span at bounding box center [663, 392] width 6 height 4
click at [708, 431] on span "غير مشمولة" at bounding box center [720, 438] width 41 height 14
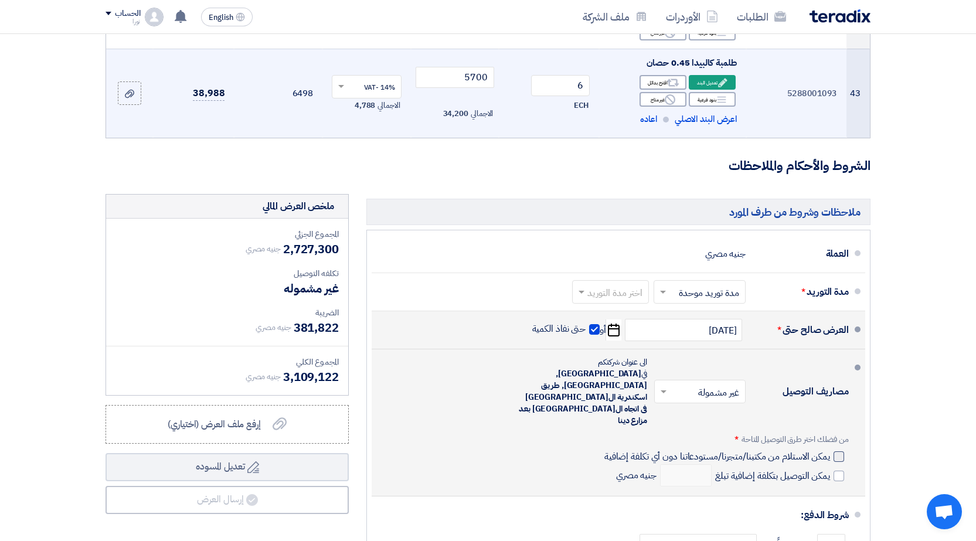
click at [832, 450] on label "يمكن الاستلام من مكتبنا/متجرنا/مستودعاتنا دون أي تكلفة إضافية" at bounding box center [724, 456] width 240 height 12
click at [830, 450] on input "يمكن الاستلام من مكتبنا/متجرنا/مستودعاتنا دون أي تكلفة إضافية" at bounding box center [716, 461] width 228 height 22
checkbox input "true"
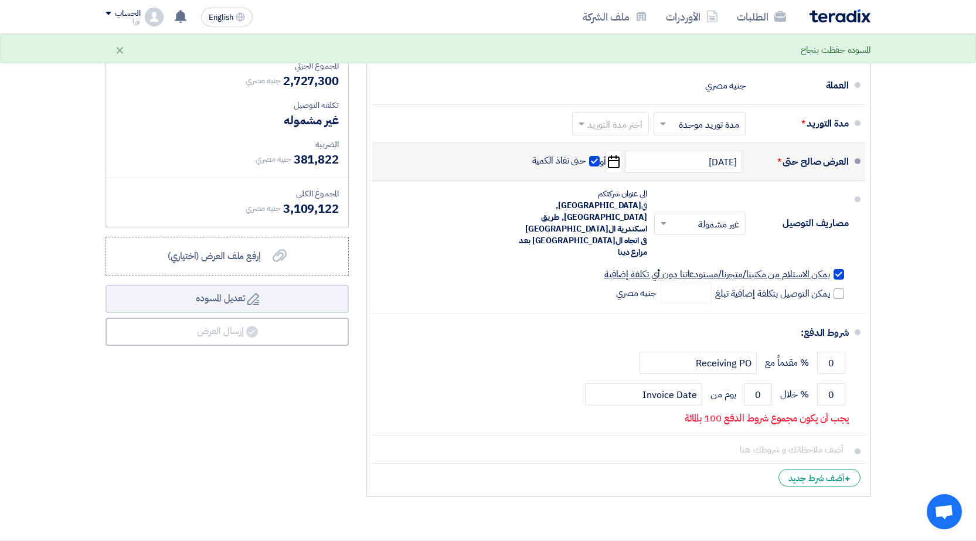
scroll to position [4101, 0]
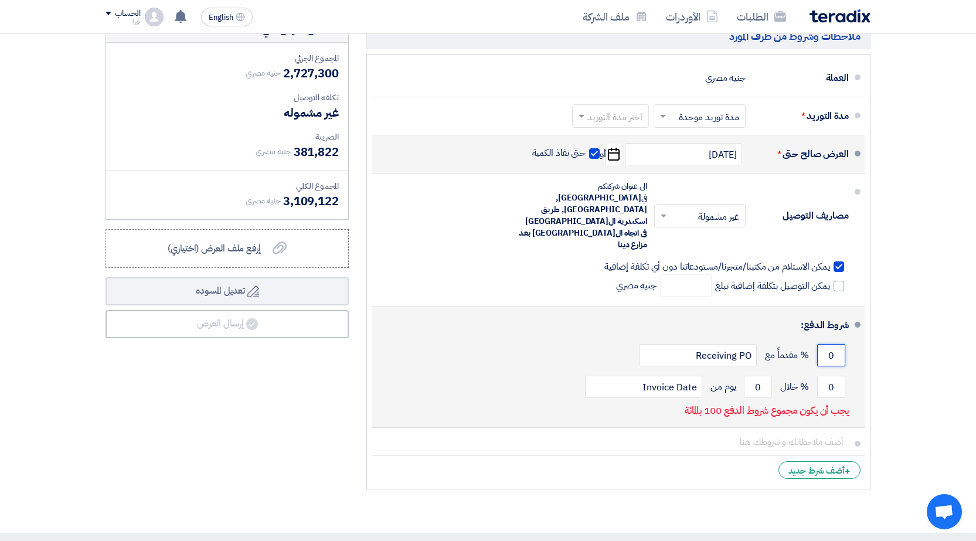
drag, startPoint x: 829, startPoint y: 294, endPoint x: 836, endPoint y: 294, distance: 6.4
click at [836, 344] on input "0" at bounding box center [831, 355] width 28 height 22
click at [835, 376] on input "0" at bounding box center [831, 387] width 28 height 22
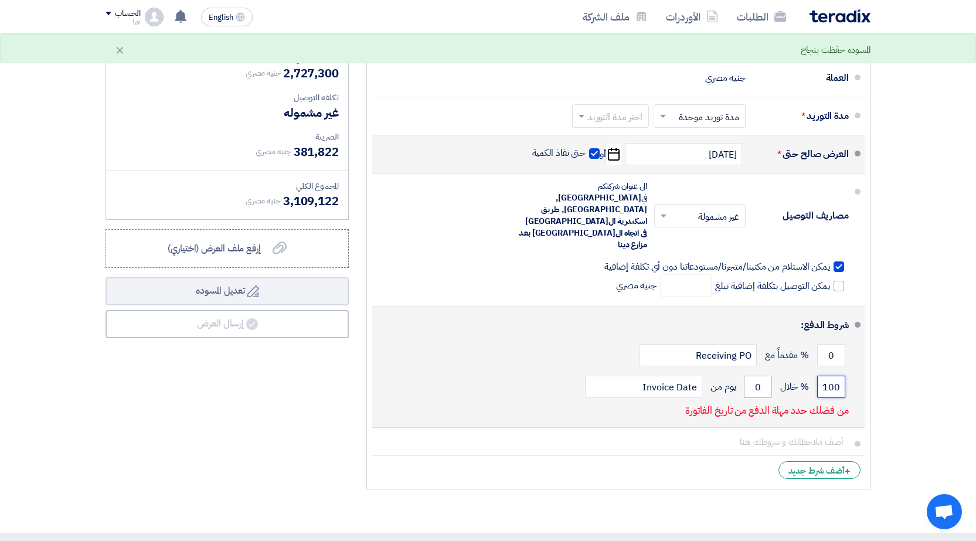
type input "100"
click at [755, 376] on input "0" at bounding box center [758, 387] width 28 height 22
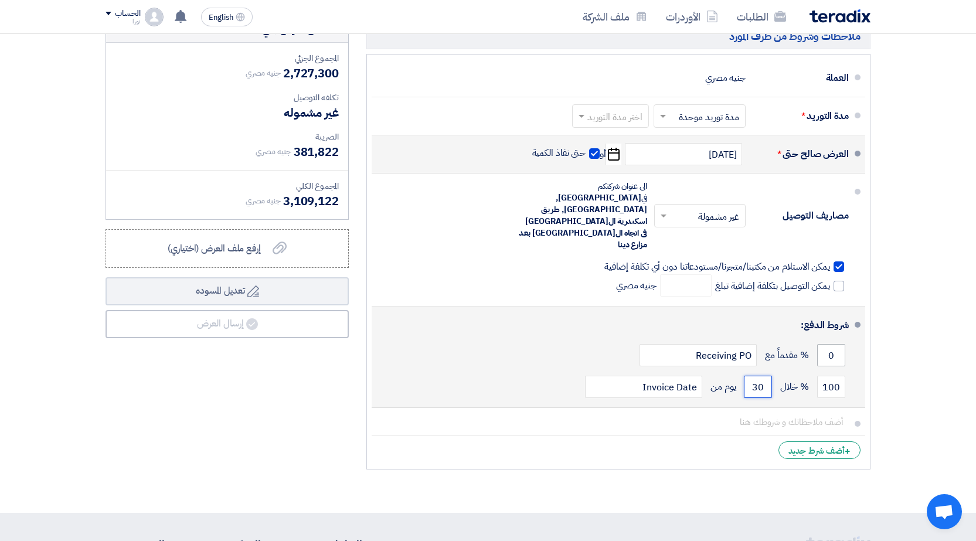
type input "30"
drag, startPoint x: 828, startPoint y: 295, endPoint x: 836, endPoint y: 294, distance: 7.6
click at [836, 344] on input "0" at bounding box center [831, 355] width 28 height 22
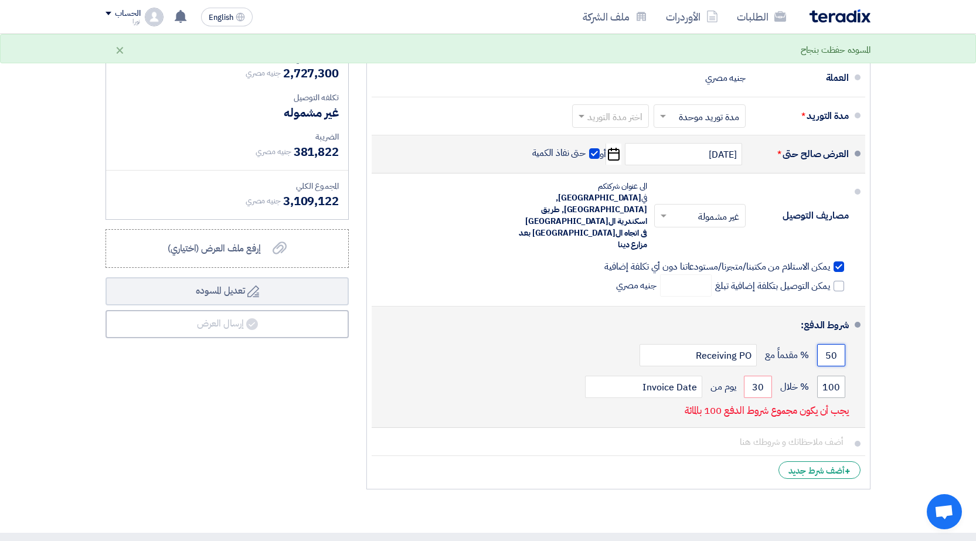
type input "50"
drag, startPoint x: 825, startPoint y: 327, endPoint x: 841, endPoint y: 323, distance: 16.8
click at [841, 376] on input "100" at bounding box center [831, 387] width 28 height 22
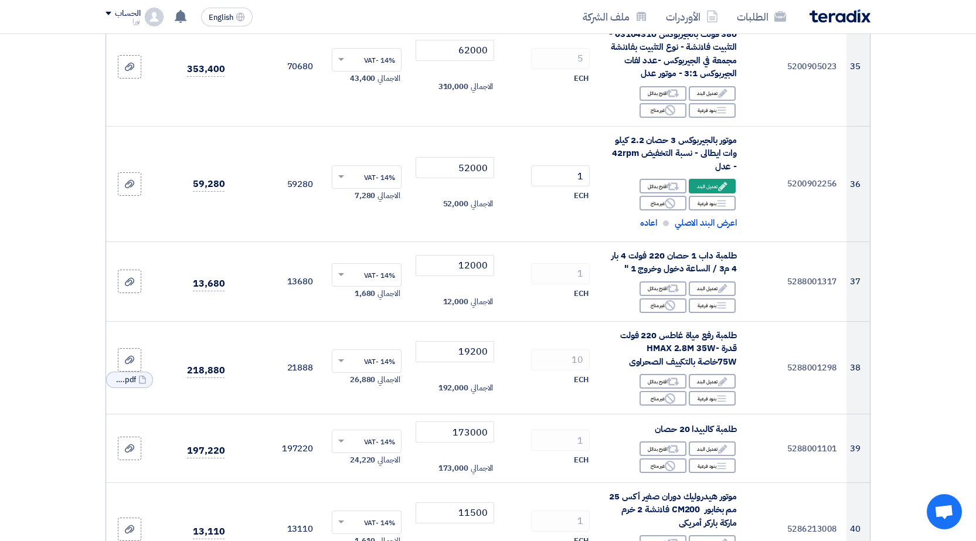
scroll to position [3222, 0]
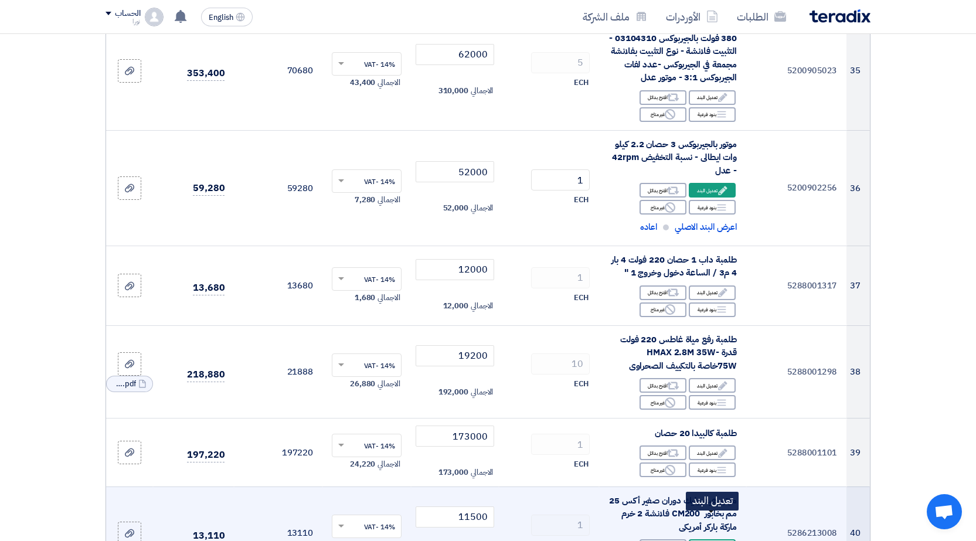
type input "50"
click at [702, 539] on div "Edit تعديل البند" at bounding box center [711, 546] width 47 height 15
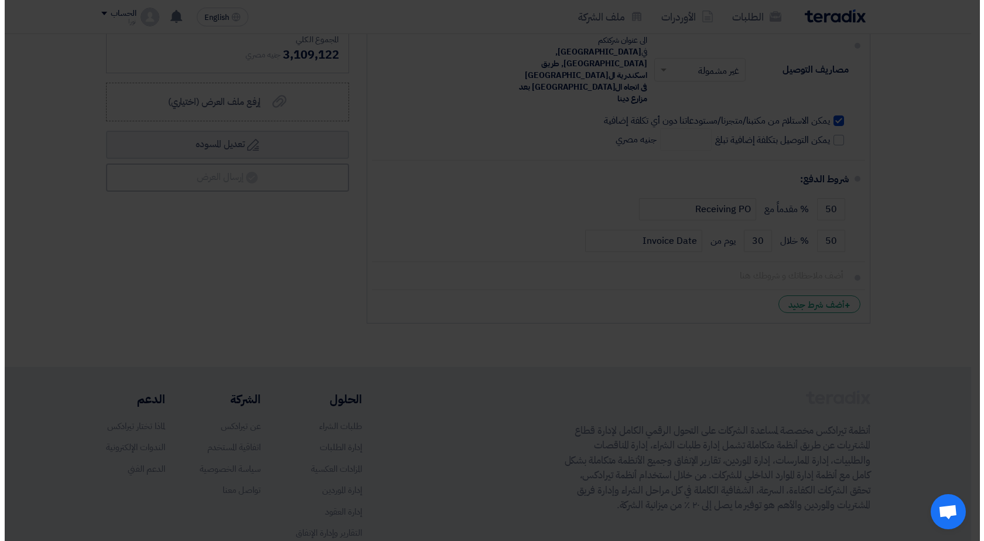
scroll to position [2402, 0]
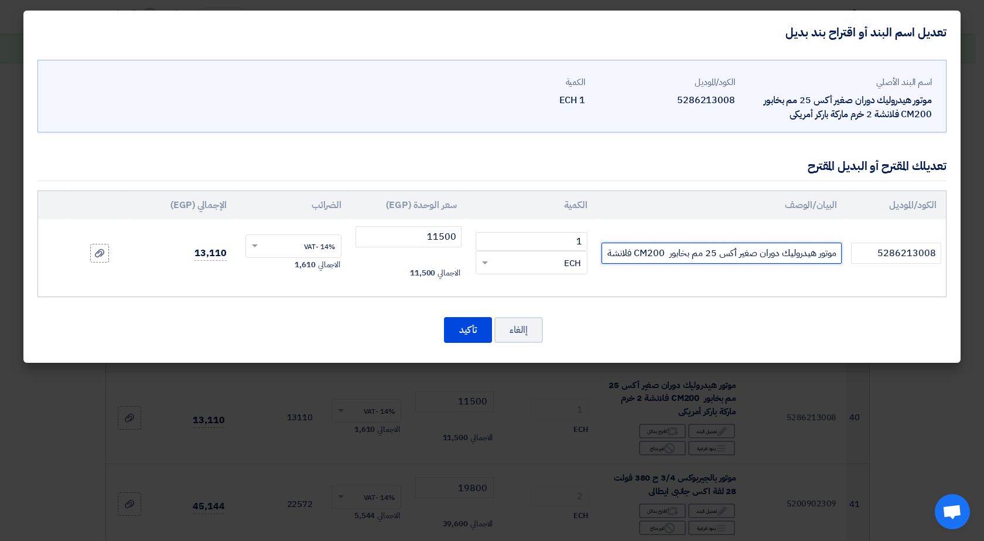
click at [650, 257] on input "موتور هيدروليك دوران صغير أكس 25 مم بخابور CM200 فلانشة 2 خرم ماركة باركر أمريكى" at bounding box center [722, 253] width 240 height 21
drag, startPoint x: 608, startPoint y: 255, endPoint x: 642, endPoint y: 279, distance: 42.4
click at [645, 258] on input "موتور هيدروليك دوران صغير أكس 25 مم بخابور CM200 فلانشة 2 خرم ماركة باركر أمريكى" at bounding box center [722, 253] width 240 height 21
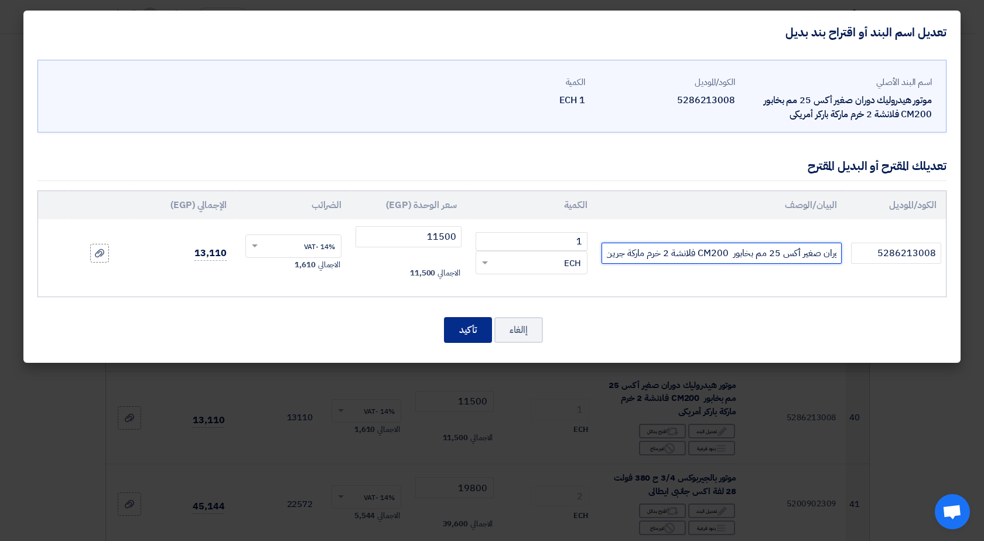
type input "موتور هيدروليك دوران صغير أكس 25 مم بخابور CM200 فلانشة 2 خرم ماركة جرين"
click at [466, 334] on button "تأكيد" at bounding box center [468, 330] width 48 height 26
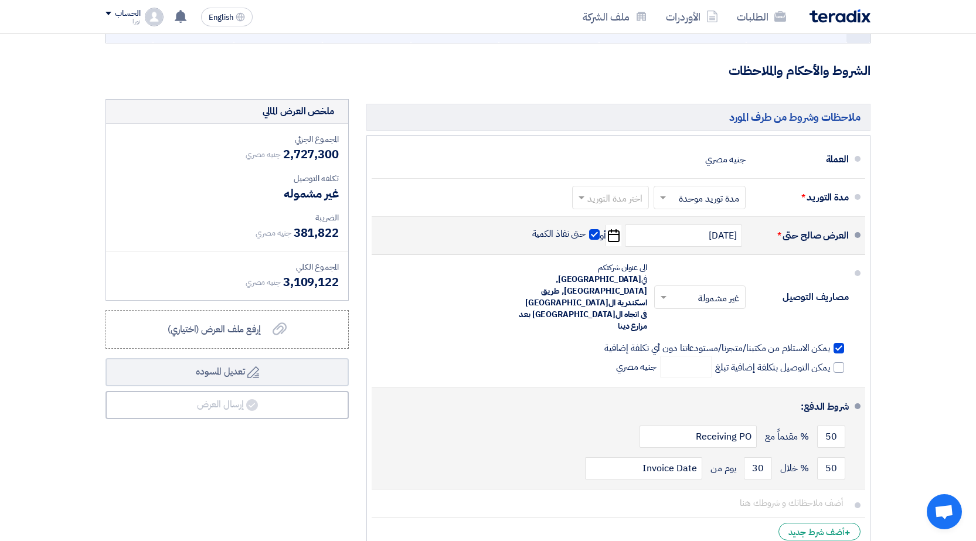
scroll to position [3808, 0]
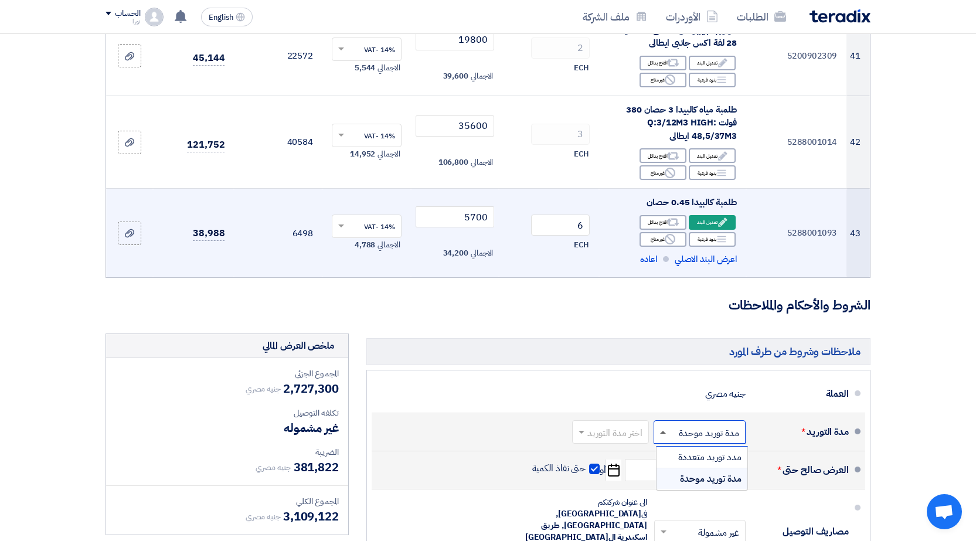
click at [662, 431] on span at bounding box center [663, 432] width 6 height 3
click at [711, 472] on span "مدة توريد موحدة" at bounding box center [711, 479] width 62 height 14
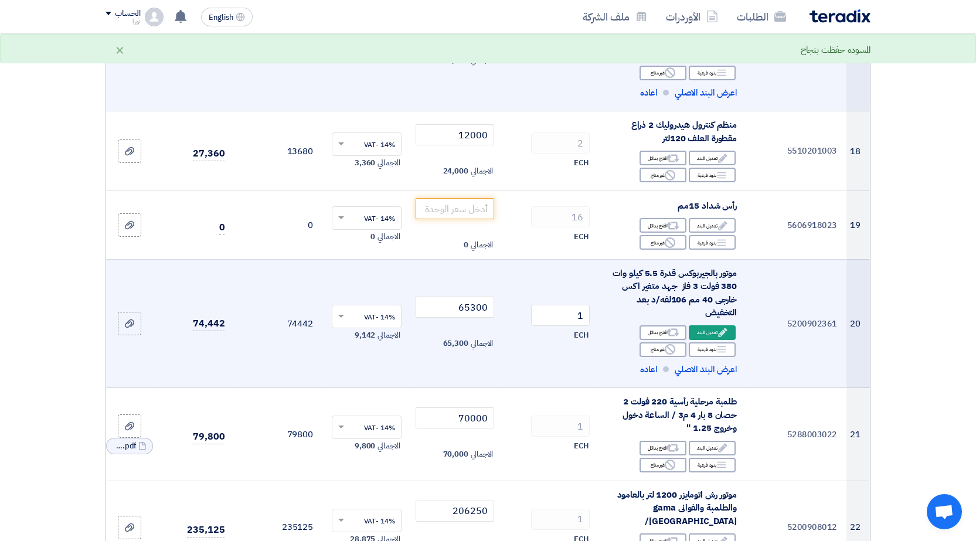
scroll to position [1523, 0]
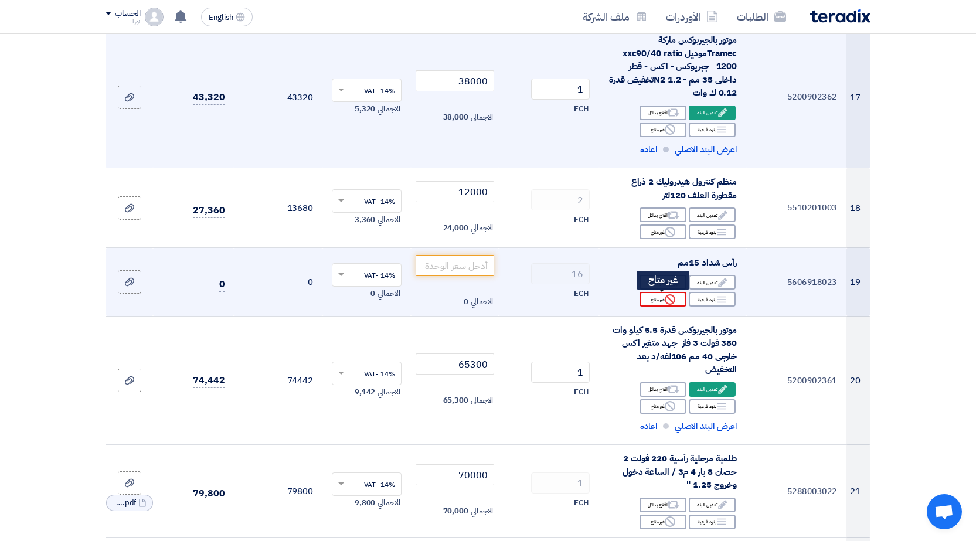
click at [666, 300] on icon "Reject" at bounding box center [669, 299] width 11 height 11
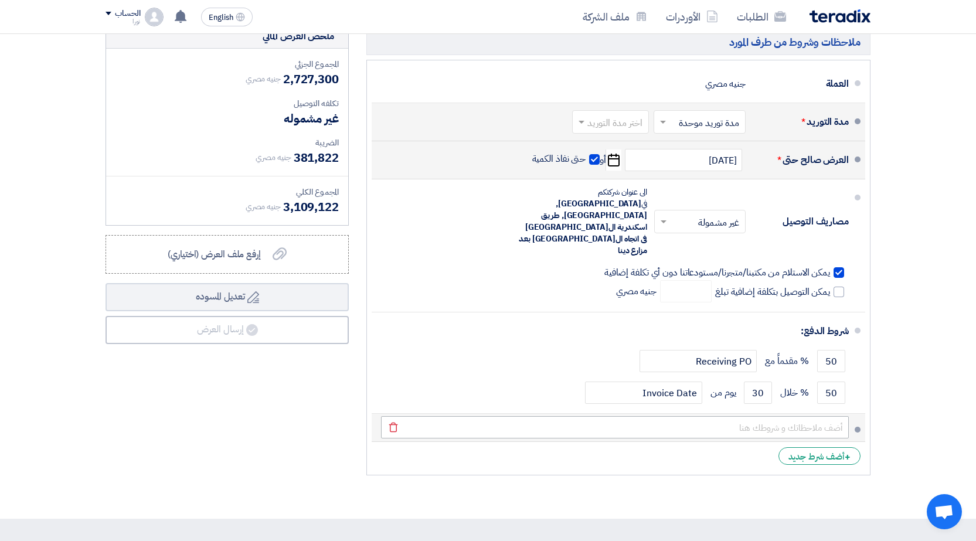
scroll to position [4160, 0]
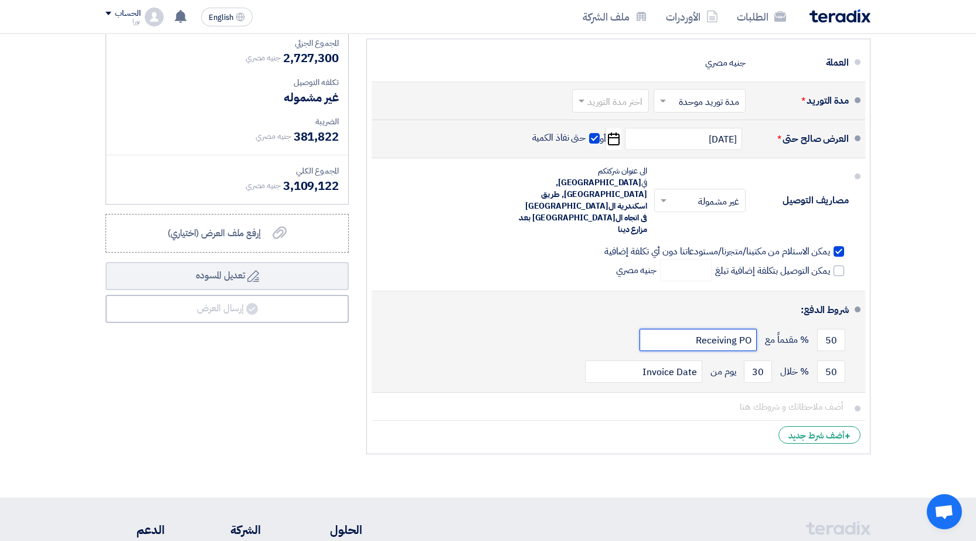
click at [728, 329] on input "Receiving PO" at bounding box center [697, 340] width 117 height 22
click at [694, 329] on input "Receiving PO" at bounding box center [697, 340] width 117 height 22
click at [619, 360] on input "Invoice Date" at bounding box center [643, 371] width 117 height 22
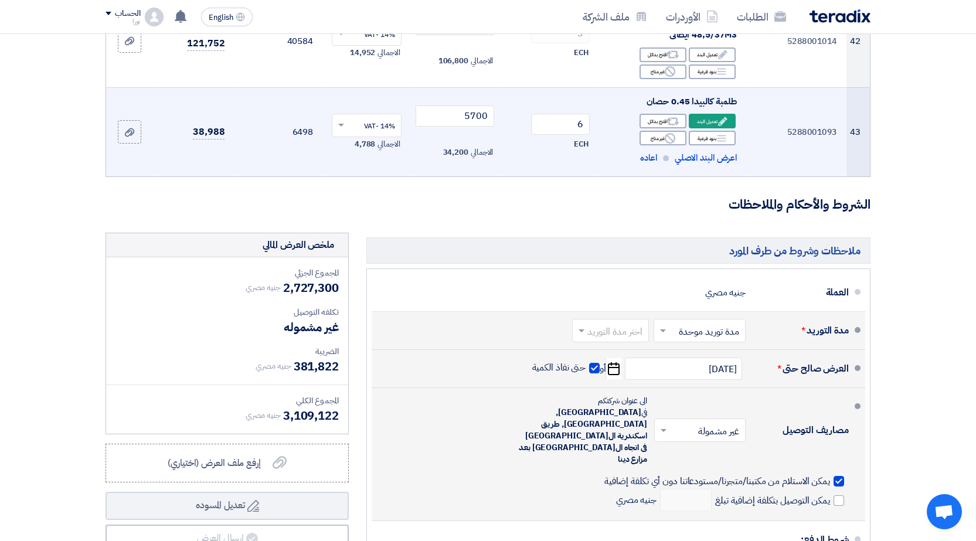
scroll to position [3926, 0]
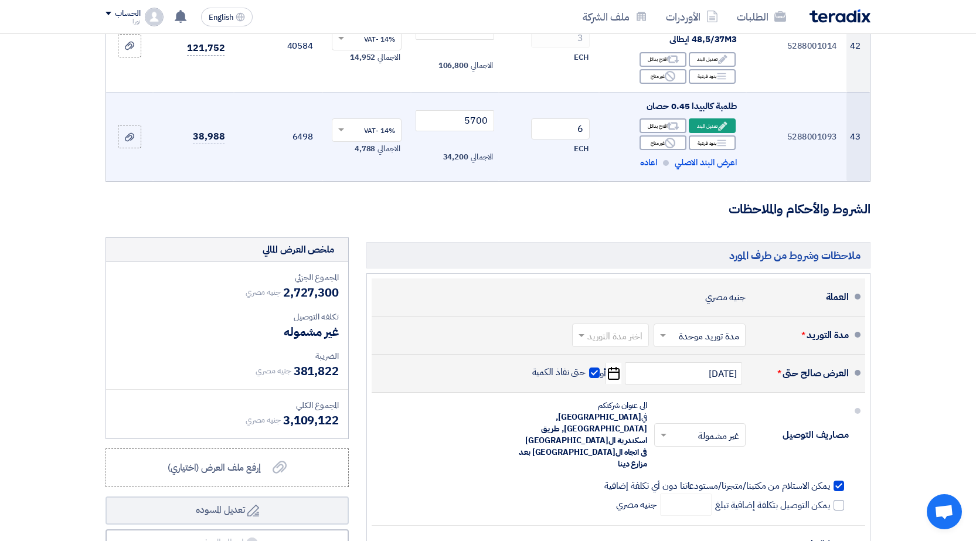
click at [717, 286] on div "جنيه مصري" at bounding box center [725, 297] width 40 height 22
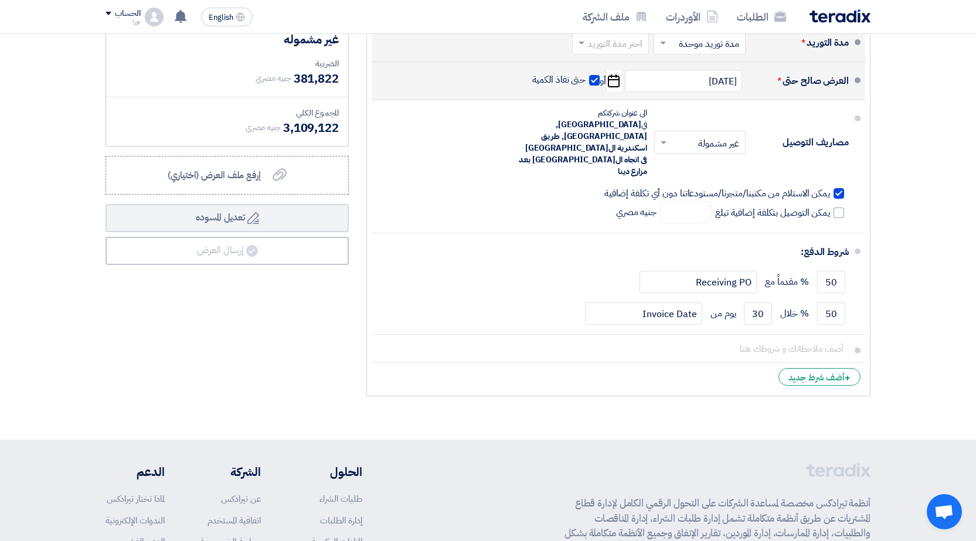
scroll to position [4219, 0]
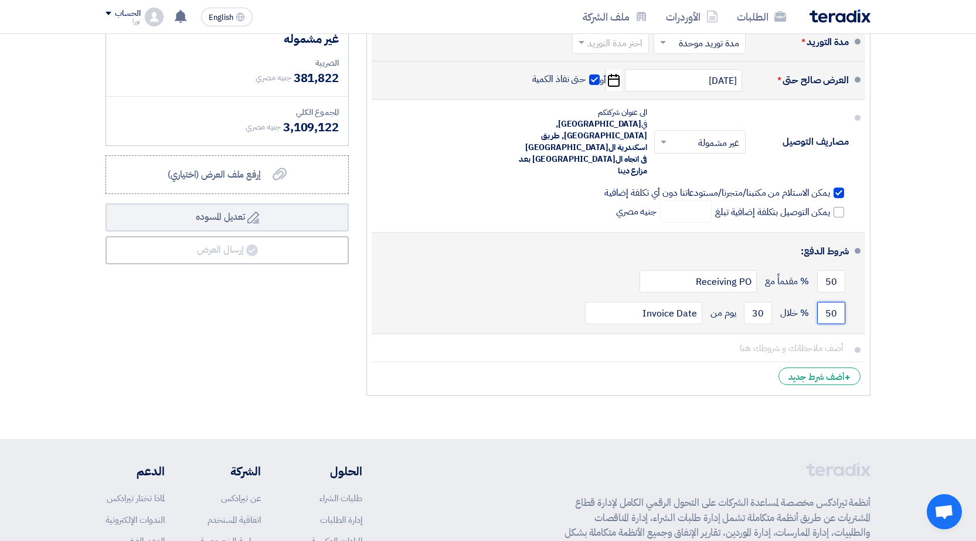
drag, startPoint x: 826, startPoint y: 252, endPoint x: 838, endPoint y: 252, distance: 12.3
click at [838, 302] on input "50" at bounding box center [831, 313] width 28 height 22
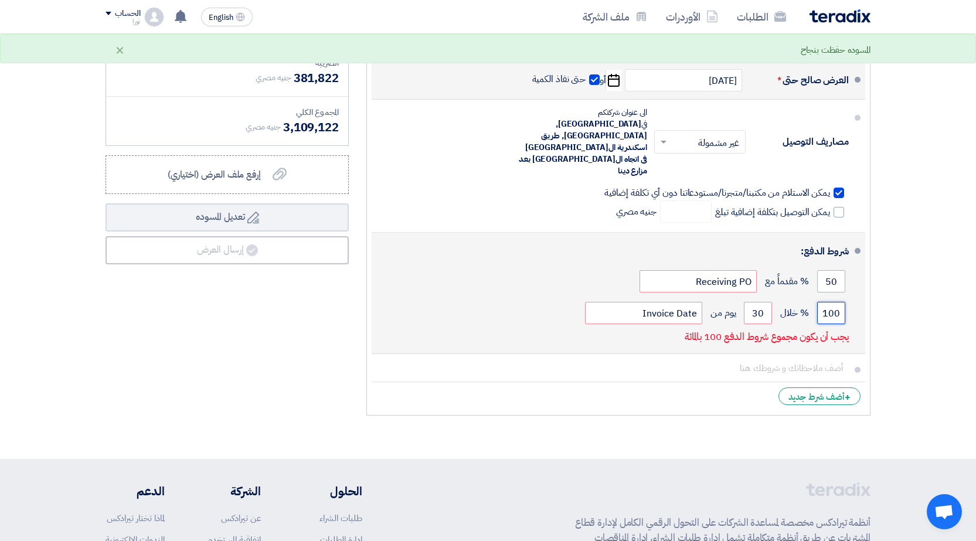
type input "100"
drag, startPoint x: 823, startPoint y: 219, endPoint x: 845, endPoint y: 223, distance: 22.2
click at [845, 265] on div "50 % مقدماً مع Receiving PO" at bounding box center [615, 281] width 468 height 32
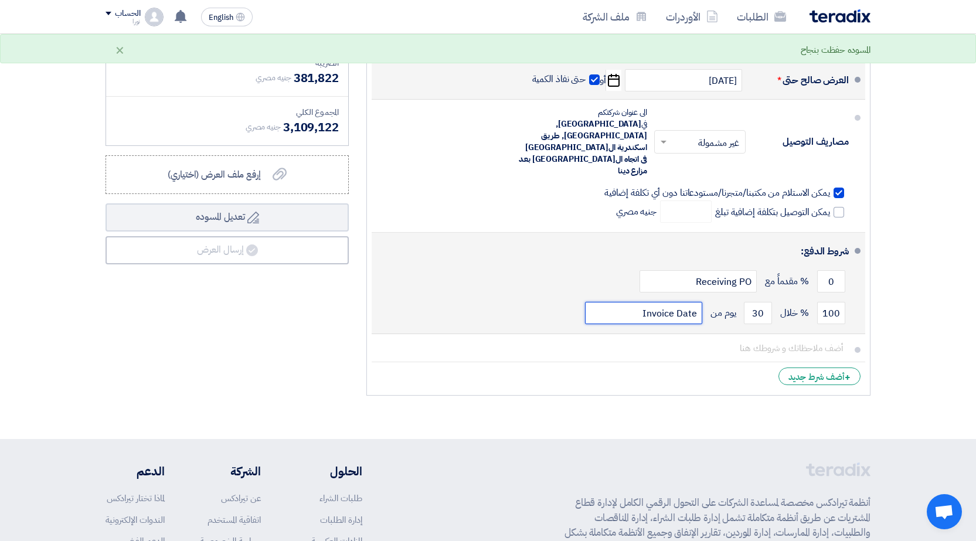
click at [623, 302] on input "Invoice Date" at bounding box center [643, 313] width 117 height 22
drag, startPoint x: 828, startPoint y: 219, endPoint x: 840, endPoint y: 219, distance: 11.7
click at [837, 270] on input "0" at bounding box center [831, 281] width 28 height 22
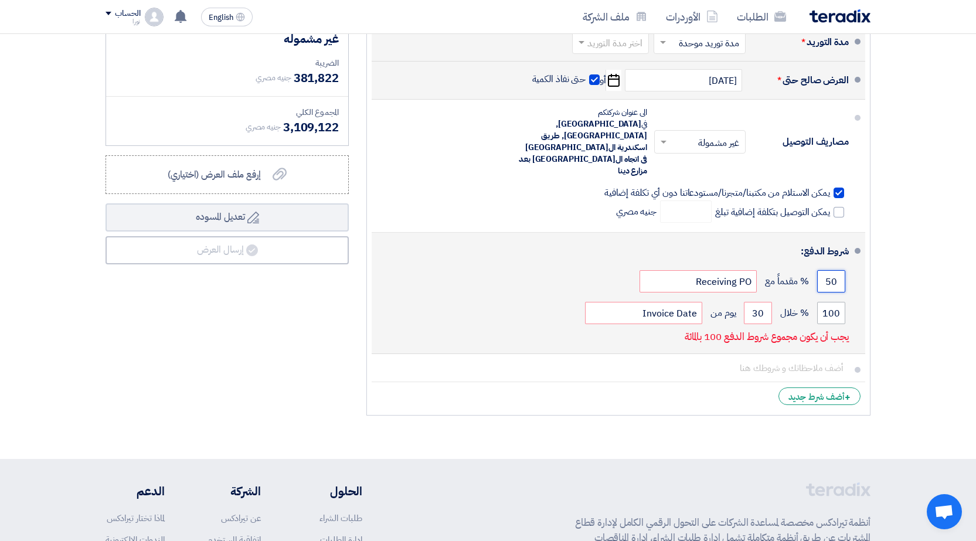
type input "50"
drag, startPoint x: 820, startPoint y: 252, endPoint x: 834, endPoint y: 249, distance: 14.4
click at [833, 302] on input "100" at bounding box center [831, 313] width 28 height 22
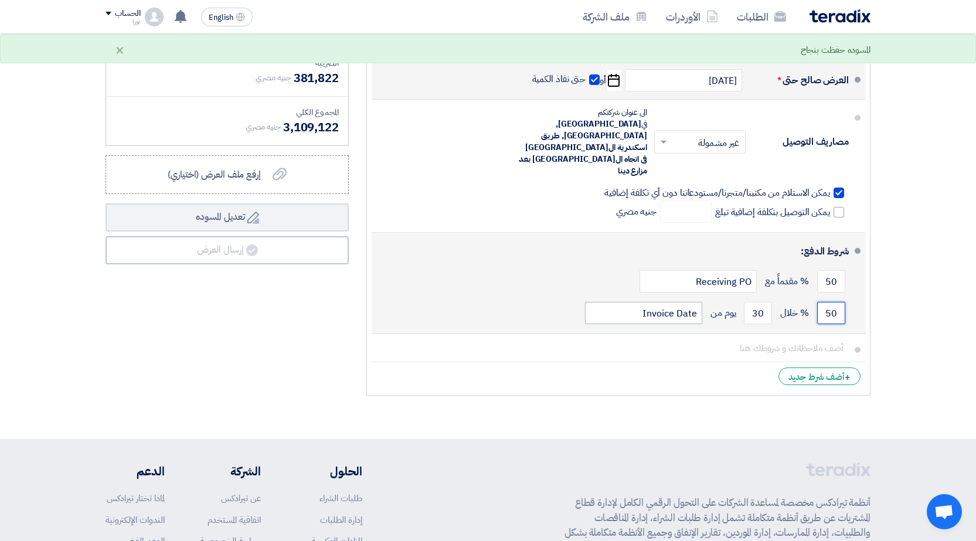
type input "50"
click at [629, 302] on input "Invoice Date" at bounding box center [643, 313] width 117 height 22
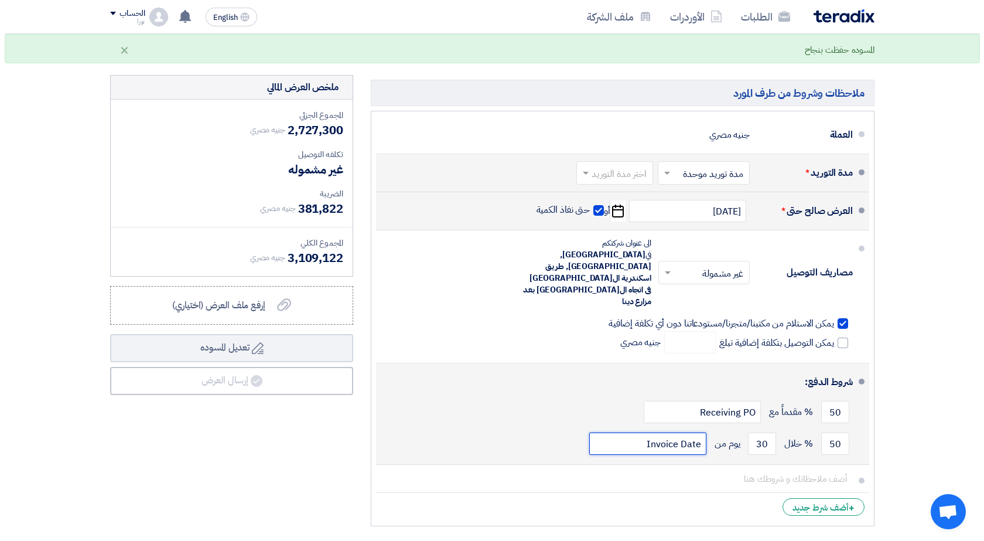
scroll to position [4043, 0]
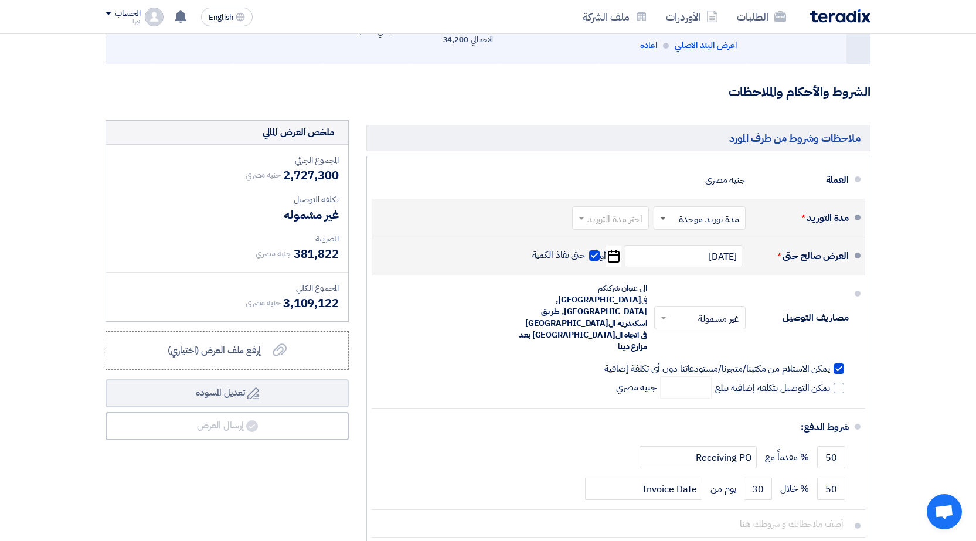
click at [663, 217] on span at bounding box center [663, 219] width 6 height 4
click at [695, 258] on span "مدة توريد موحدة" at bounding box center [711, 265] width 62 height 14
click at [596, 211] on input "text" at bounding box center [607, 219] width 71 height 17
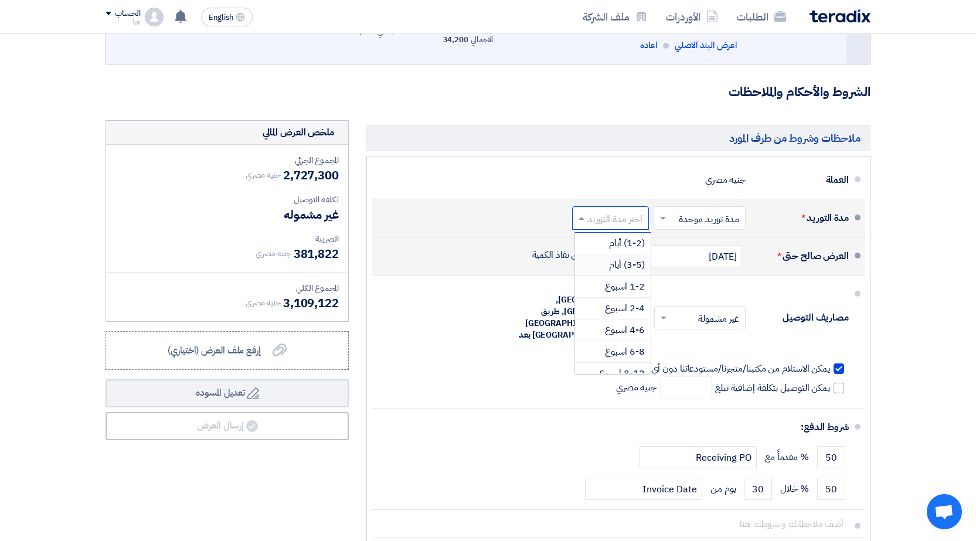
click at [636, 258] on span "(3-5) أيام" at bounding box center [627, 265] width 36 height 14
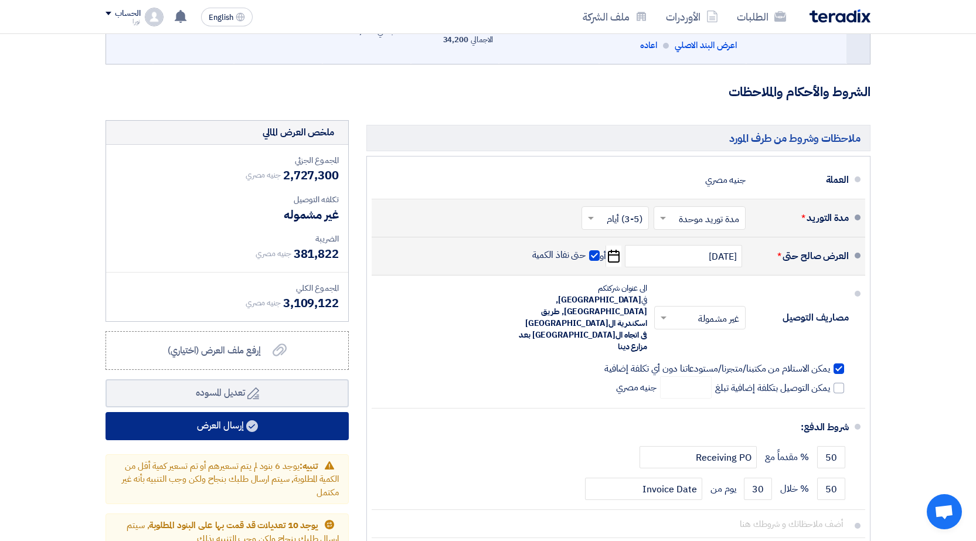
click at [234, 412] on button "إرسال العرض" at bounding box center [226, 426] width 243 height 28
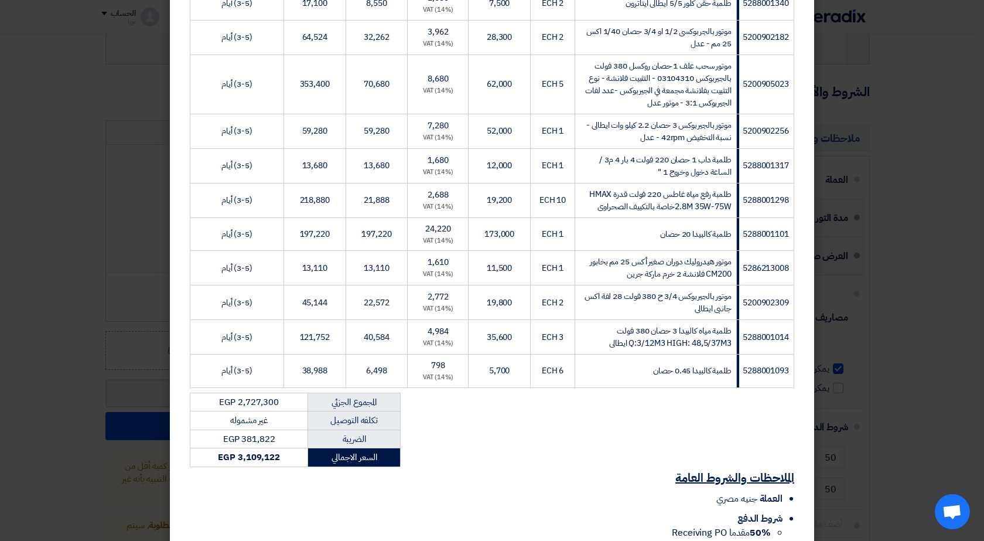
scroll to position [1546, 0]
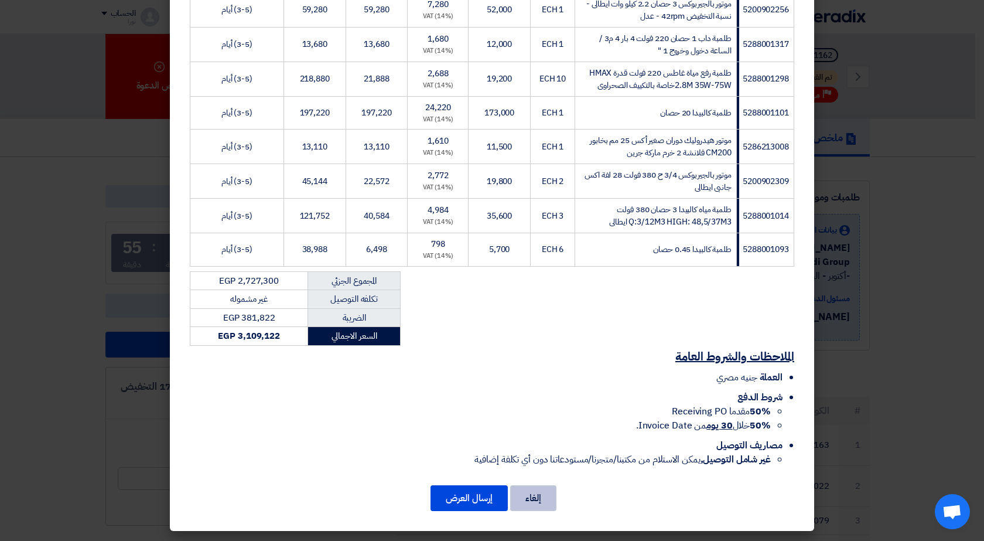
click at [543, 502] on button "إلغاء" at bounding box center [533, 498] width 46 height 26
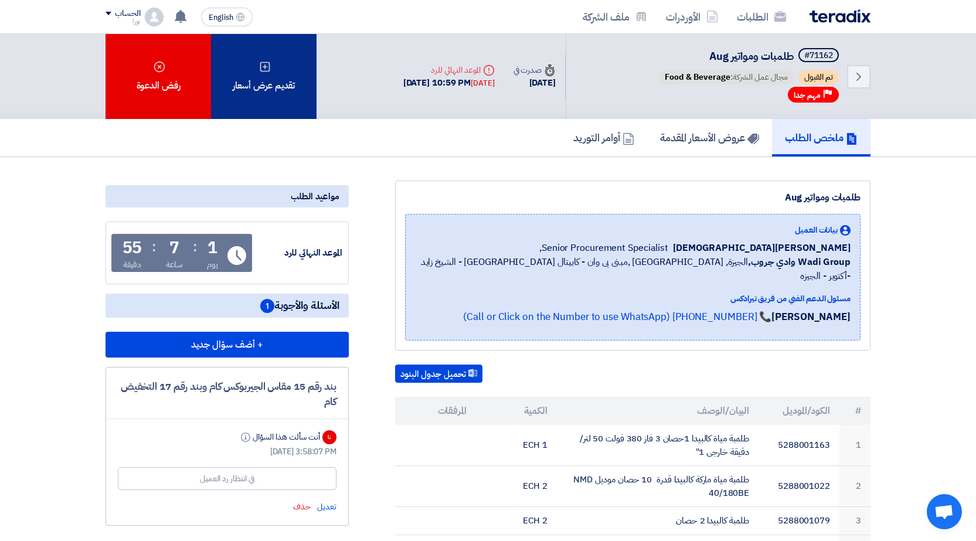
click at [272, 86] on div "تقديم عرض أسعار" at bounding box center [263, 76] width 105 height 85
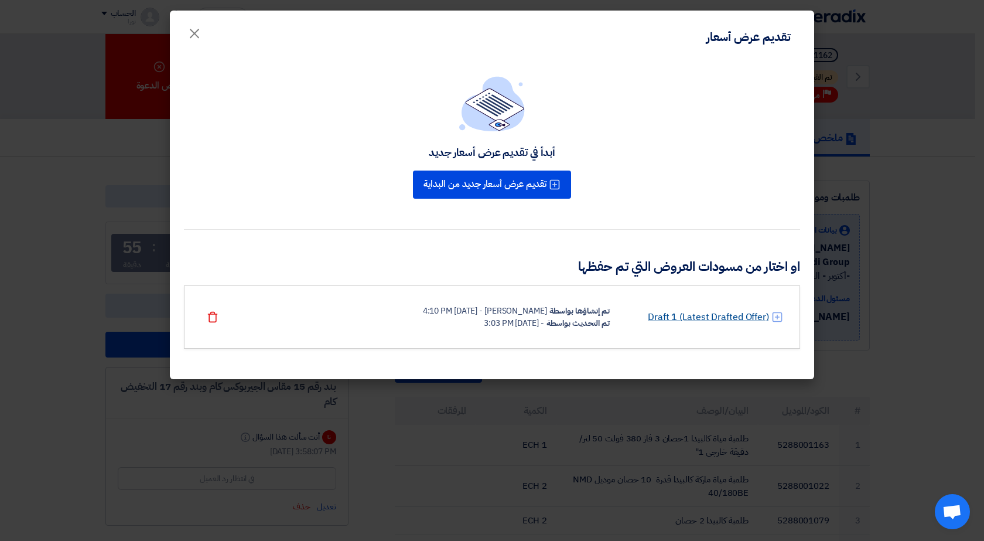
click at [689, 316] on link "Draft 1 (Latest Drafted Offer)" at bounding box center [708, 317] width 121 height 14
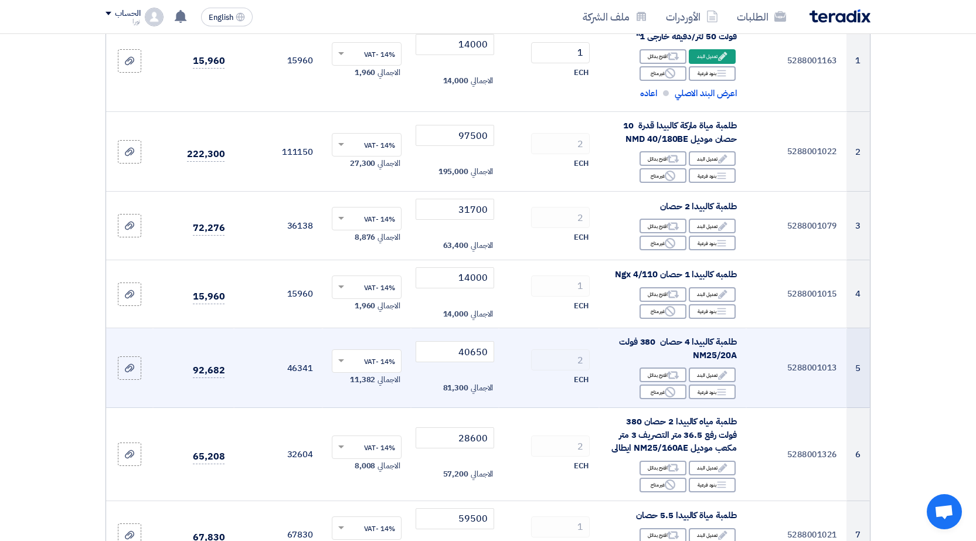
scroll to position [234, 0]
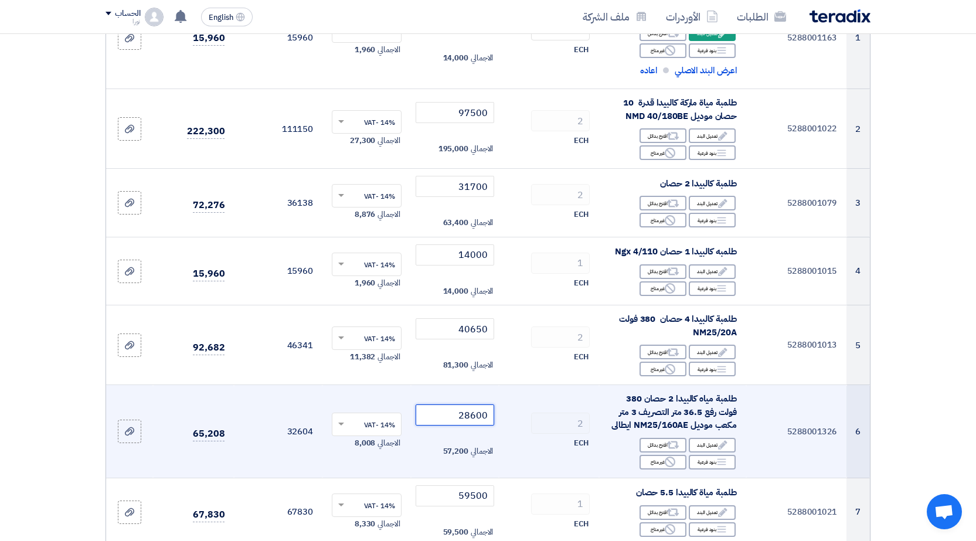
drag, startPoint x: 460, startPoint y: 417, endPoint x: 489, endPoint y: 419, distance: 28.8
click at [489, 419] on input "28600" at bounding box center [454, 414] width 79 height 21
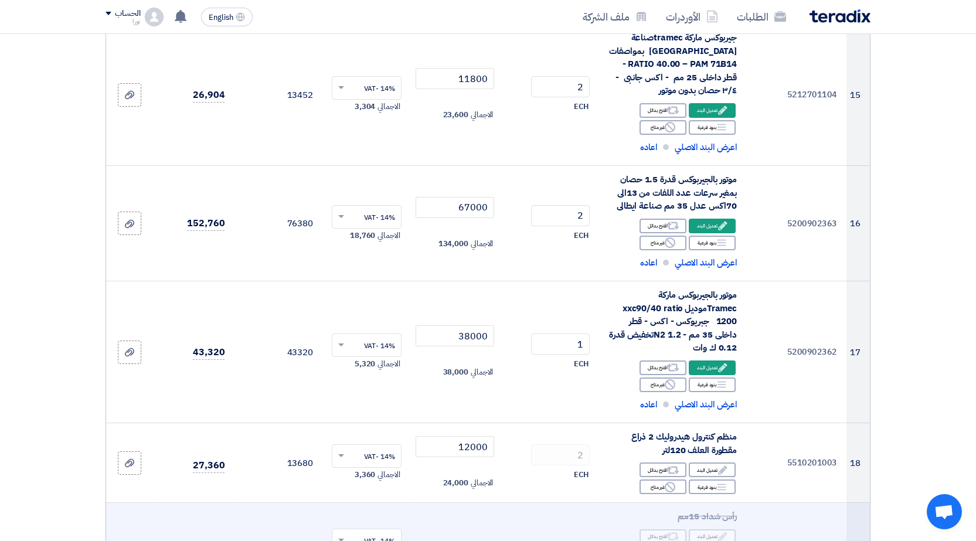
scroll to position [1289, 0]
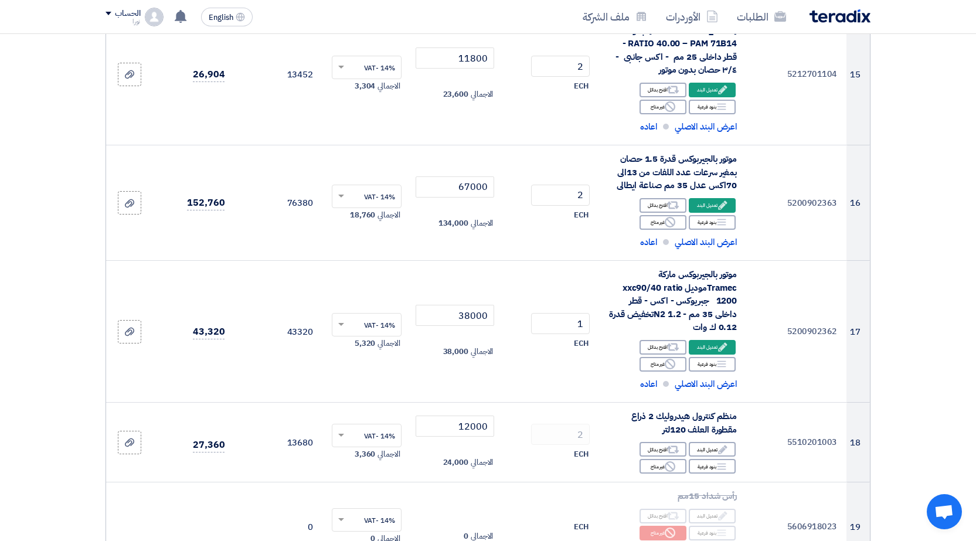
type input "31700"
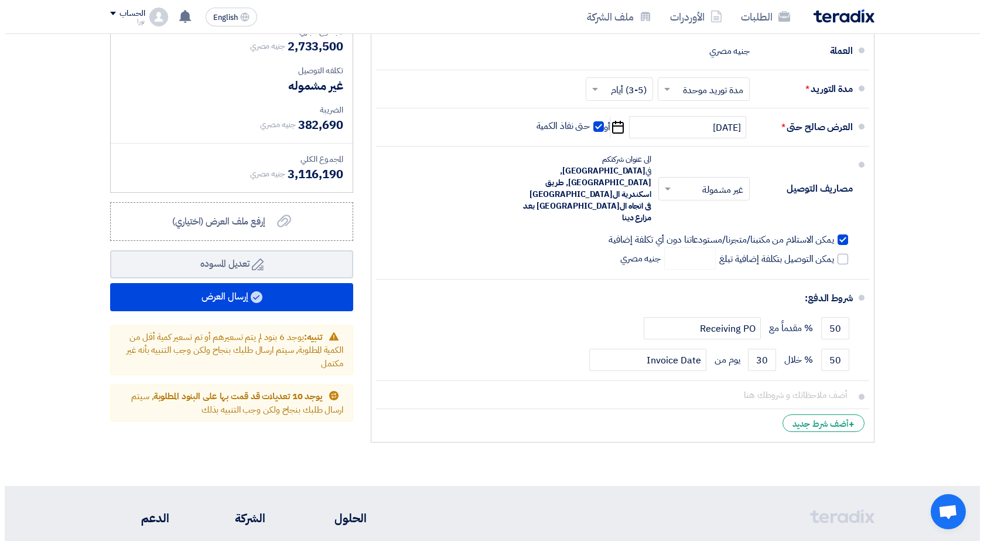
scroll to position [4332, 0]
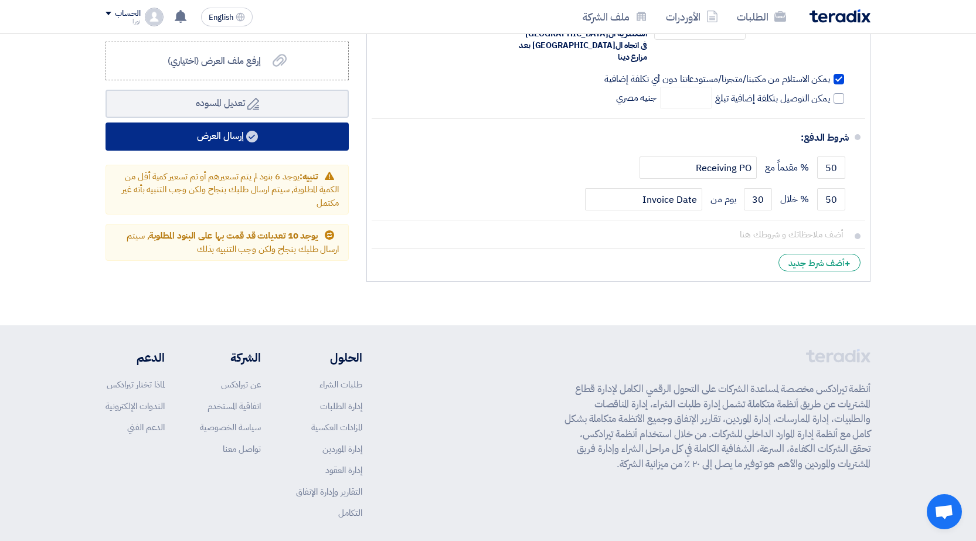
click at [239, 122] on button "إرسال العرض" at bounding box center [226, 136] width 243 height 28
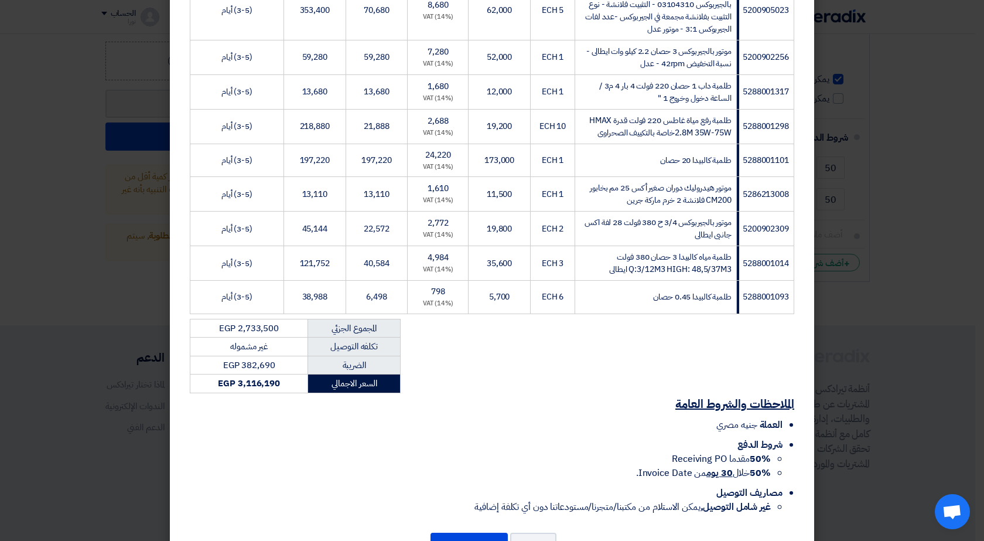
scroll to position [1546, 0]
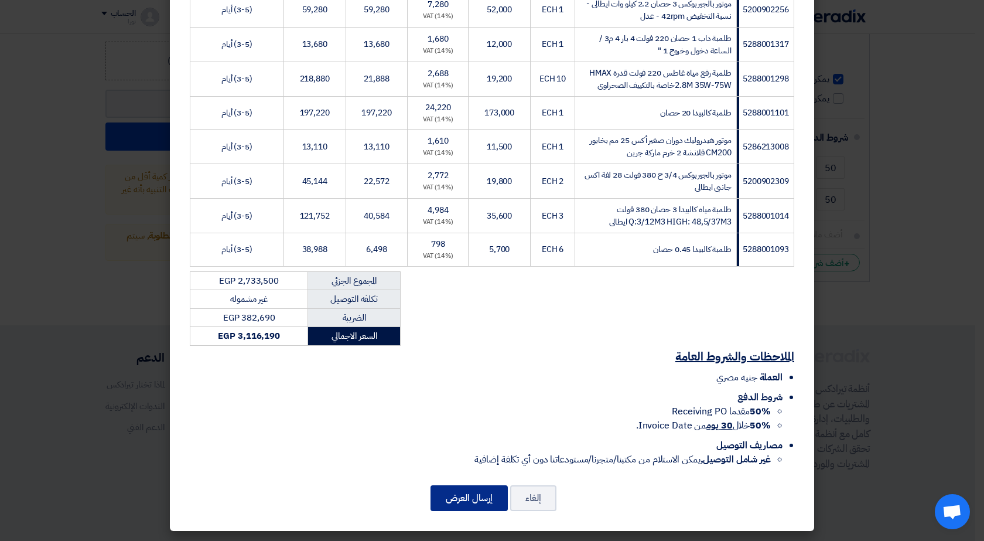
click at [470, 499] on button "إرسال العرض" at bounding box center [469, 498] width 77 height 26
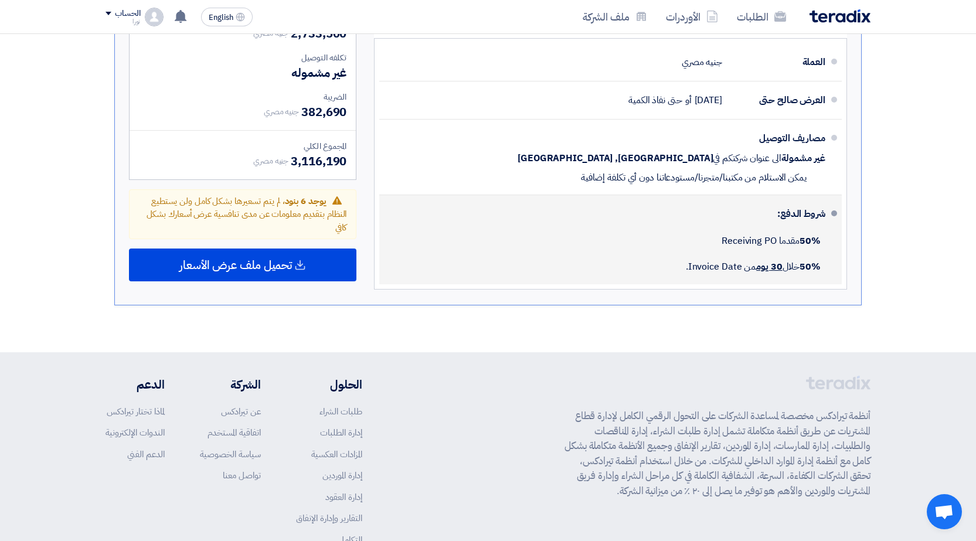
scroll to position [3033, 0]
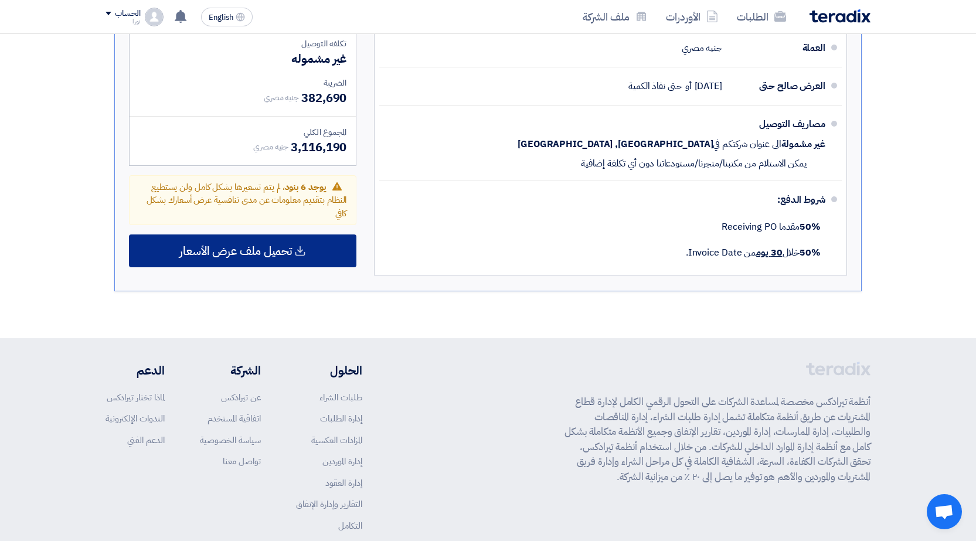
click at [247, 245] on span "تحميل ملف عرض الأسعار" at bounding box center [235, 250] width 112 height 11
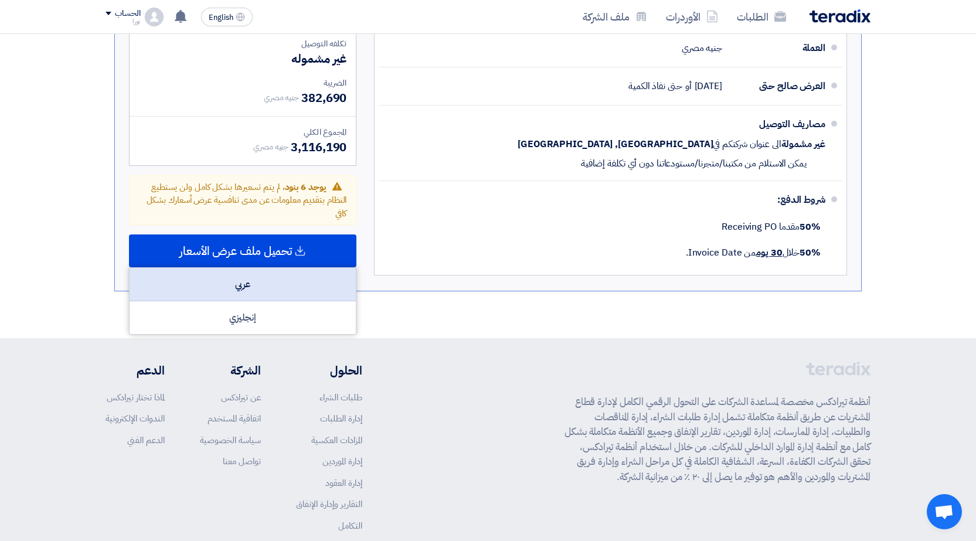
click at [282, 268] on div "عربي" at bounding box center [242, 284] width 226 height 33
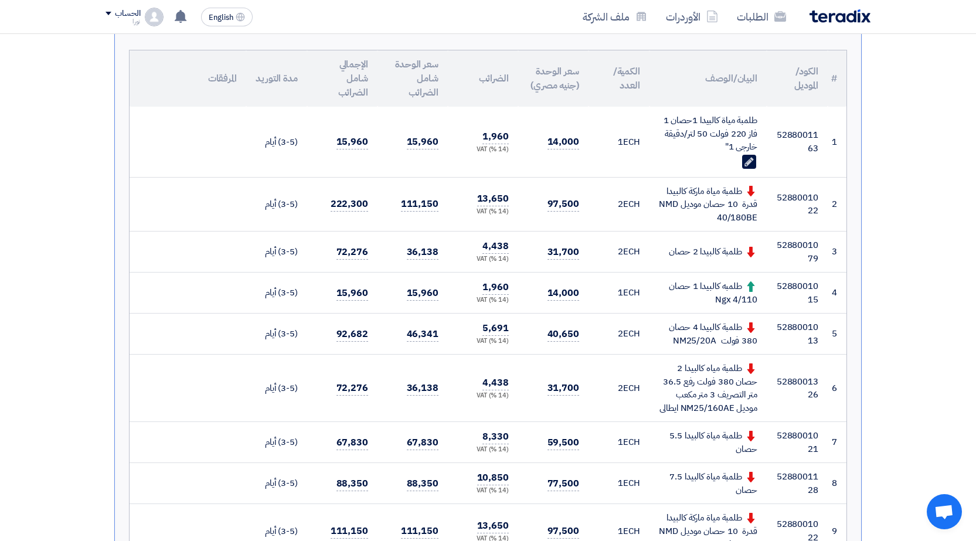
scroll to position [293, 0]
